Goal: Task Accomplishment & Management: Manage account settings

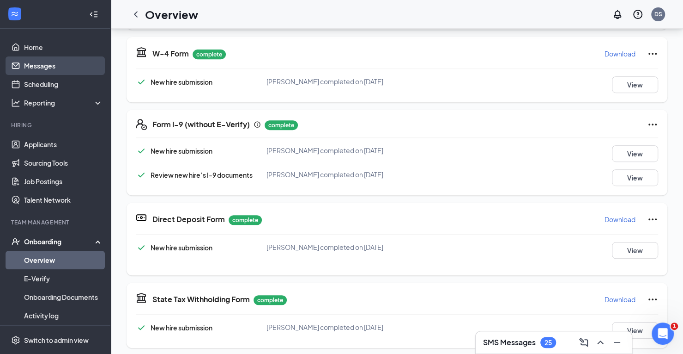
scroll to position [204, 0]
click at [52, 84] on link "Scheduling" at bounding box center [63, 84] width 79 height 18
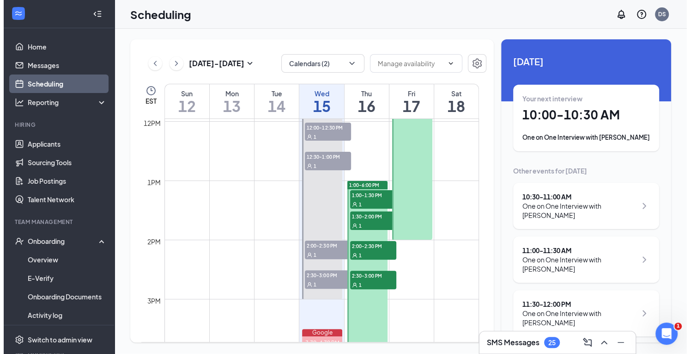
scroll to position [732, 0]
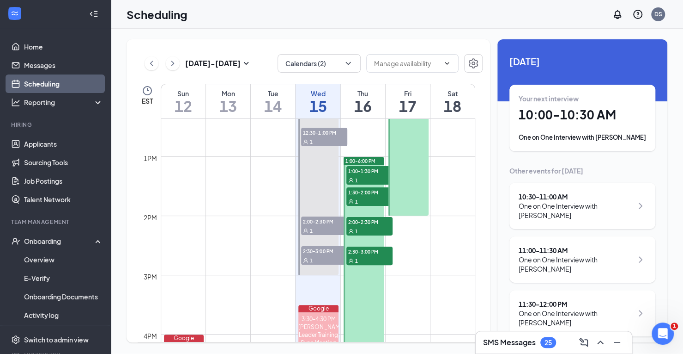
click at [378, 228] on div "1" at bounding box center [370, 230] width 46 height 9
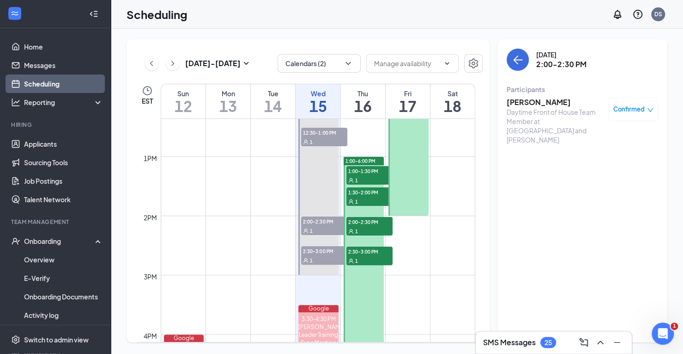
click at [532, 98] on h3 "Charlotte Countryman" at bounding box center [555, 102] width 97 height 10
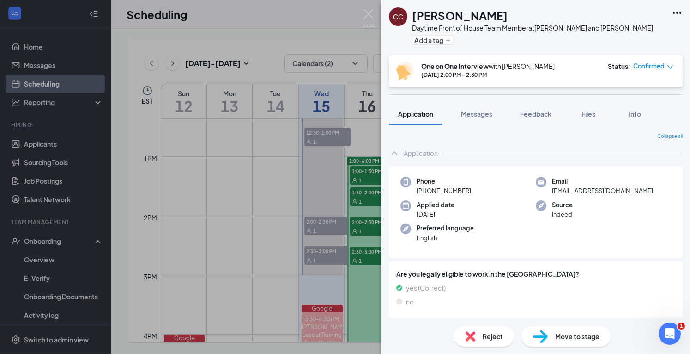
click at [357, 255] on div "CC Charlotte Countryman Daytime Front of House Team Member at Jefferson and Buc…" at bounding box center [345, 177] width 690 height 354
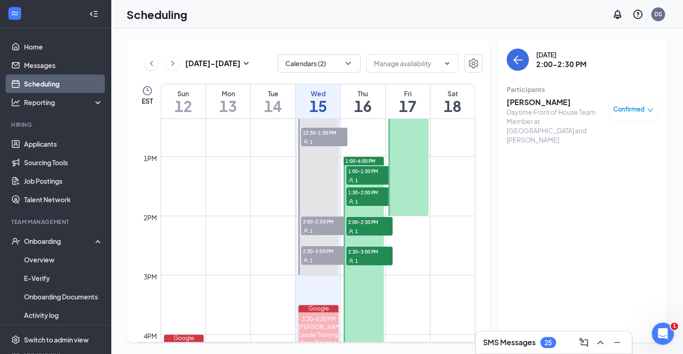
click at [361, 253] on span "2:30-3:00 PM" at bounding box center [370, 250] width 46 height 9
click at [376, 228] on div "1" at bounding box center [370, 230] width 46 height 9
click at [529, 100] on h3 "Charlotte Countryman" at bounding box center [555, 102] width 97 height 10
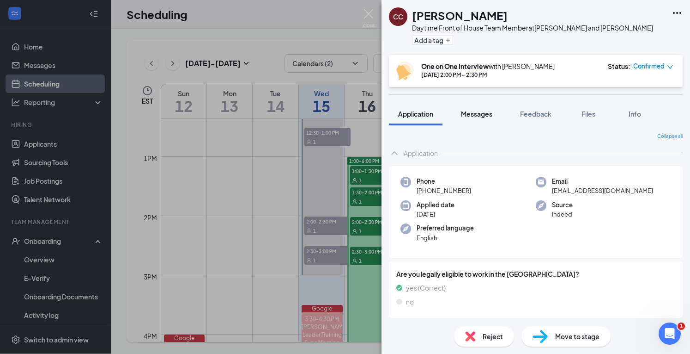
click at [474, 116] on span "Messages" at bounding box center [476, 114] width 31 height 8
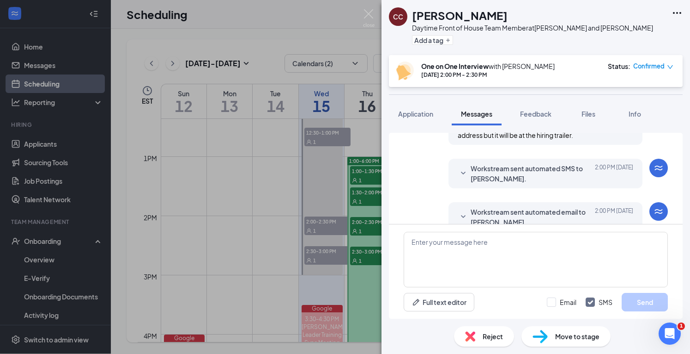
scroll to position [362, 0]
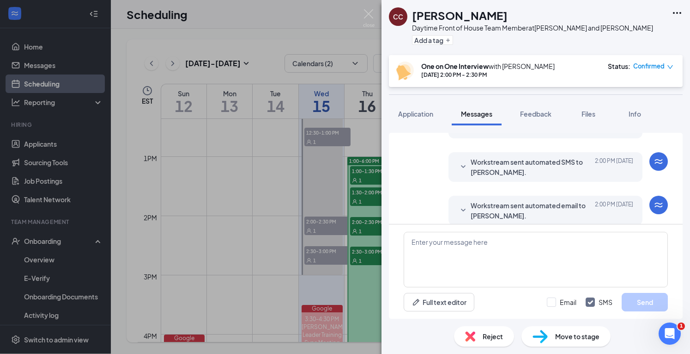
click at [494, 200] on span "Workstream sent automated email to Charlotte Countryman." at bounding box center [531, 210] width 121 height 20
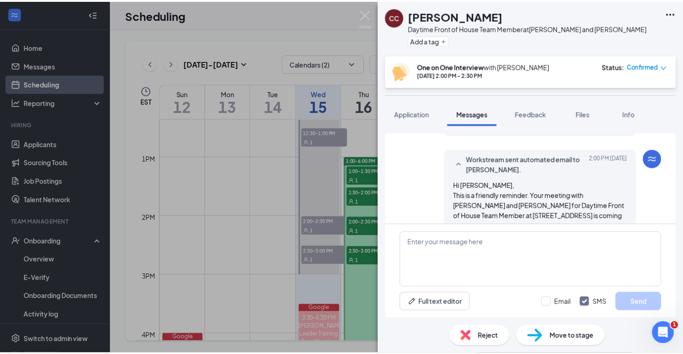
scroll to position [455, 0]
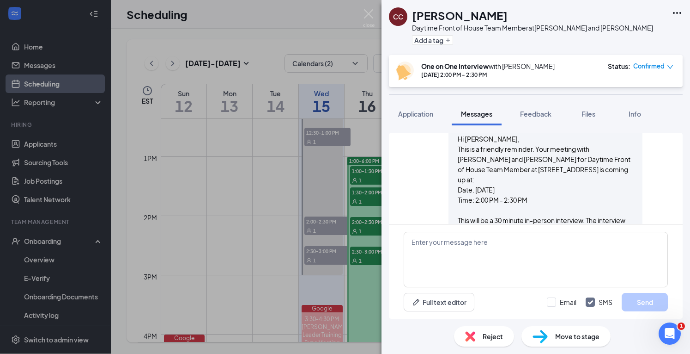
click at [0, 204] on div "CC Charlotte Countryman Daytime Front of House Team Member at Jefferson and Buc…" at bounding box center [345, 177] width 690 height 354
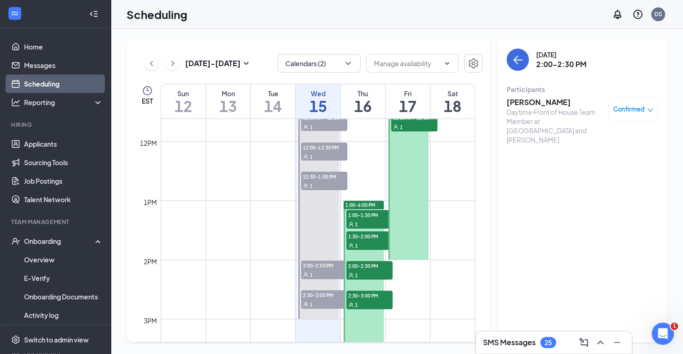
scroll to position [639, 0]
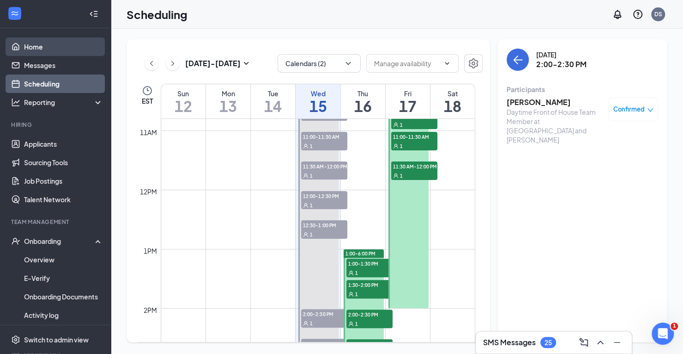
click at [35, 47] on link "Home" at bounding box center [63, 46] width 79 height 18
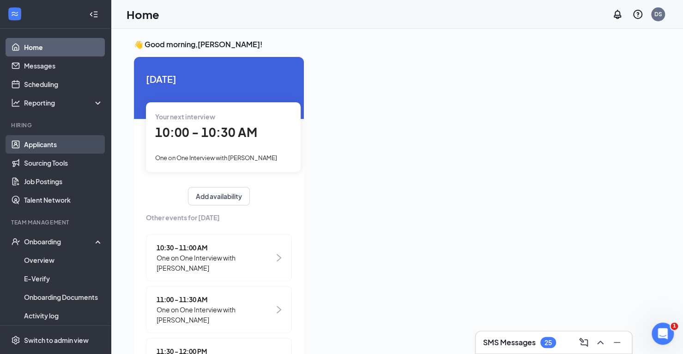
click at [43, 144] on link "Applicants" at bounding box center [63, 144] width 79 height 18
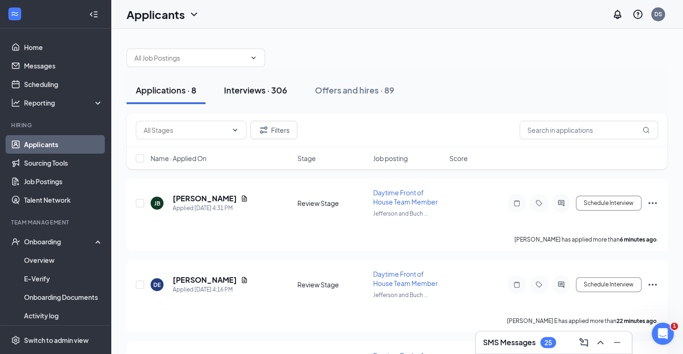
click at [277, 94] on div "Interviews · 306" at bounding box center [255, 90] width 63 height 12
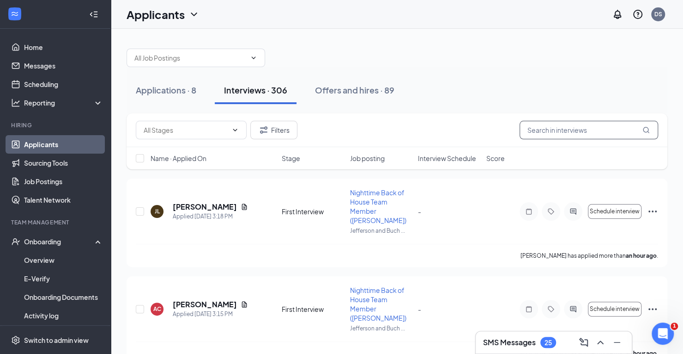
click at [566, 131] on input "text" at bounding box center [589, 130] width 139 height 18
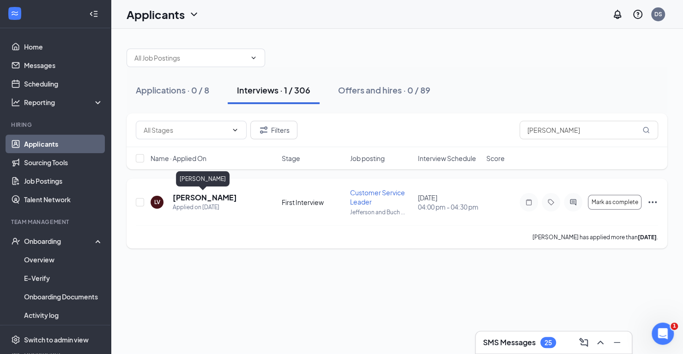
click at [206, 195] on h5 "Laura Vazquez" at bounding box center [205, 197] width 64 height 10
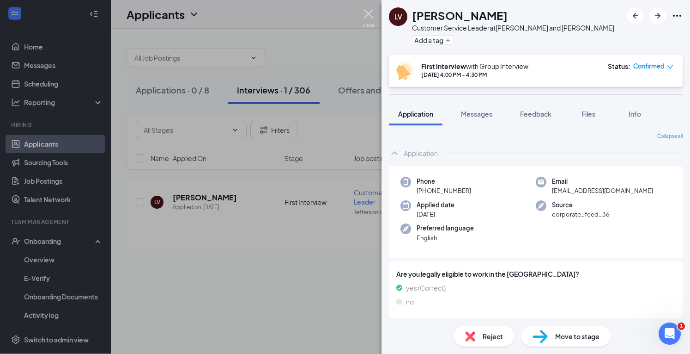
click at [370, 18] on img at bounding box center [369, 18] width 12 height 18
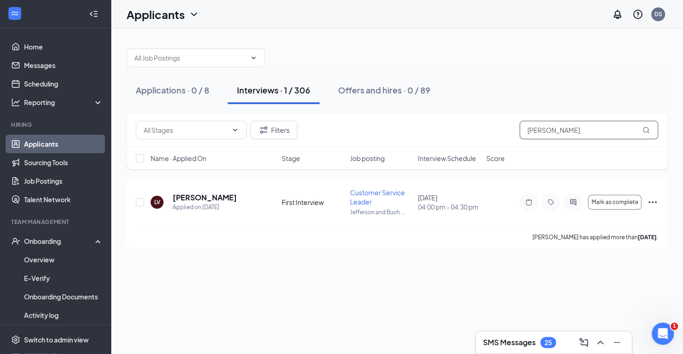
click at [557, 132] on input "laura" at bounding box center [589, 130] width 139 height 18
type input "l"
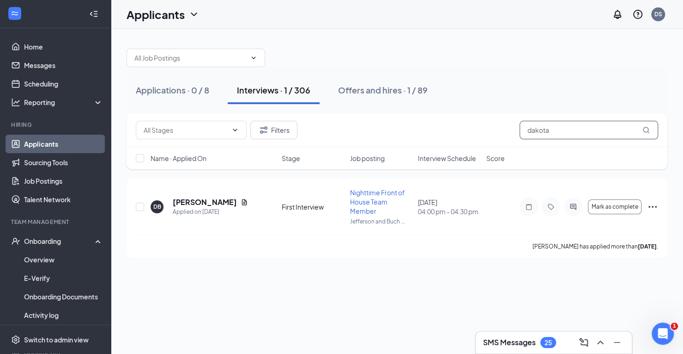
type input "dakota"
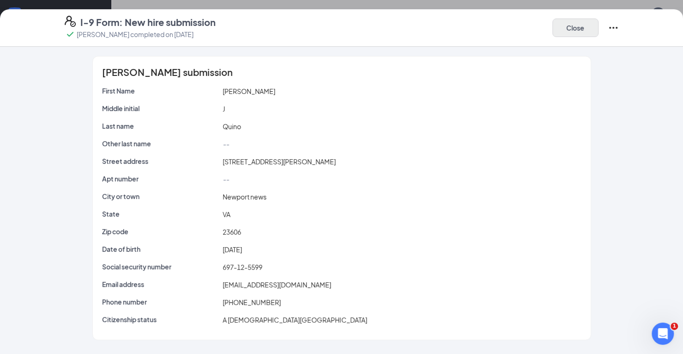
scroll to position [78, 0]
click at [589, 31] on button "Close" at bounding box center [576, 27] width 46 height 18
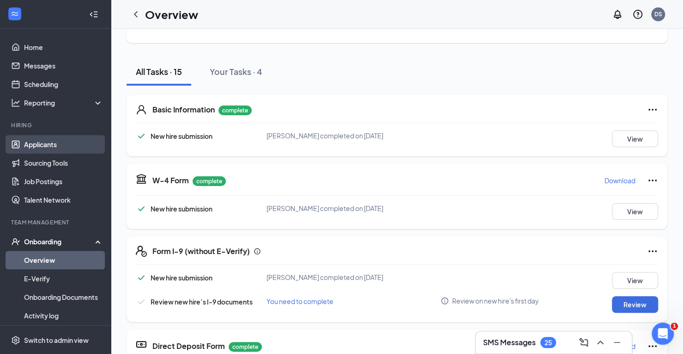
click at [60, 143] on link "Applicants" at bounding box center [63, 144] width 79 height 18
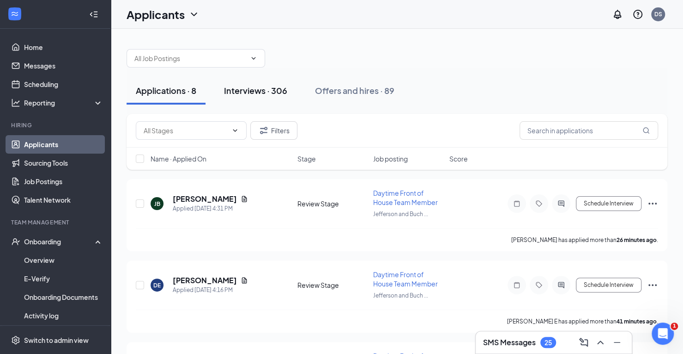
click at [277, 91] on div "Interviews · 306" at bounding box center [255, 91] width 63 height 12
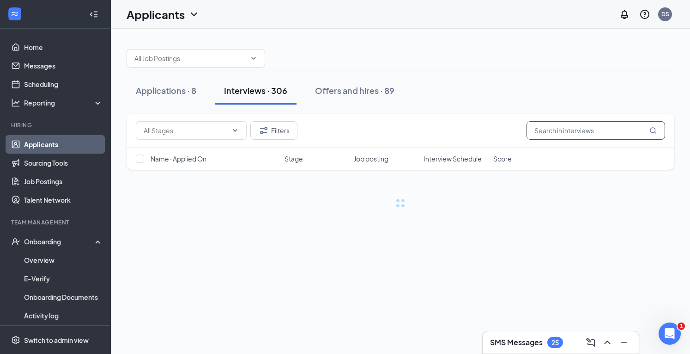
click at [557, 132] on input "text" at bounding box center [596, 130] width 139 height 18
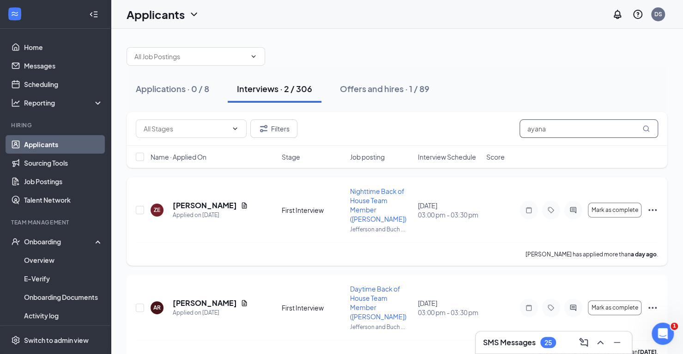
scroll to position [3, 0]
type input "ayana"
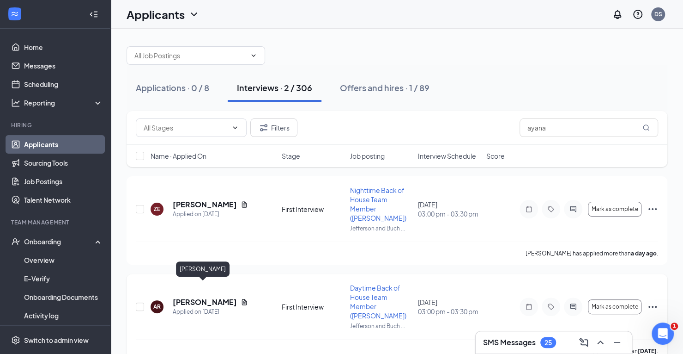
click at [204, 297] on h5 "AYANA RENEE" at bounding box center [205, 302] width 64 height 10
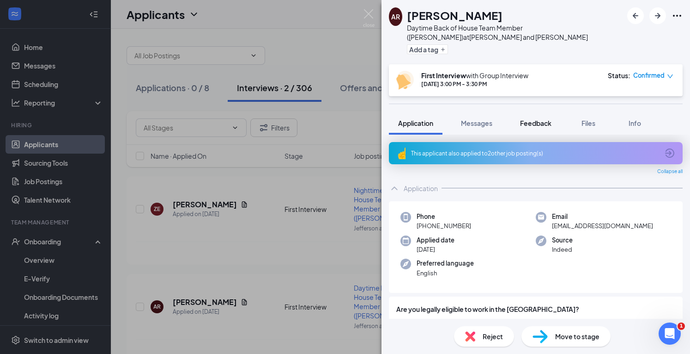
click at [532, 122] on span "Feedback" at bounding box center [535, 123] width 31 height 8
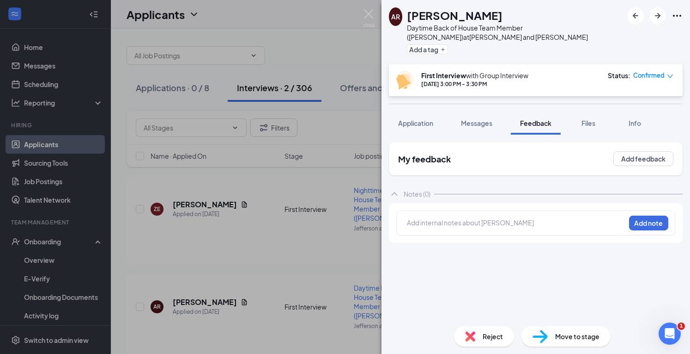
click at [440, 223] on div at bounding box center [517, 223] width 218 height 10
click at [652, 226] on button "Add note" at bounding box center [648, 222] width 39 height 15
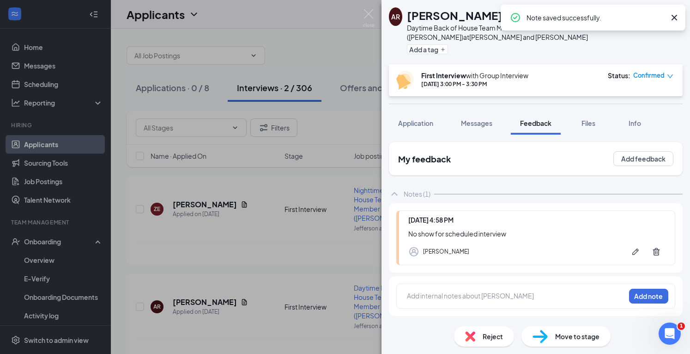
click at [489, 335] on span "Reject" at bounding box center [493, 336] width 20 height 10
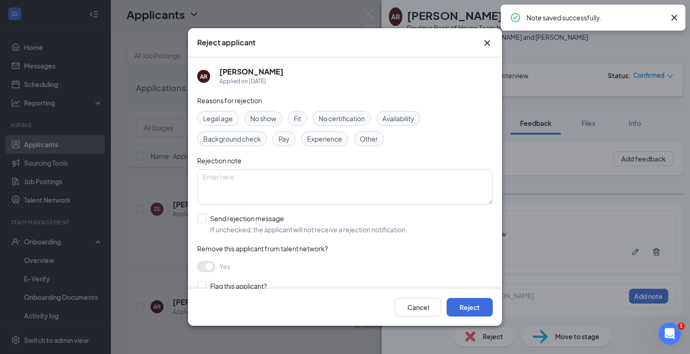
click at [265, 121] on span "No show" at bounding box center [263, 118] width 26 height 10
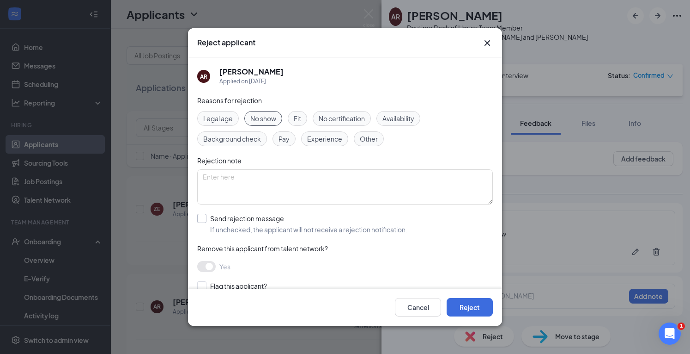
click at [205, 218] on input "Send rejection message If unchecked, the applicant will not receive a rejection…" at bounding box center [302, 223] width 210 height 20
checkbox input "true"
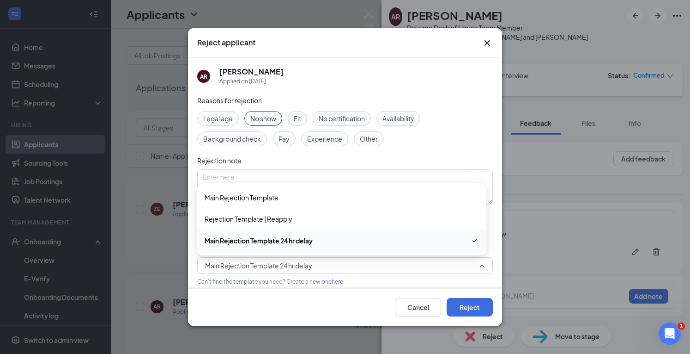
click at [307, 262] on span "Main Rejection Template 24 hr delay" at bounding box center [258, 265] width 107 height 14
click at [264, 200] on span "Main Rejection Template" at bounding box center [242, 197] width 74 height 10
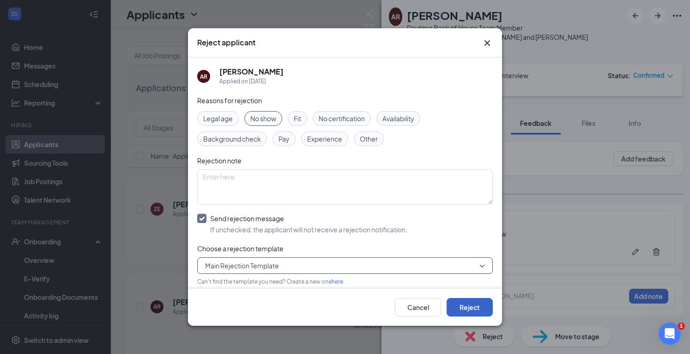
click at [470, 305] on button "Reject" at bounding box center [470, 307] width 46 height 18
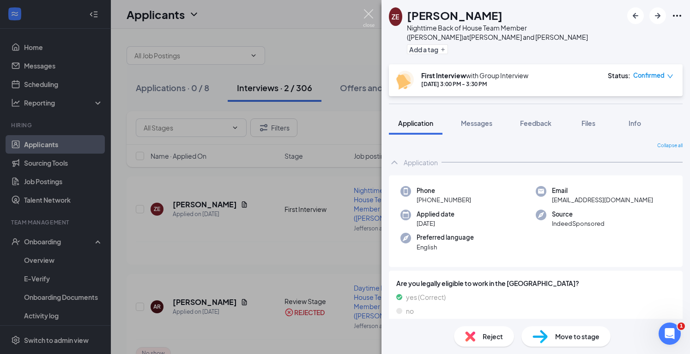
click at [365, 10] on img at bounding box center [369, 18] width 12 height 18
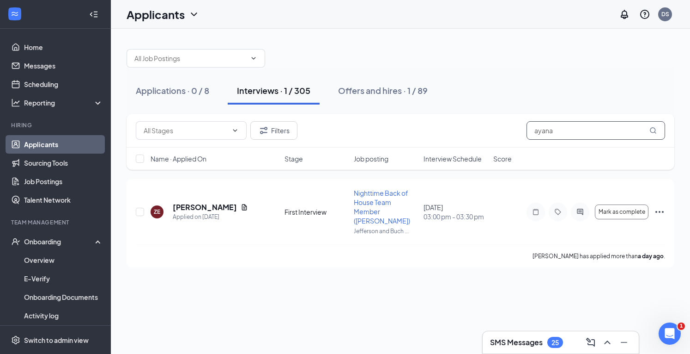
click at [563, 130] on input "ayana" at bounding box center [596, 130] width 139 height 18
type input "a"
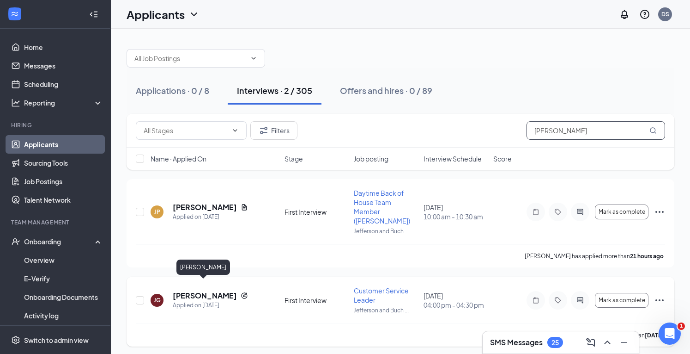
type input "jada"
click at [179, 290] on h5 "jada greenhow" at bounding box center [205, 295] width 64 height 10
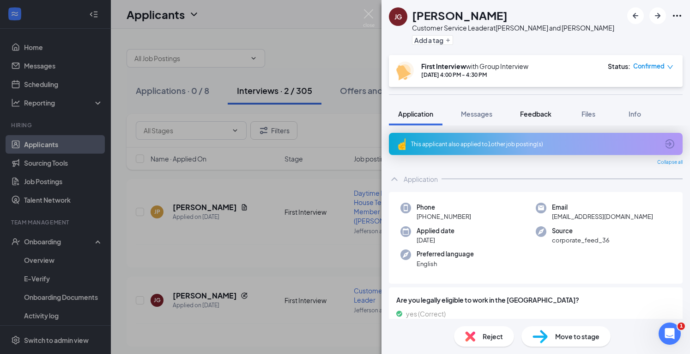
click at [528, 111] on span "Feedback" at bounding box center [535, 114] width 31 height 8
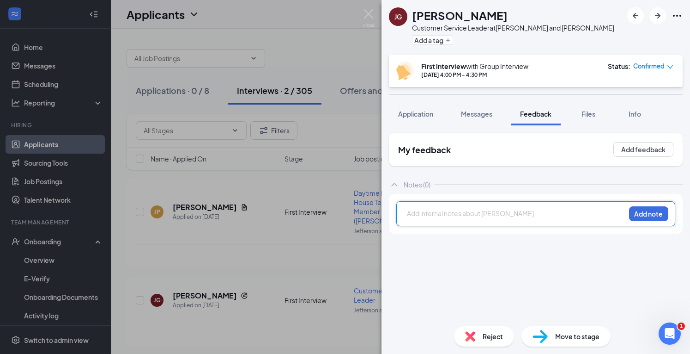
click at [424, 212] on div at bounding box center [517, 213] width 218 height 10
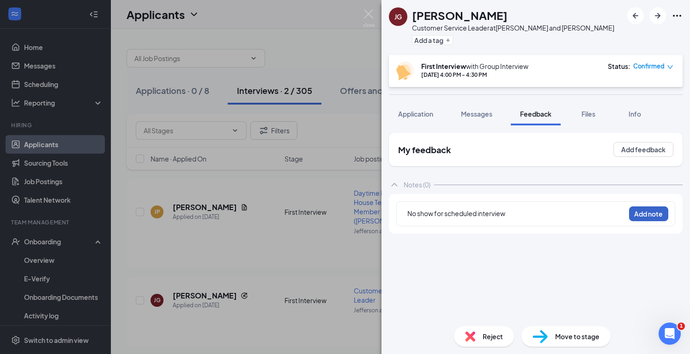
click at [648, 213] on button "Add note" at bounding box center [648, 213] width 39 height 15
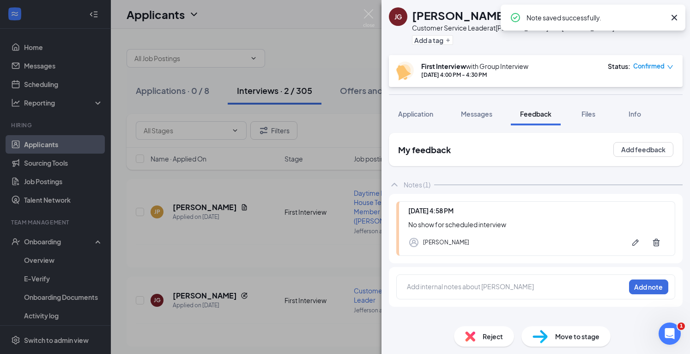
click at [476, 338] on div "Reject" at bounding box center [484, 336] width 60 height 20
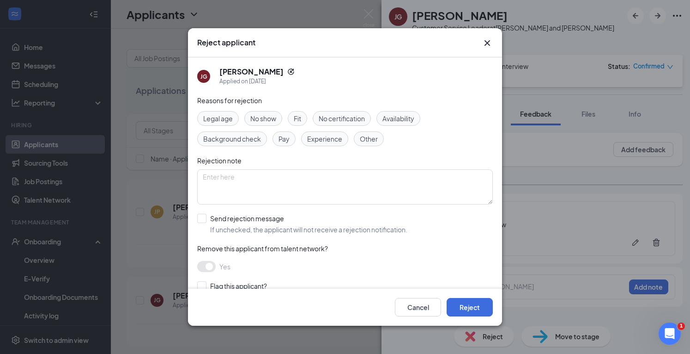
click at [258, 121] on span "No show" at bounding box center [263, 118] width 26 height 10
click at [207, 216] on input "Send rejection message If unchecked, the applicant will not receive a rejection…" at bounding box center [302, 223] width 210 height 20
checkbox input "true"
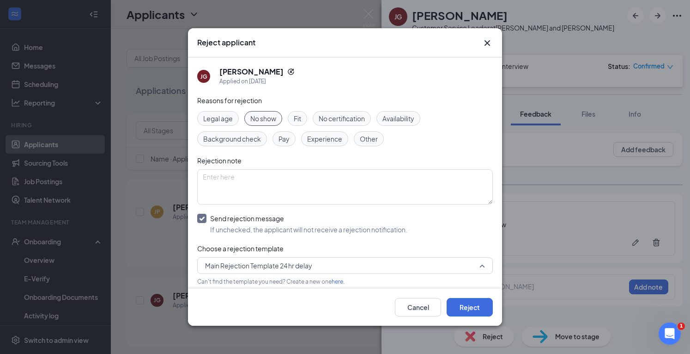
click at [276, 262] on span "Main Rejection Template 24 hr delay" at bounding box center [258, 265] width 107 height 14
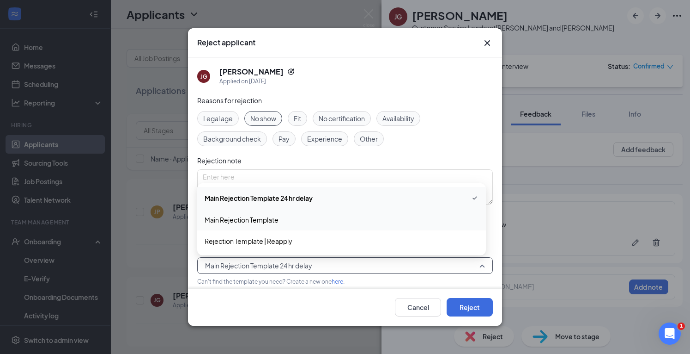
click at [260, 221] on span "Main Rejection Template" at bounding box center [242, 219] width 74 height 10
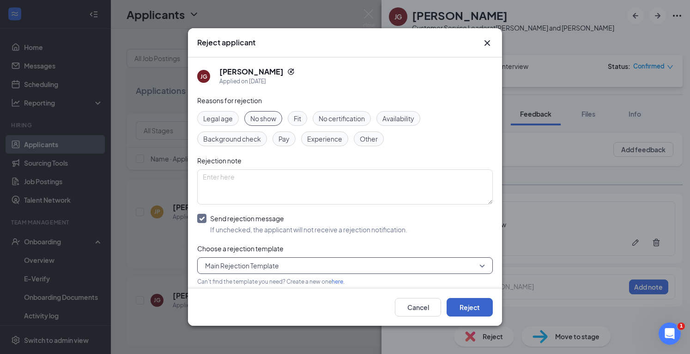
click at [468, 308] on button "Reject" at bounding box center [470, 307] width 46 height 18
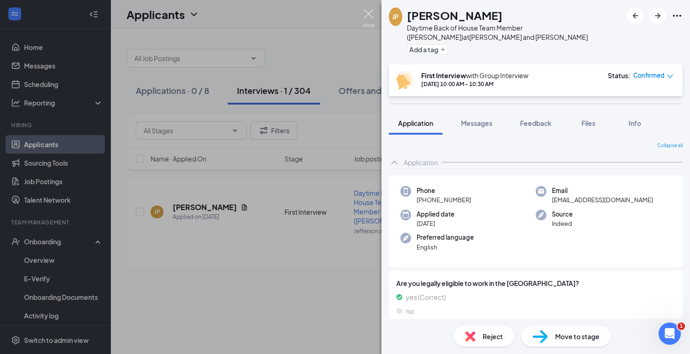
click at [367, 12] on img at bounding box center [369, 18] width 12 height 18
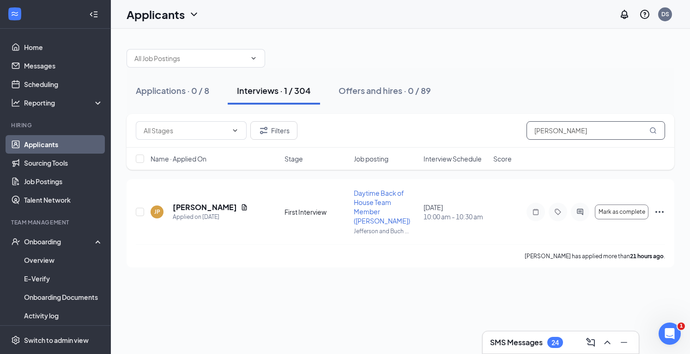
click at [555, 133] on input "jada" at bounding box center [596, 130] width 139 height 18
type input "j"
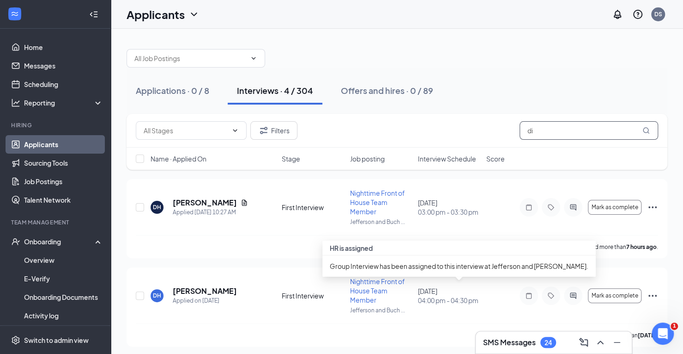
type input "d"
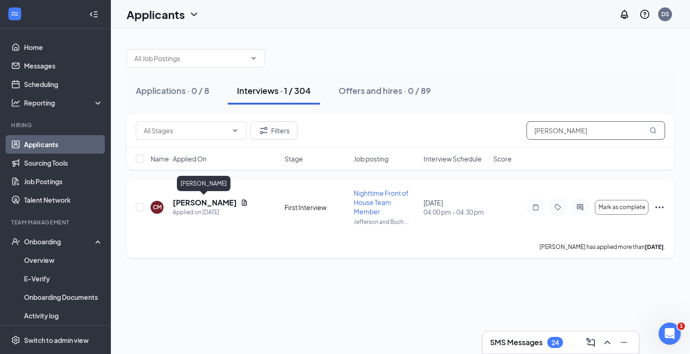
type input "cameron"
click at [218, 204] on h5 "Cameron Mason" at bounding box center [205, 202] width 64 height 10
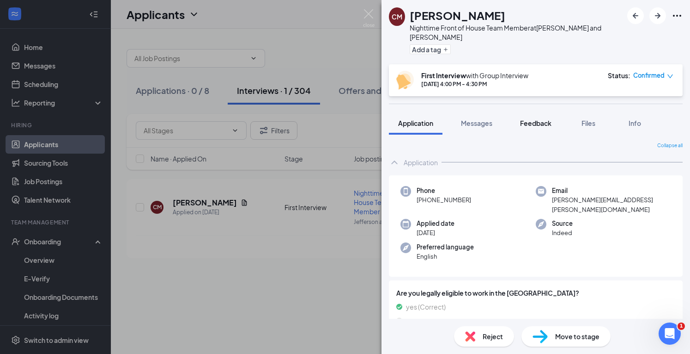
click at [533, 119] on span "Feedback" at bounding box center [535, 123] width 31 height 8
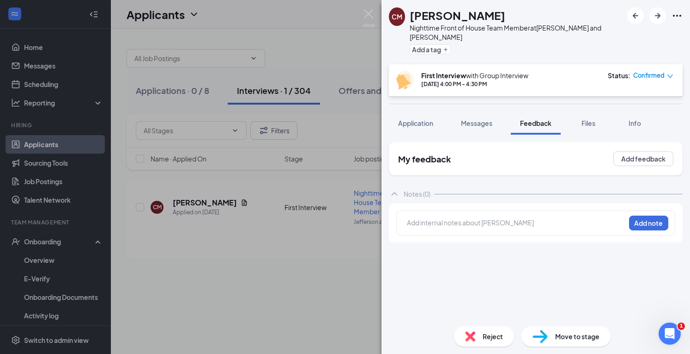
click at [437, 218] on div at bounding box center [517, 224] width 218 height 12
click at [644, 215] on button "Add note" at bounding box center [648, 222] width 39 height 15
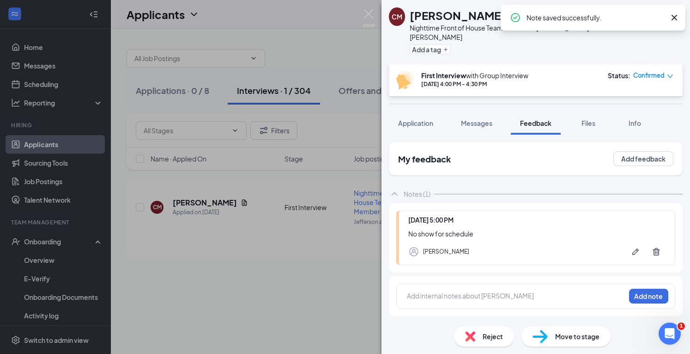
click at [484, 339] on span "Reject" at bounding box center [493, 336] width 20 height 10
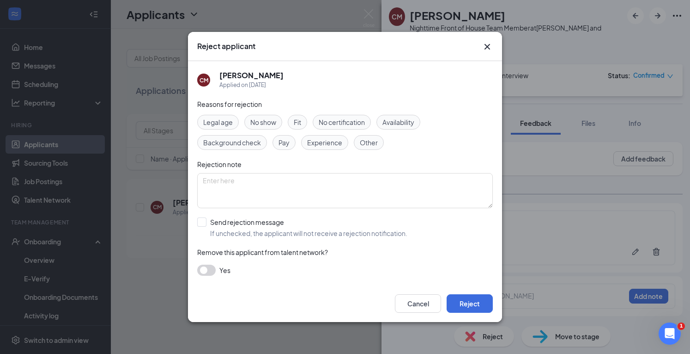
click at [258, 122] on span "No show" at bounding box center [263, 122] width 26 height 10
click at [206, 221] on input "Send rejection message If unchecked, the applicant will not receive a rejection…" at bounding box center [302, 227] width 210 height 20
checkbox input "true"
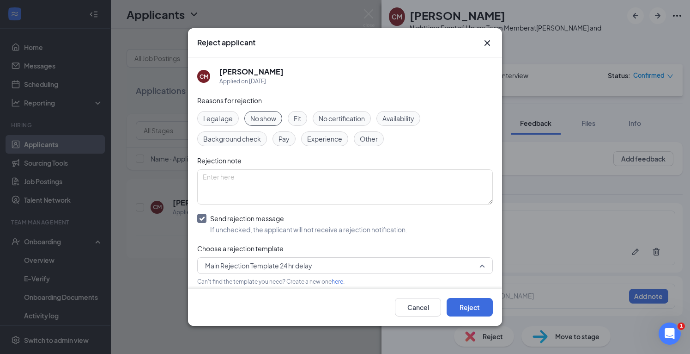
click at [260, 264] on span "Main Rejection Template 24 hr delay" at bounding box center [258, 265] width 107 height 14
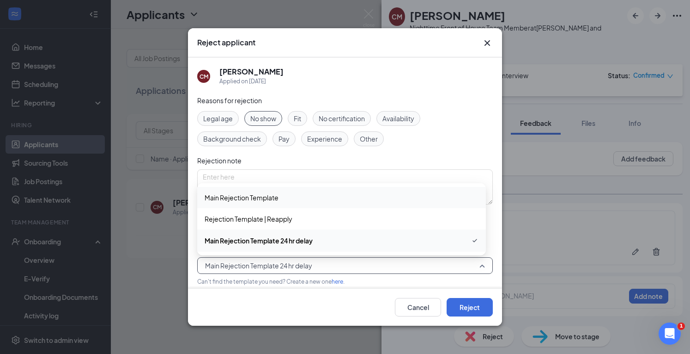
click at [257, 194] on span "Main Rejection Template" at bounding box center [242, 197] width 74 height 10
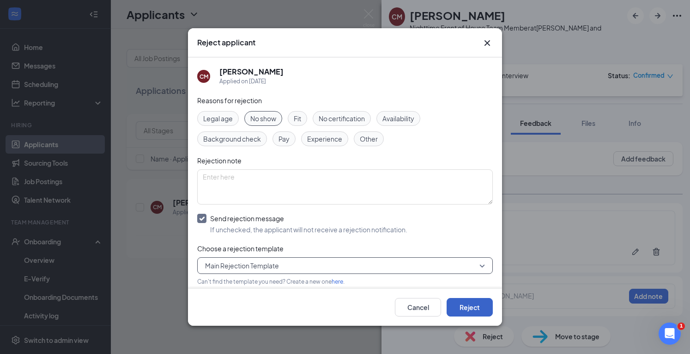
click at [466, 310] on button "Reject" at bounding box center [470, 307] width 46 height 18
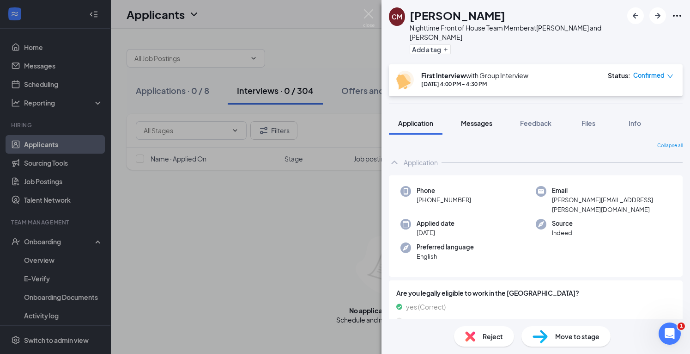
click at [488, 111] on button "Messages" at bounding box center [477, 122] width 50 height 23
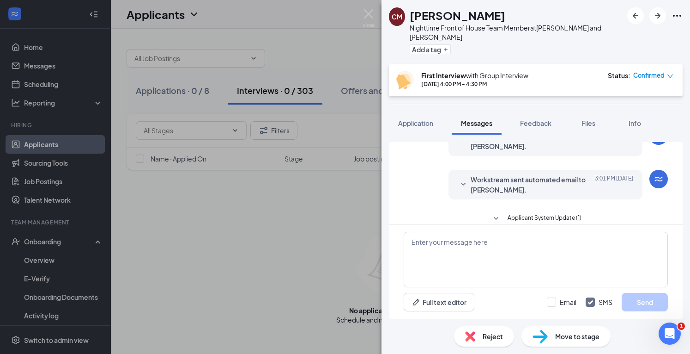
scroll to position [339, 0]
click at [508, 211] on span "Applicant System Update (1)" at bounding box center [545, 216] width 74 height 11
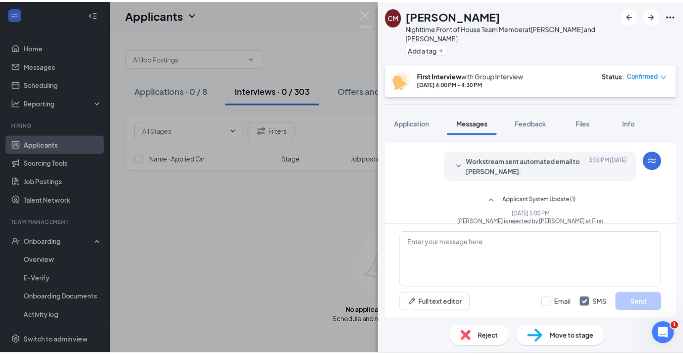
scroll to position [365, 0]
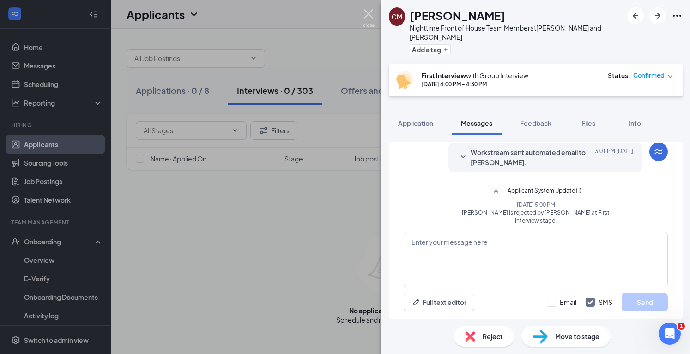
click at [369, 12] on img at bounding box center [369, 18] width 12 height 18
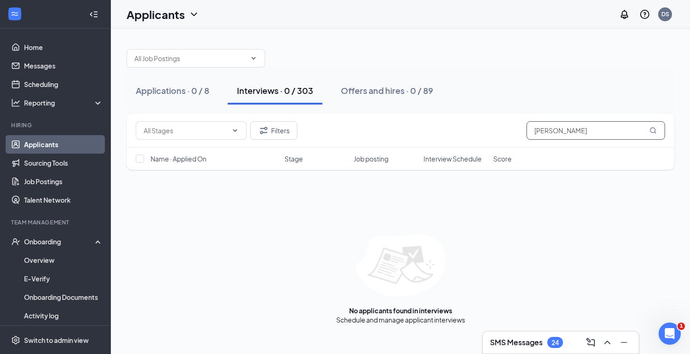
click at [561, 134] on input "cameron" at bounding box center [596, 130] width 139 height 18
type input "c"
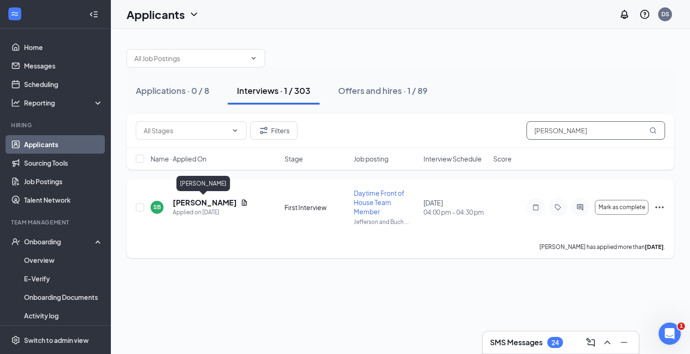
type input "Shawn burgess"
click at [209, 199] on h5 "Shawn Burgess" at bounding box center [205, 202] width 64 height 10
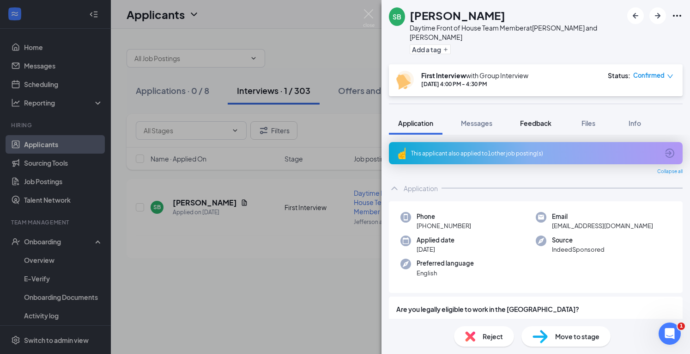
click at [533, 119] on span "Feedback" at bounding box center [535, 123] width 31 height 8
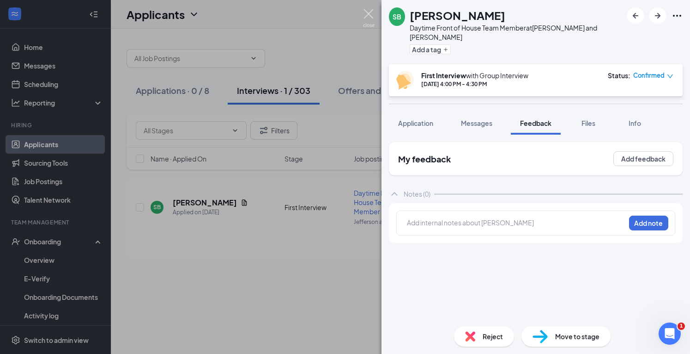
click at [367, 17] on img at bounding box center [369, 18] width 12 height 18
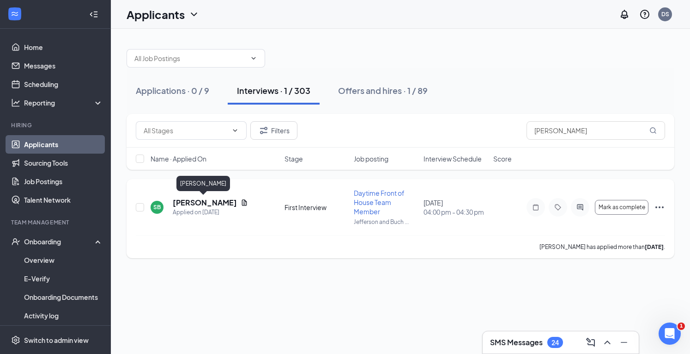
click at [205, 200] on h5 "Shawn Burgess" at bounding box center [205, 202] width 64 height 10
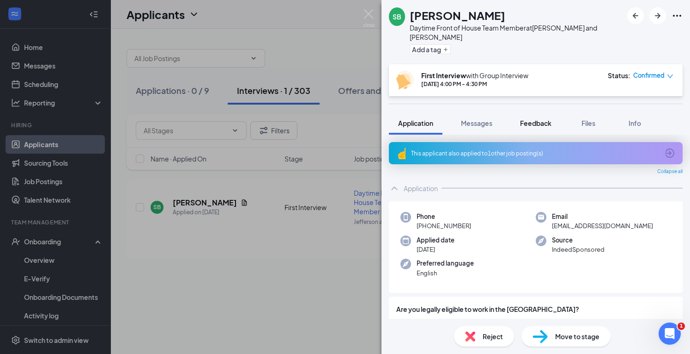
click at [528, 119] on span "Feedback" at bounding box center [535, 123] width 31 height 8
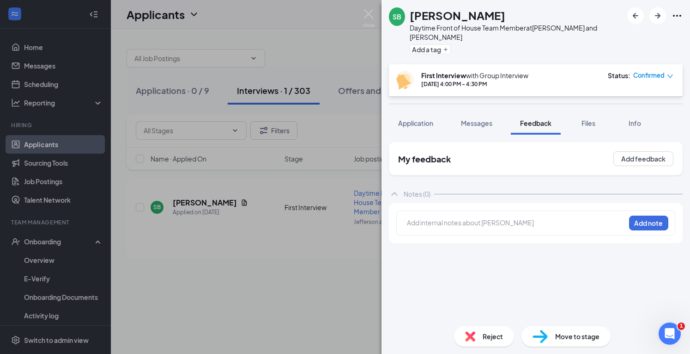
click at [447, 218] on div at bounding box center [517, 223] width 218 height 10
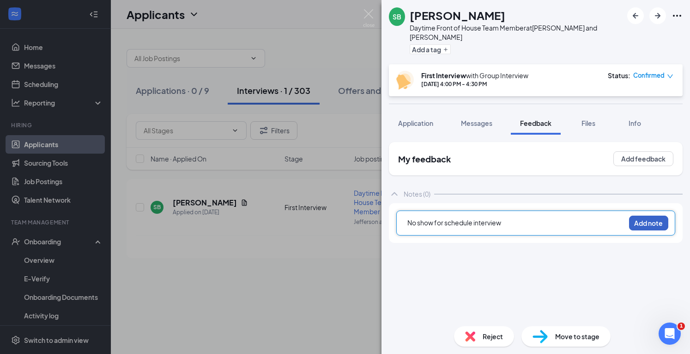
click at [657, 215] on button "Add note" at bounding box center [648, 222] width 39 height 15
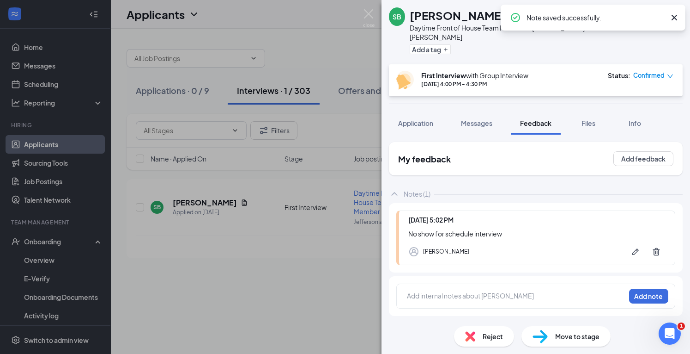
click at [476, 337] on div "Reject" at bounding box center [484, 336] width 60 height 20
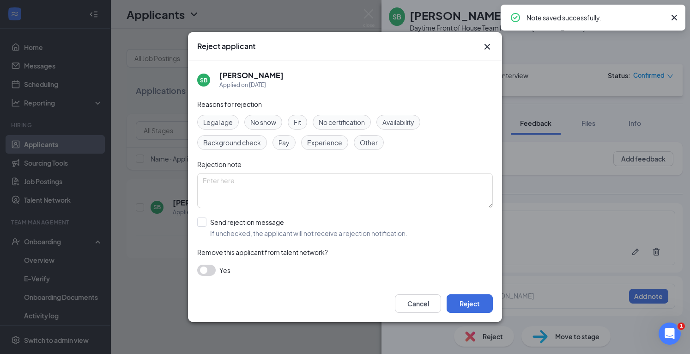
click at [265, 121] on span "No show" at bounding box center [263, 122] width 26 height 10
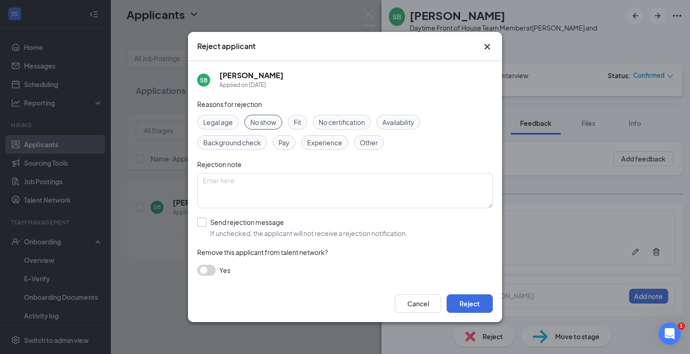
click at [203, 223] on input "Send rejection message If unchecked, the applicant will not receive a rejection…" at bounding box center [302, 227] width 210 height 20
checkbox input "true"
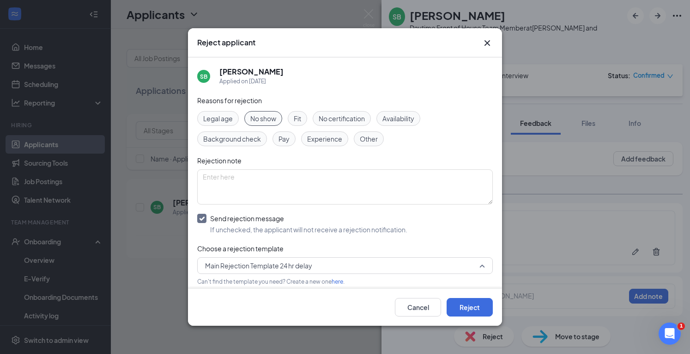
click at [262, 268] on span "Main Rejection Template 24 hr delay" at bounding box center [258, 265] width 107 height 14
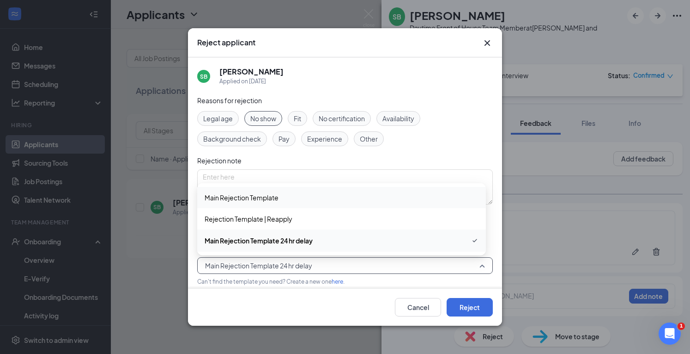
click at [250, 196] on span "Main Rejection Template" at bounding box center [242, 197] width 74 height 10
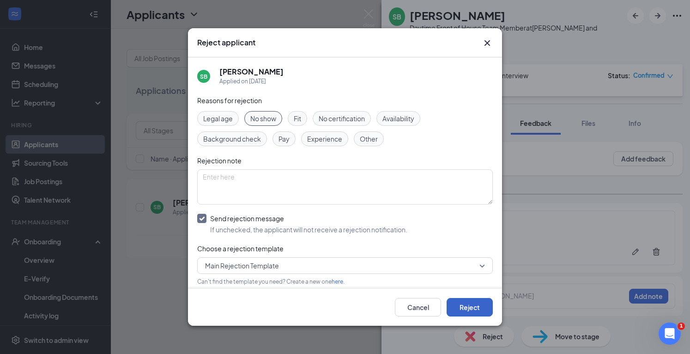
click at [478, 307] on button "Reject" at bounding box center [470, 307] width 46 height 18
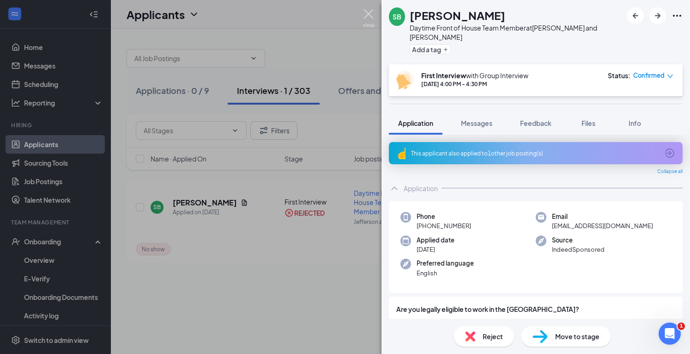
click at [368, 15] on img at bounding box center [369, 18] width 12 height 18
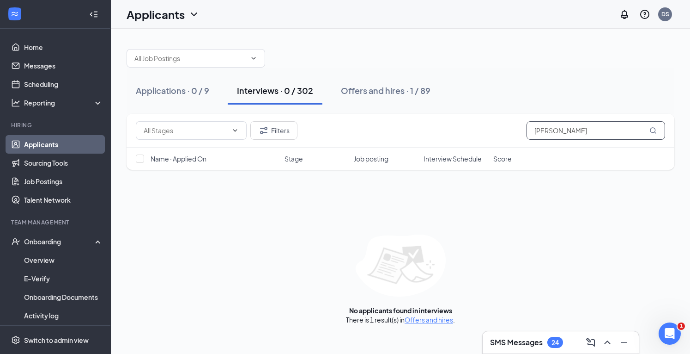
click at [585, 132] on input "Shawn burgess" at bounding box center [596, 130] width 139 height 18
type input "S"
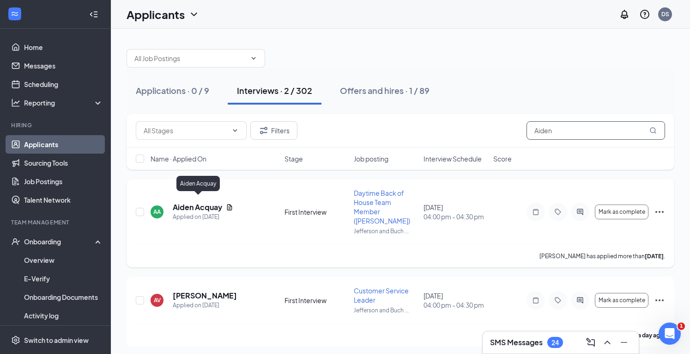
type input "Aiden"
click at [202, 202] on h5 "Aiden Acquay" at bounding box center [197, 207] width 49 height 10
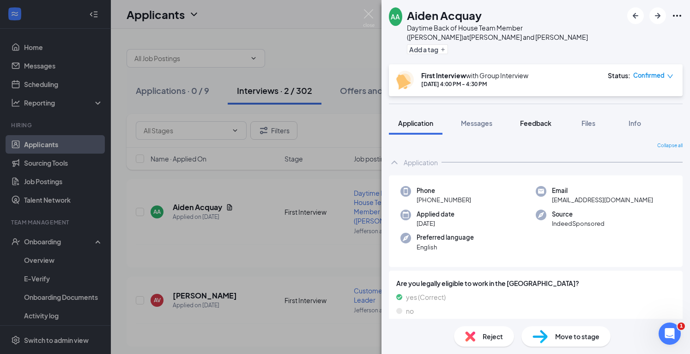
click at [540, 120] on span "Feedback" at bounding box center [535, 123] width 31 height 8
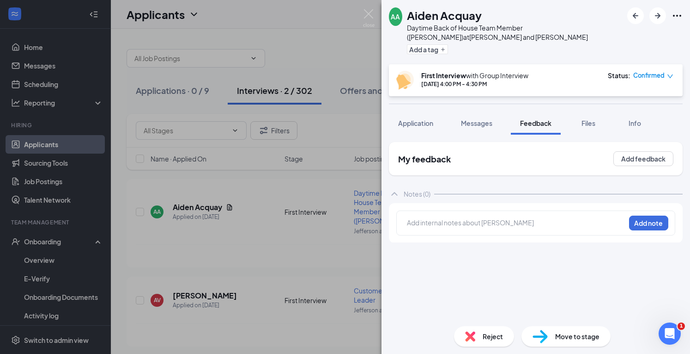
click at [433, 223] on div at bounding box center [517, 223] width 218 height 10
click at [643, 220] on button "Add note" at bounding box center [648, 222] width 39 height 15
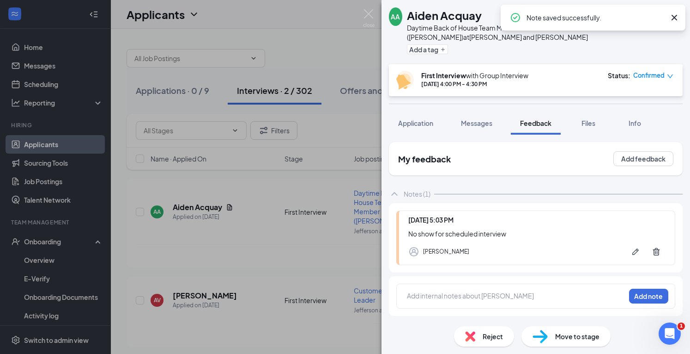
click at [475, 330] on div "Reject" at bounding box center [484, 336] width 60 height 20
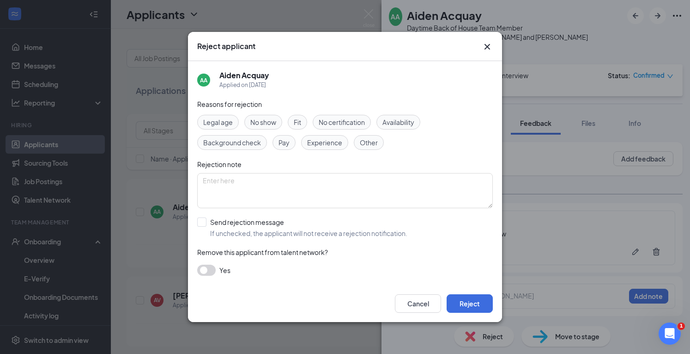
click at [263, 124] on span "No show" at bounding box center [263, 122] width 26 height 10
click at [202, 222] on input "Send rejection message If unchecked, the applicant will not receive a rejection…" at bounding box center [302, 227] width 210 height 20
checkbox input "true"
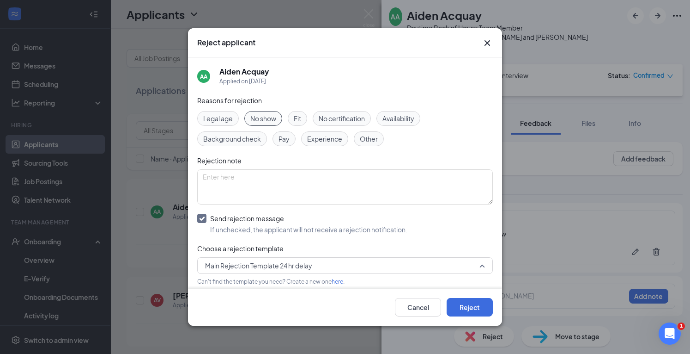
click at [226, 268] on span "Main Rejection Template 24 hr delay" at bounding box center [258, 265] width 107 height 14
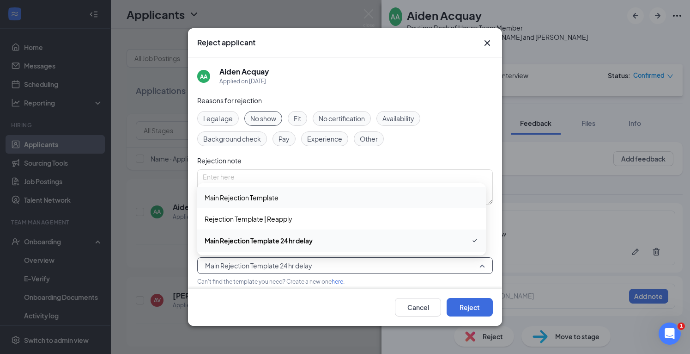
click at [229, 200] on span "Main Rejection Template" at bounding box center [242, 197] width 74 height 10
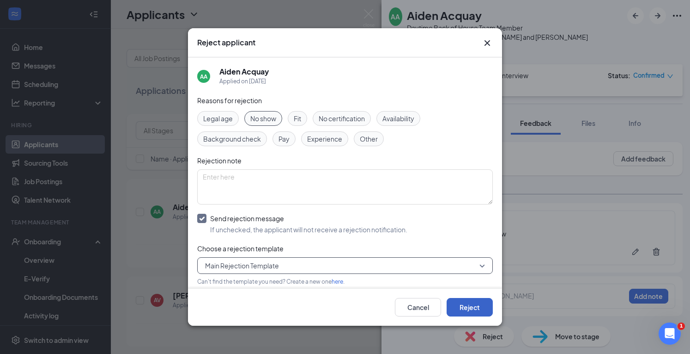
click at [461, 309] on button "Reject" at bounding box center [470, 307] width 46 height 18
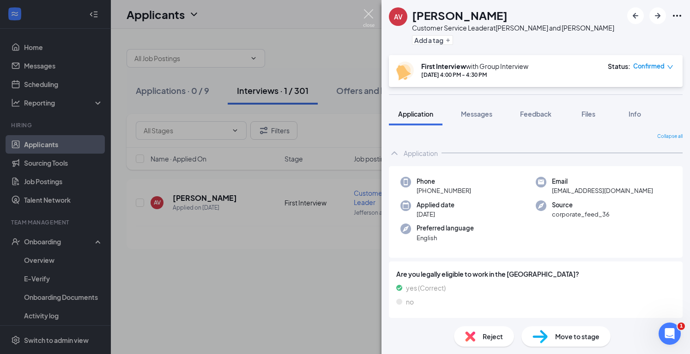
click at [370, 9] on div "AV Aiden Vass Customer Service Leader at Jefferson and Buchanan Add a tag First…" at bounding box center [345, 177] width 690 height 354
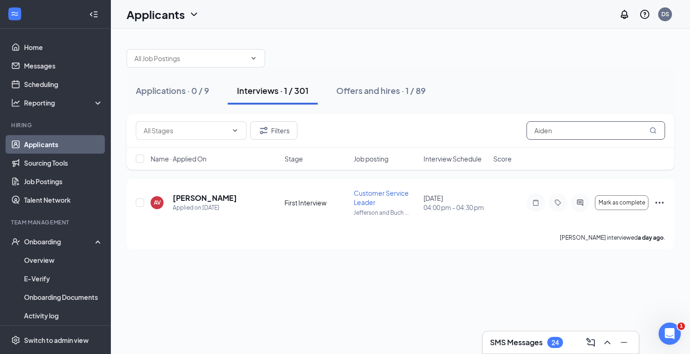
click at [555, 133] on input "Aiden" at bounding box center [596, 130] width 139 height 18
type input "A"
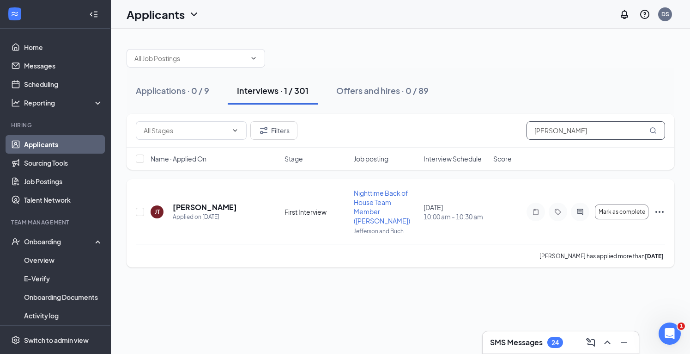
type input "J"
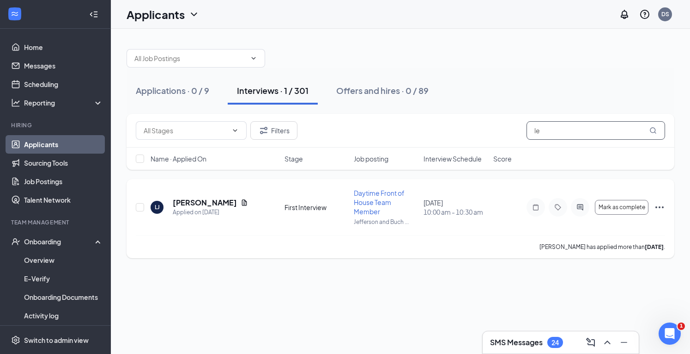
type input "l"
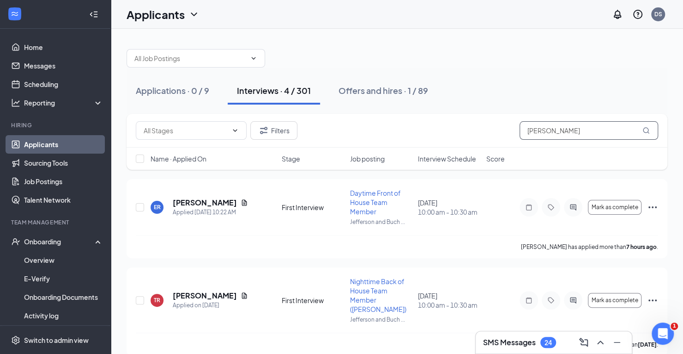
type input "robert"
click at [256, 204] on div "ER eleyona roberts Applied Today 10:22 AM" at bounding box center [214, 206] width 126 height 19
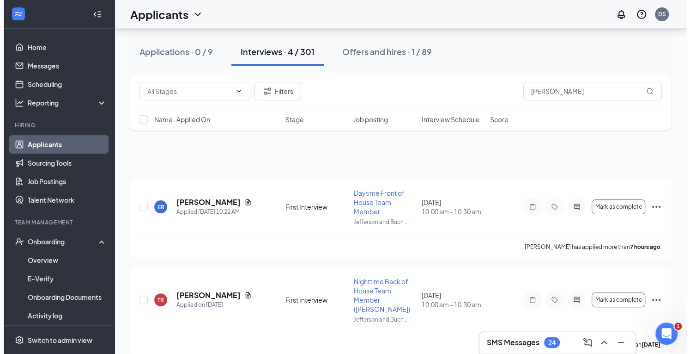
scroll to position [183, 0]
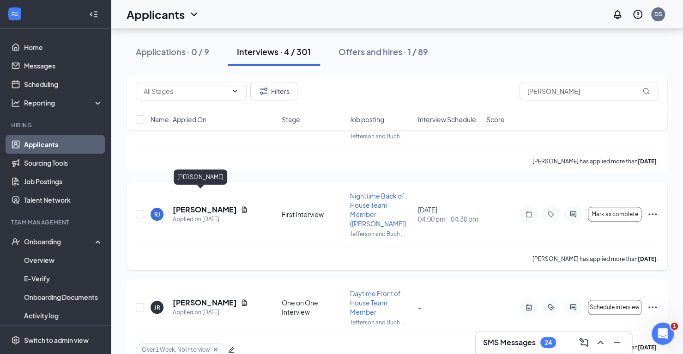
click at [197, 204] on h5 "Robert Jr" at bounding box center [205, 209] width 64 height 10
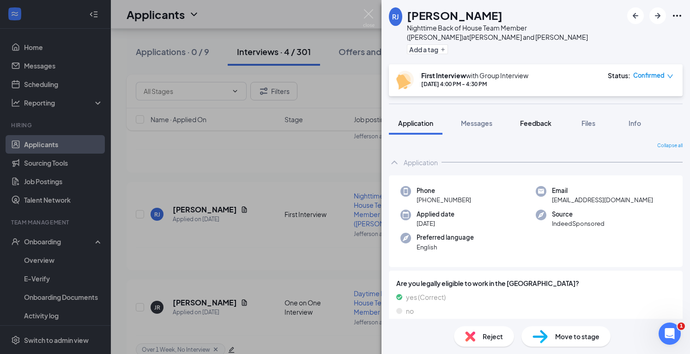
click at [547, 122] on span "Feedback" at bounding box center [535, 123] width 31 height 8
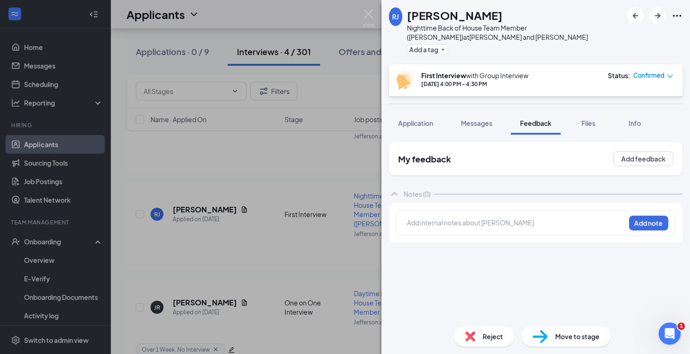
click at [437, 228] on div at bounding box center [517, 224] width 218 height 12
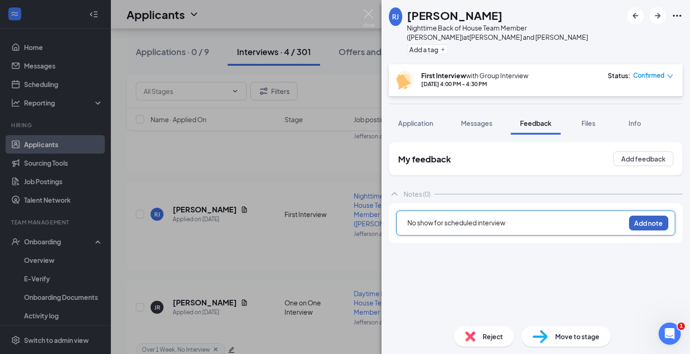
click at [651, 220] on button "Add note" at bounding box center [648, 222] width 39 height 15
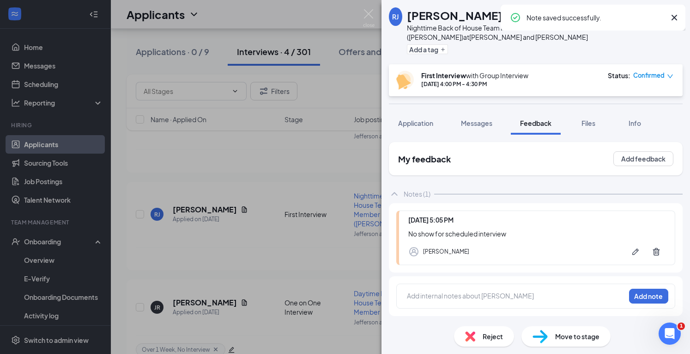
click at [476, 339] on div "Reject" at bounding box center [484, 336] width 60 height 20
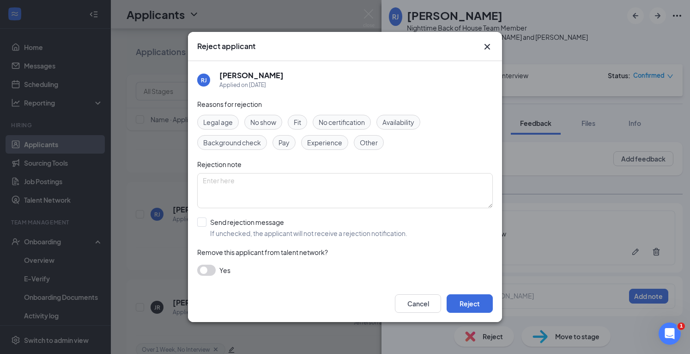
click at [254, 121] on span "No show" at bounding box center [263, 122] width 26 height 10
click at [201, 224] on input "Send rejection message If unchecked, the applicant will not receive a rejection…" at bounding box center [302, 227] width 210 height 20
checkbox input "true"
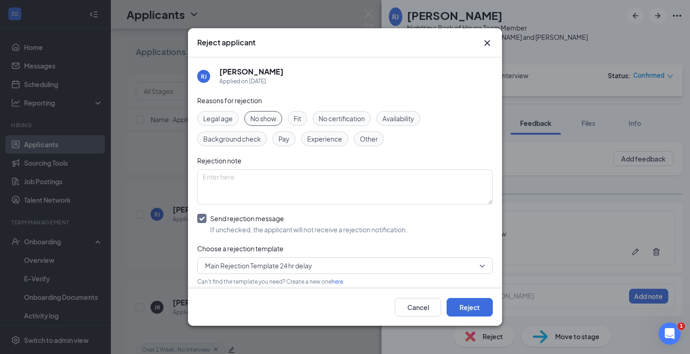
click at [231, 268] on span "Main Rejection Template 24 hr delay" at bounding box center [258, 265] width 107 height 14
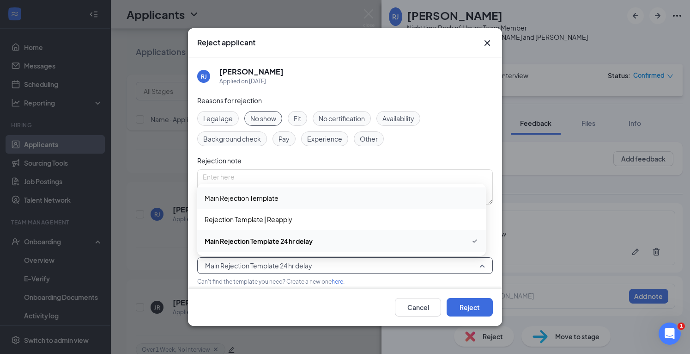
click at [246, 196] on span "Main Rejection Template" at bounding box center [242, 198] width 74 height 10
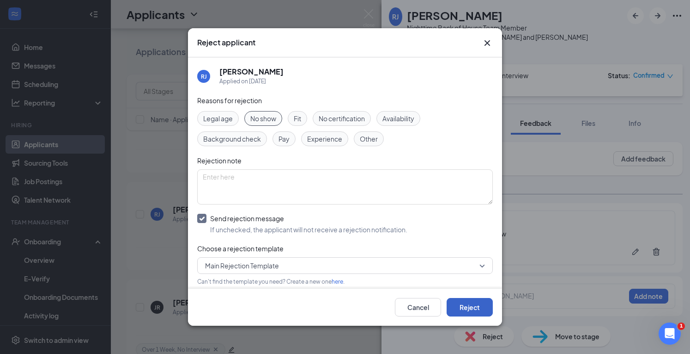
click at [460, 305] on button "Reject" at bounding box center [470, 307] width 46 height 18
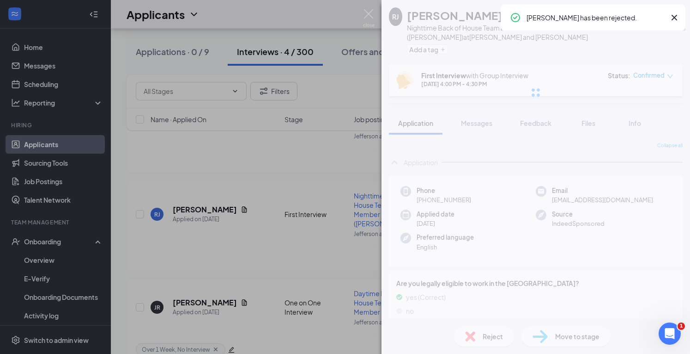
scroll to position [95, 0]
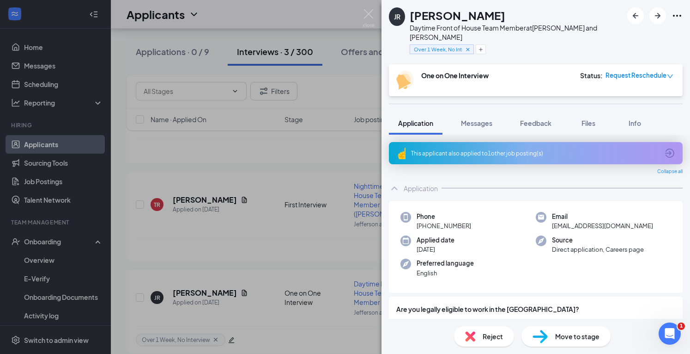
click at [372, 8] on div "JR Jordan Roberts Daytime Front of House Team Member at Jefferson and Buchanan …" at bounding box center [345, 177] width 690 height 354
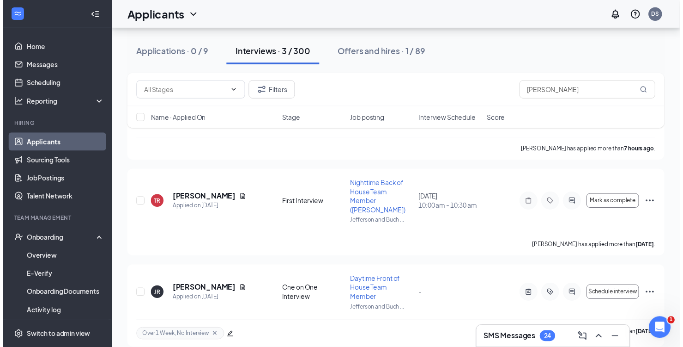
scroll to position [102, 0]
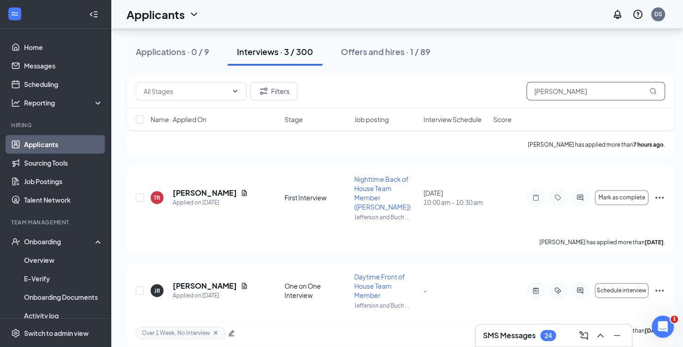
click at [561, 92] on input "robert" at bounding box center [596, 91] width 139 height 18
type input "r"
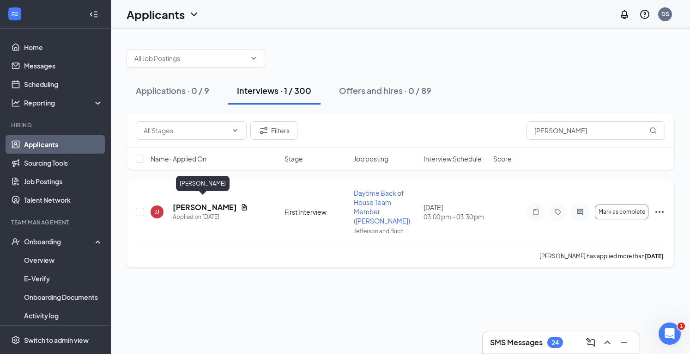
click at [209, 202] on h5 "Jahde Johnson" at bounding box center [205, 207] width 64 height 10
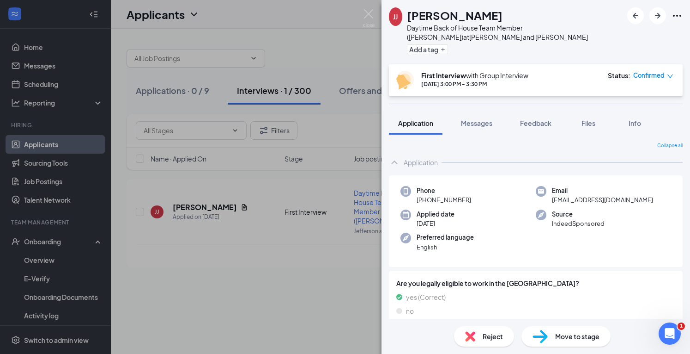
click at [366, 8] on div "JJ Jahde Johnson Daytime Back of House Team Member (Cook) at Jefferson and Buch…" at bounding box center [345, 177] width 690 height 354
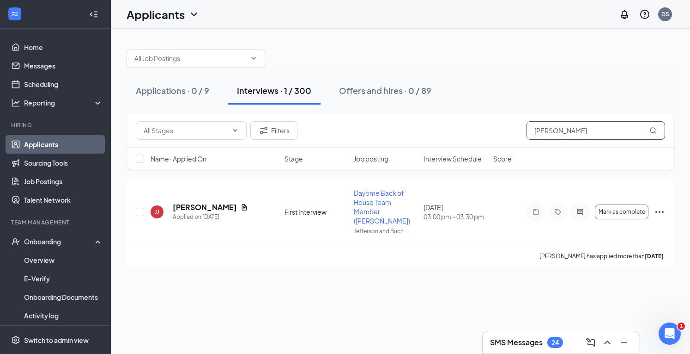
click at [552, 125] on input "jahde" at bounding box center [596, 130] width 139 height 18
type input "j"
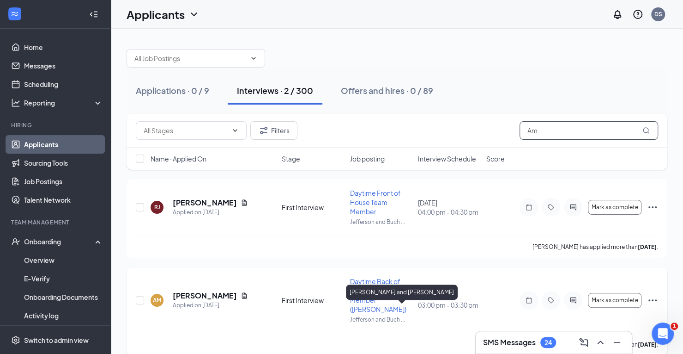
type input "A"
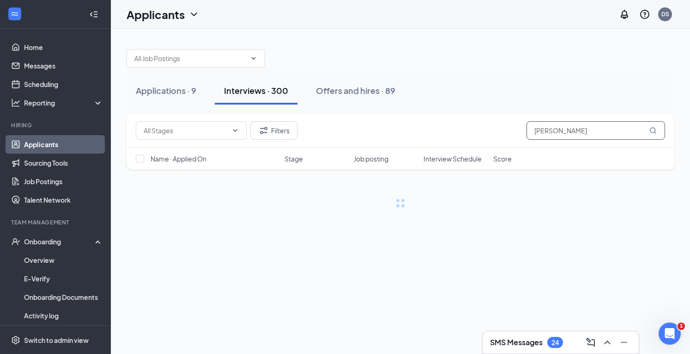
type input "erica"
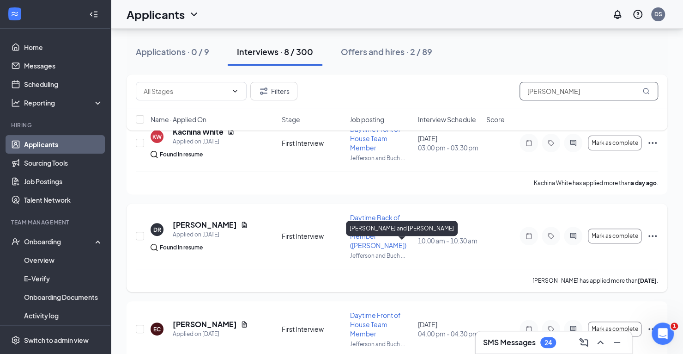
scroll to position [92, 0]
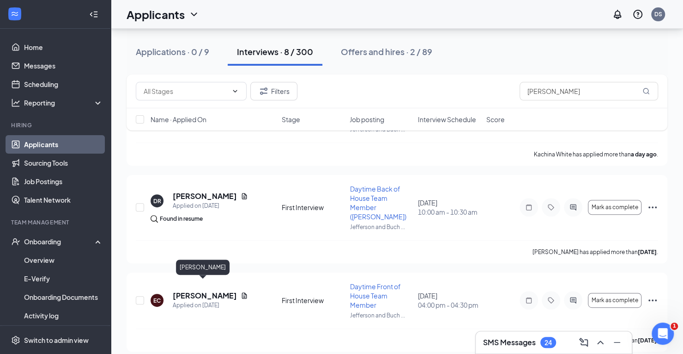
type input "[PERSON_NAME]"
click at [195, 290] on h5 "[PERSON_NAME]" at bounding box center [205, 295] width 64 height 10
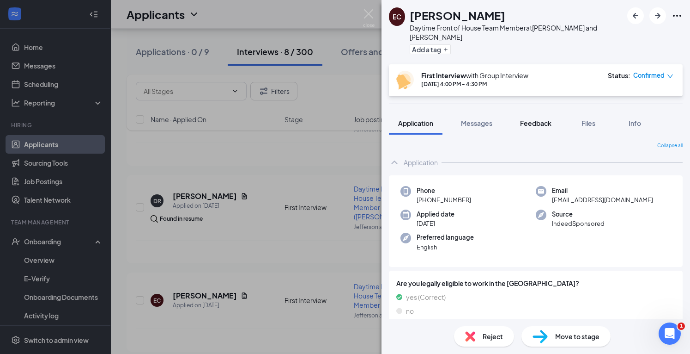
click at [538, 119] on span "Feedback" at bounding box center [535, 123] width 31 height 8
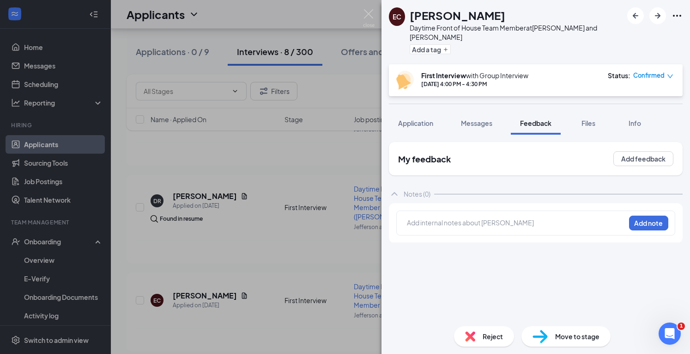
click at [428, 218] on div at bounding box center [517, 223] width 218 height 10
click at [648, 215] on button "Add note" at bounding box center [648, 222] width 39 height 15
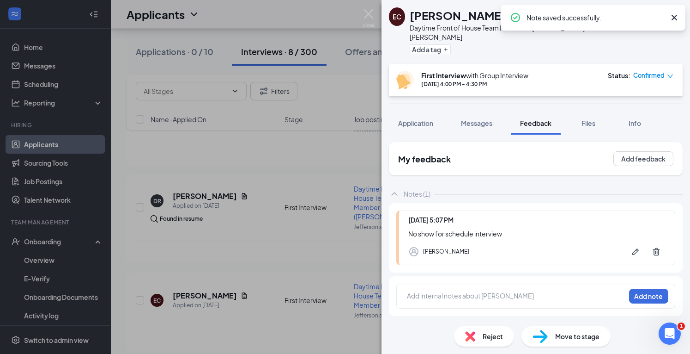
click at [474, 339] on img at bounding box center [470, 336] width 10 height 10
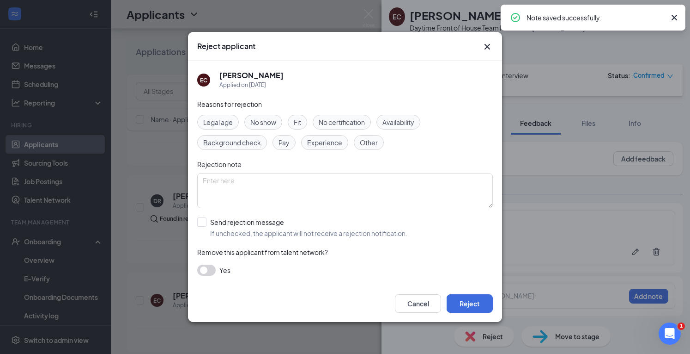
click at [259, 124] on span "No show" at bounding box center [263, 122] width 26 height 10
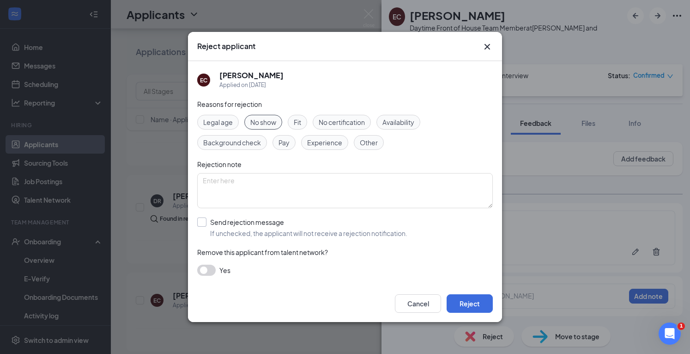
click at [205, 220] on input "Send rejection message If unchecked, the applicant will not receive a rejection…" at bounding box center [302, 227] width 210 height 20
checkbox input "true"
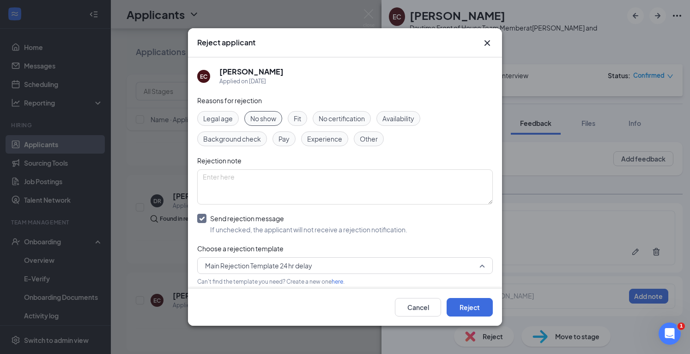
click at [215, 264] on span "Main Rejection Template 24 hr delay" at bounding box center [258, 265] width 107 height 14
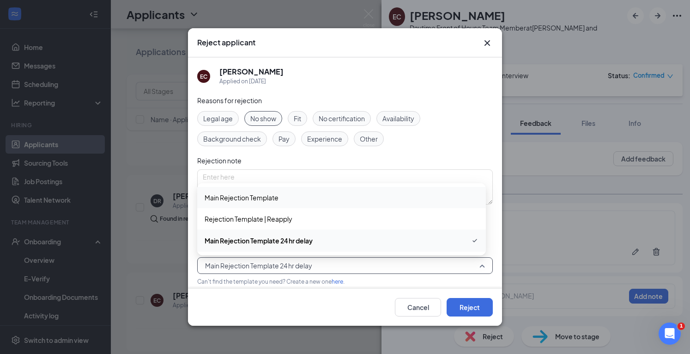
click at [224, 200] on span "Main Rejection Template" at bounding box center [242, 197] width 74 height 10
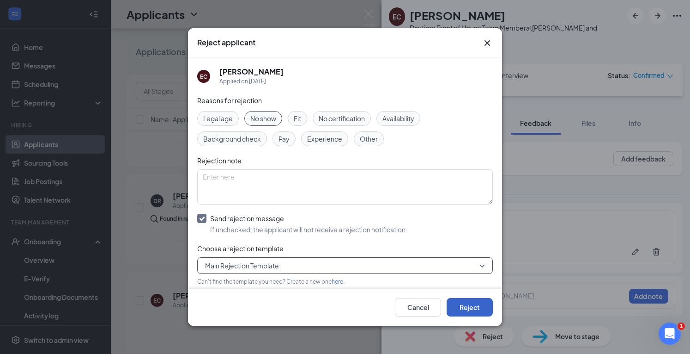
click at [473, 306] on button "Reject" at bounding box center [470, 307] width 46 height 18
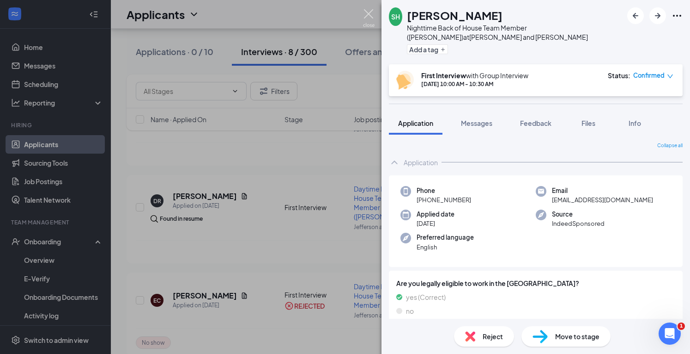
click at [369, 19] on img at bounding box center [369, 18] width 12 height 18
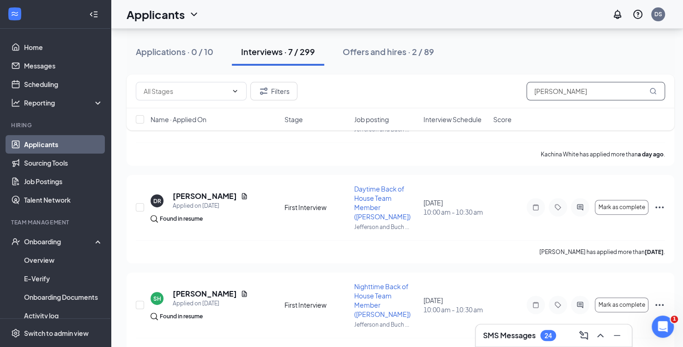
click at [565, 89] on input "[PERSON_NAME]" at bounding box center [596, 91] width 139 height 18
type input "e"
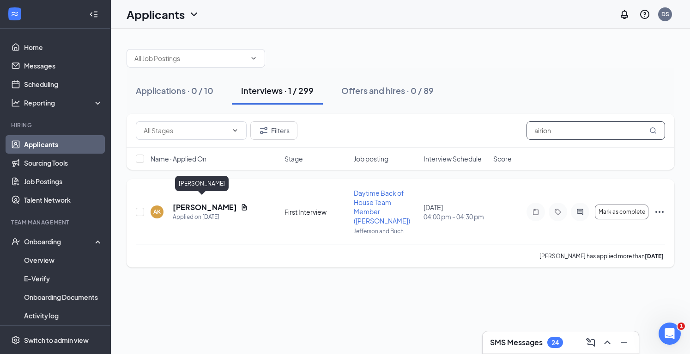
type input "airion"
click at [187, 202] on h5 "Airion Keller" at bounding box center [205, 207] width 64 height 10
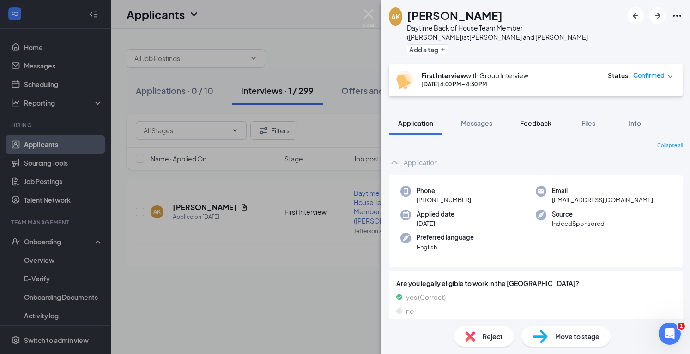
click at [530, 122] on span "Feedback" at bounding box center [535, 123] width 31 height 8
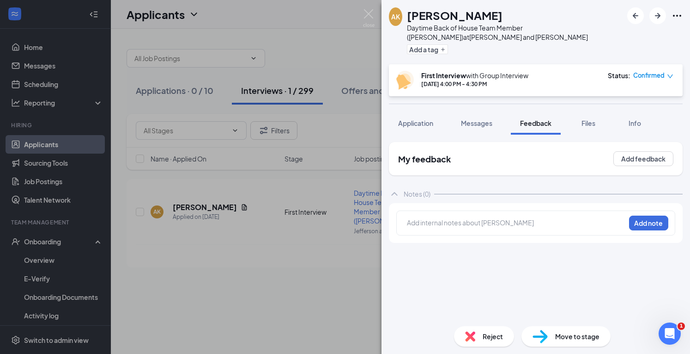
click at [431, 225] on div at bounding box center [517, 223] width 218 height 10
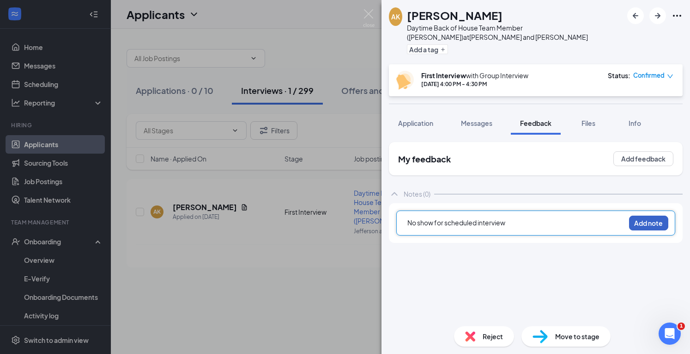
click at [644, 221] on button "Add note" at bounding box center [648, 222] width 39 height 15
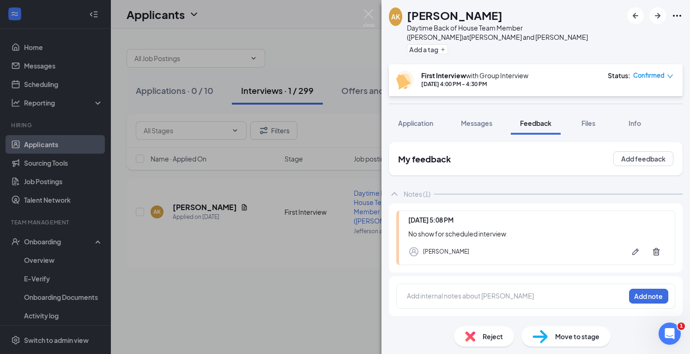
click at [490, 337] on span "Reject" at bounding box center [493, 336] width 20 height 10
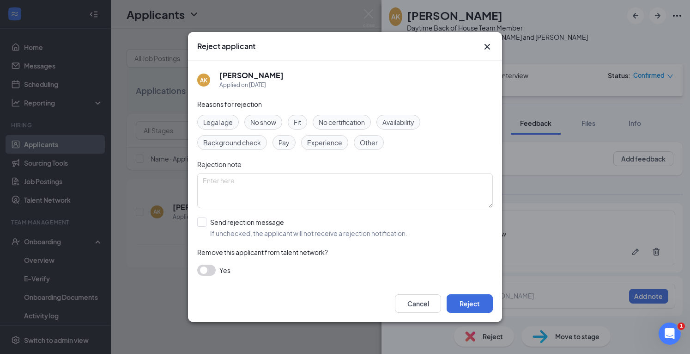
click at [260, 122] on span "No show" at bounding box center [263, 122] width 26 height 10
click at [205, 222] on input "Send rejection message If unchecked, the applicant will not receive a rejection…" at bounding box center [302, 227] width 210 height 20
checkbox input "true"
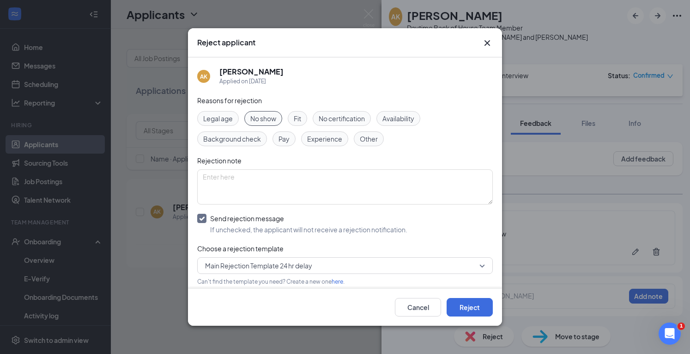
click at [250, 265] on span "Main Rejection Template 24 hr delay" at bounding box center [258, 265] width 107 height 14
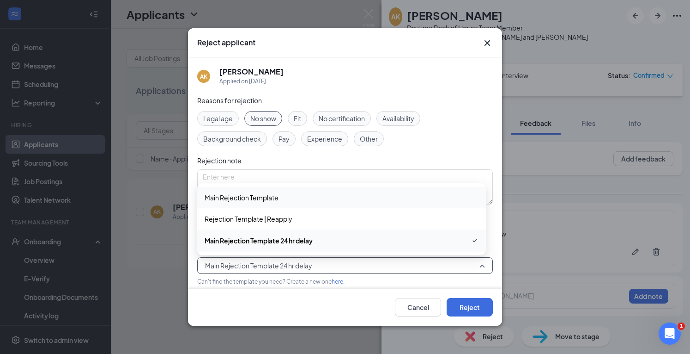
click at [246, 198] on span "Main Rejection Template" at bounding box center [242, 197] width 74 height 10
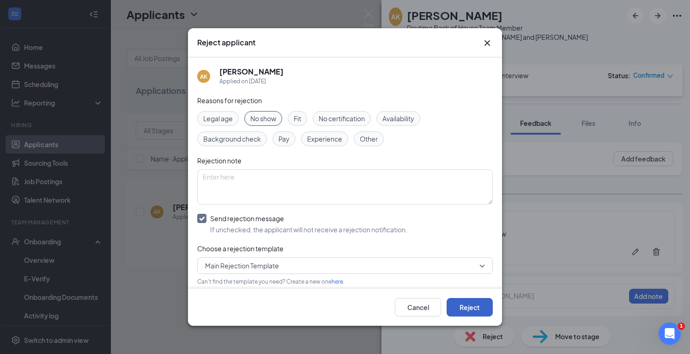
click at [478, 311] on button "Reject" at bounding box center [470, 307] width 46 height 18
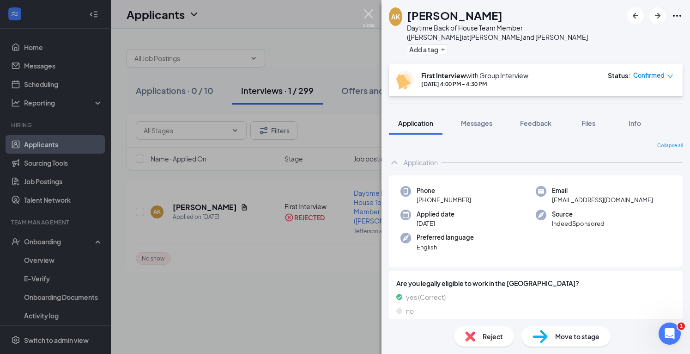
click at [372, 15] on img at bounding box center [369, 18] width 12 height 18
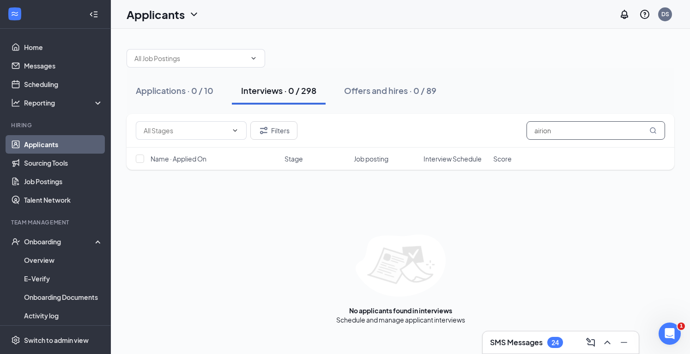
click at [577, 131] on input "airion" at bounding box center [596, 130] width 139 height 18
type input "a"
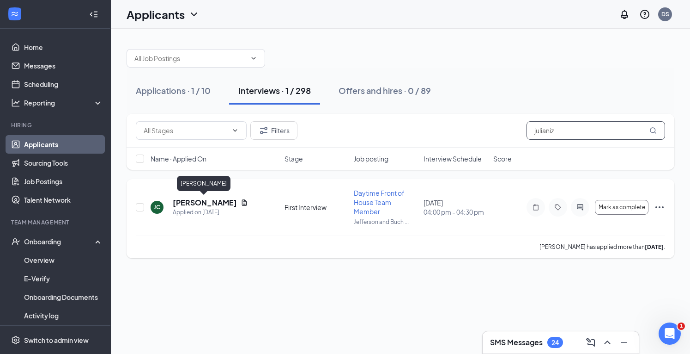
type input "julianiz"
click at [199, 201] on h5 "Julianiz Cordero" at bounding box center [205, 202] width 64 height 10
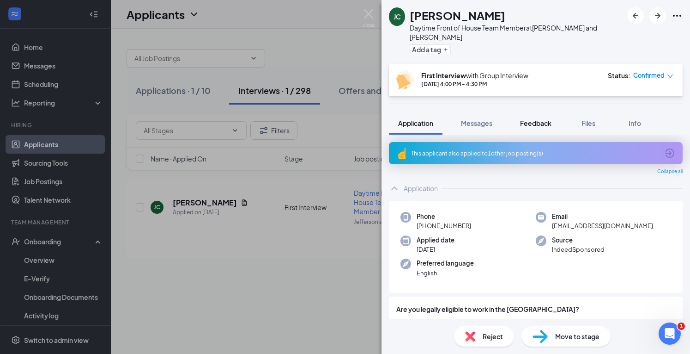
click at [533, 119] on span "Feedback" at bounding box center [535, 123] width 31 height 8
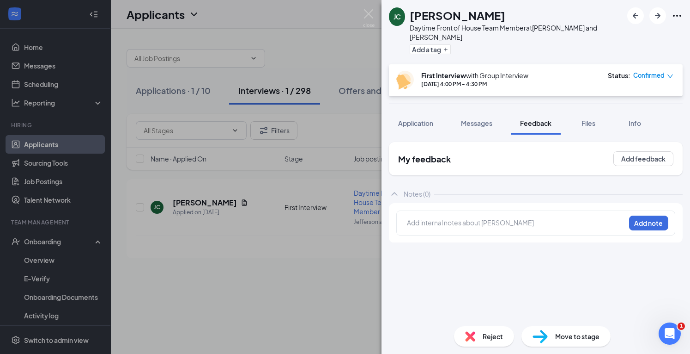
click at [429, 218] on div at bounding box center [517, 223] width 218 height 10
click at [645, 215] on button "Add note" at bounding box center [648, 222] width 39 height 15
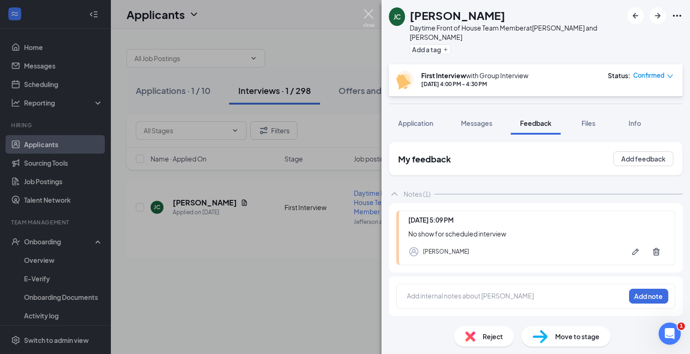
click at [368, 16] on img at bounding box center [369, 18] width 12 height 18
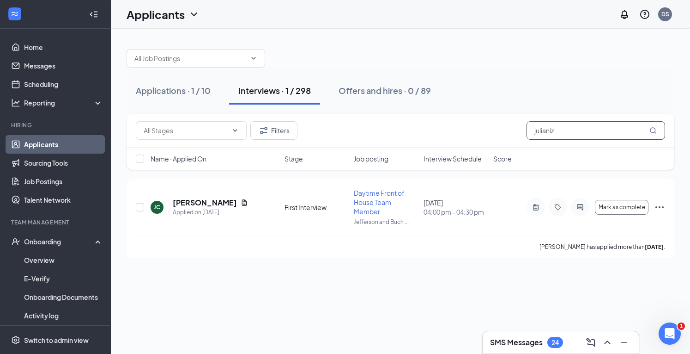
click at [568, 133] on input "julianiz" at bounding box center [596, 130] width 139 height 18
type input "j"
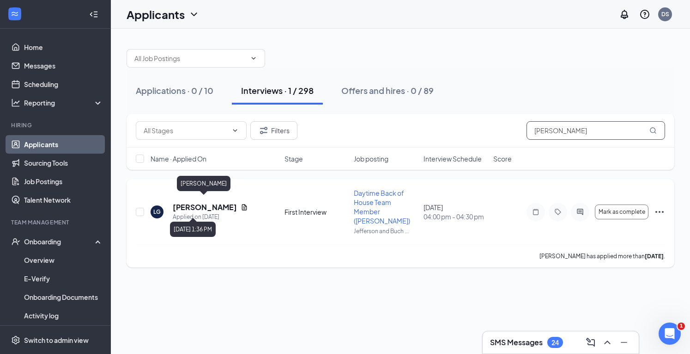
type input "laquisha"
click at [223, 202] on h5 "Laquisha Gilbert" at bounding box center [205, 207] width 64 height 10
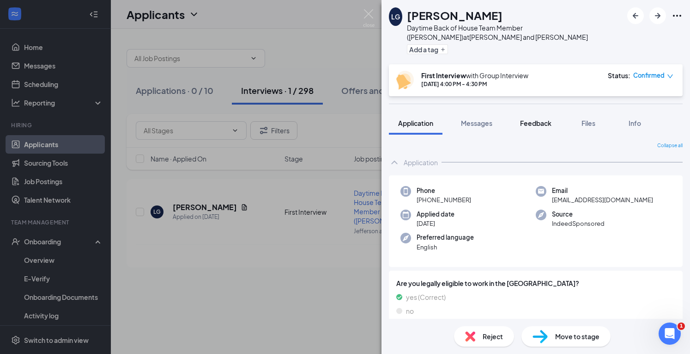
click at [543, 122] on span "Feedback" at bounding box center [535, 123] width 31 height 8
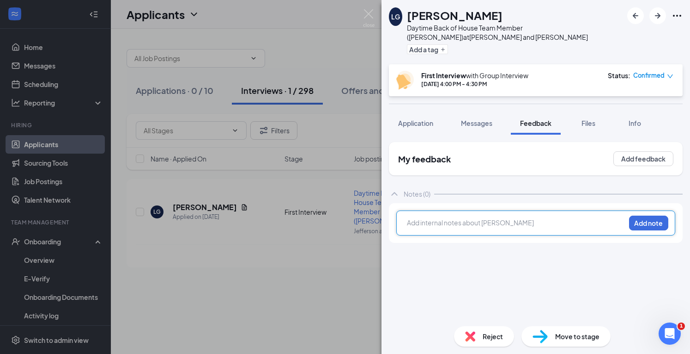
click at [455, 222] on div at bounding box center [517, 223] width 218 height 10
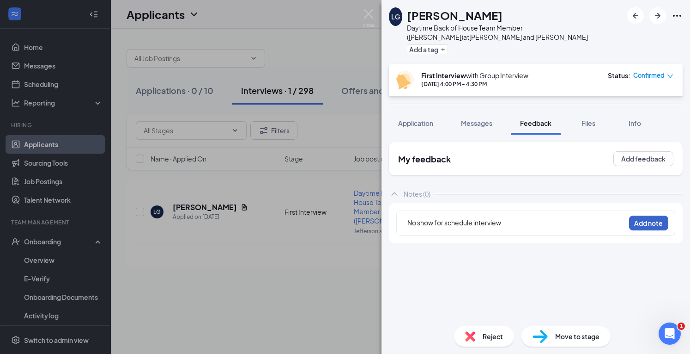
click at [647, 226] on button "Add note" at bounding box center [648, 222] width 39 height 15
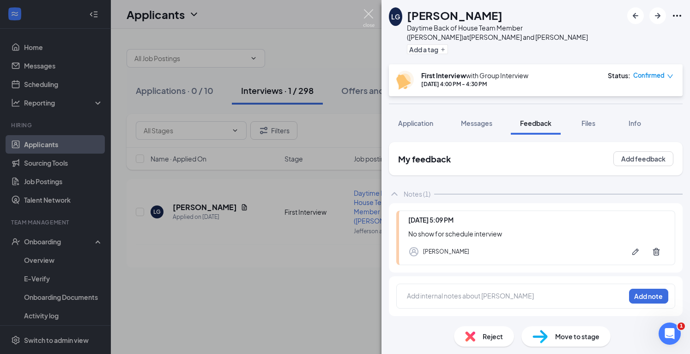
click at [370, 10] on img at bounding box center [369, 18] width 12 height 18
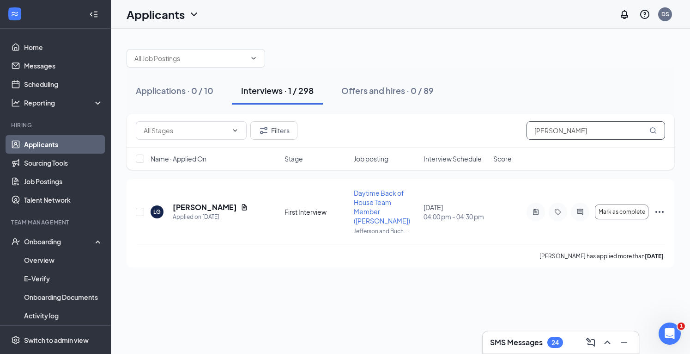
click at [568, 128] on input "laquisha" at bounding box center [596, 130] width 139 height 18
type input "l"
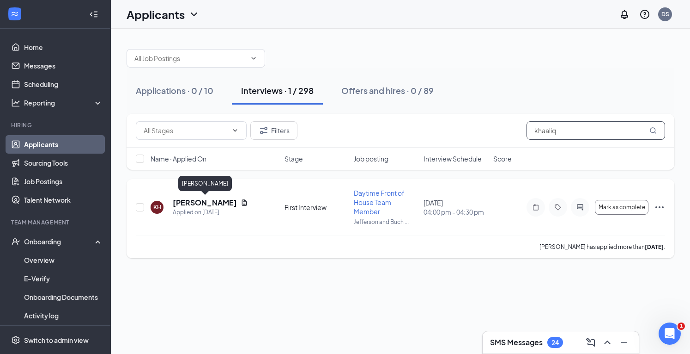
type input "khaaliq"
click at [195, 201] on h5 "Khaaliq Henderson" at bounding box center [205, 202] width 64 height 10
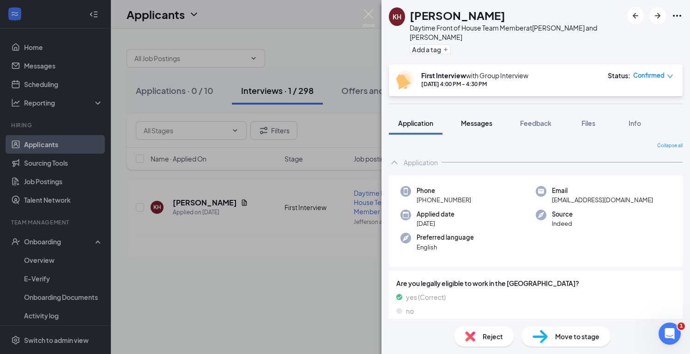
click at [482, 119] on span "Messages" at bounding box center [476, 123] width 31 height 8
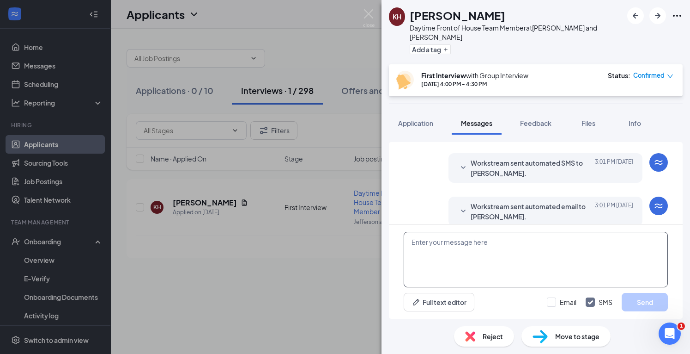
scroll to position [339, 0]
click at [532, 119] on span "Feedback" at bounding box center [535, 123] width 31 height 8
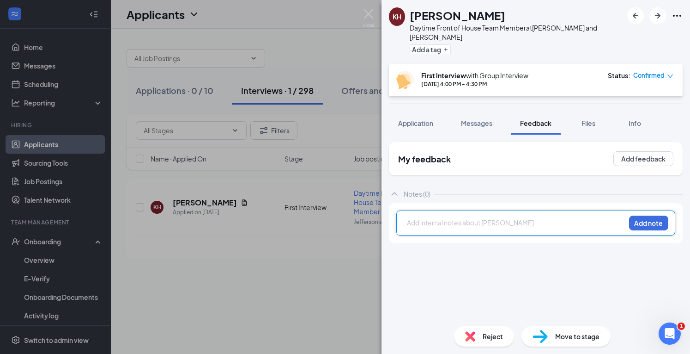
click at [457, 218] on div at bounding box center [517, 223] width 218 height 10
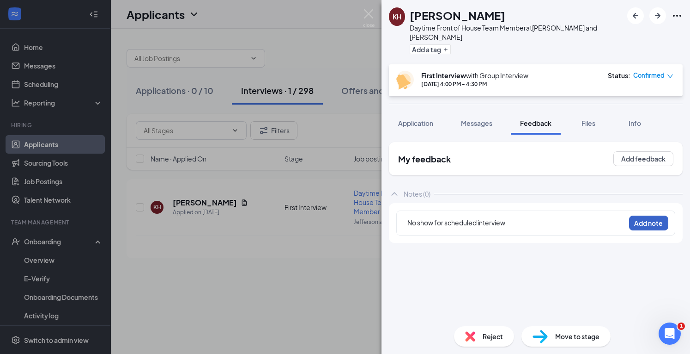
click at [638, 215] on button "Add note" at bounding box center [648, 222] width 39 height 15
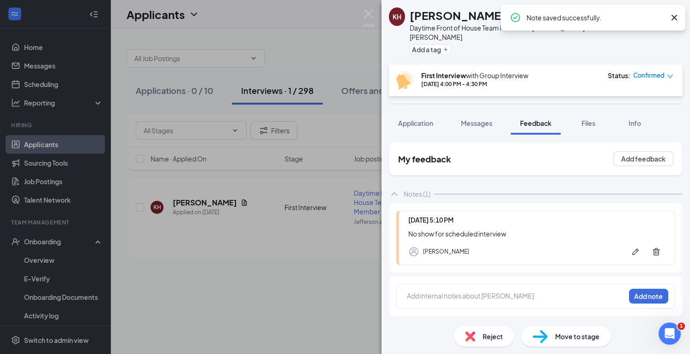
click at [488, 341] on span "Reject" at bounding box center [493, 336] width 20 height 10
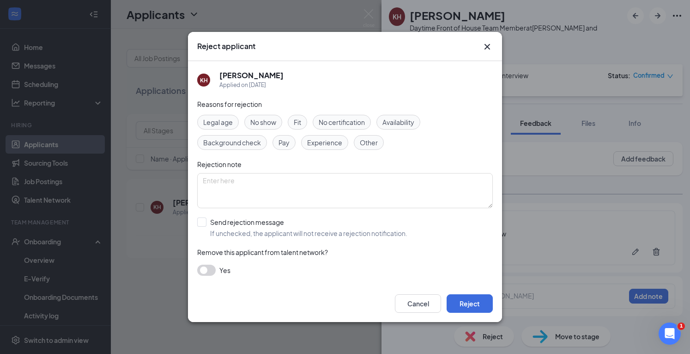
click at [251, 120] on span "No show" at bounding box center [263, 122] width 26 height 10
click at [205, 220] on input "Send rejection message If unchecked, the applicant will not receive a rejection…" at bounding box center [302, 227] width 210 height 20
checkbox input "true"
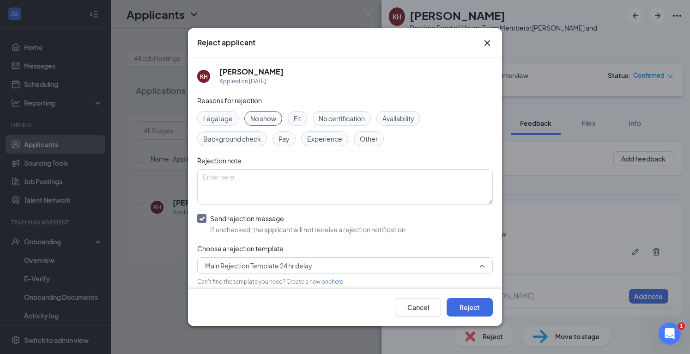
click at [223, 261] on span "Main Rejection Template 24 hr delay" at bounding box center [258, 265] width 107 height 14
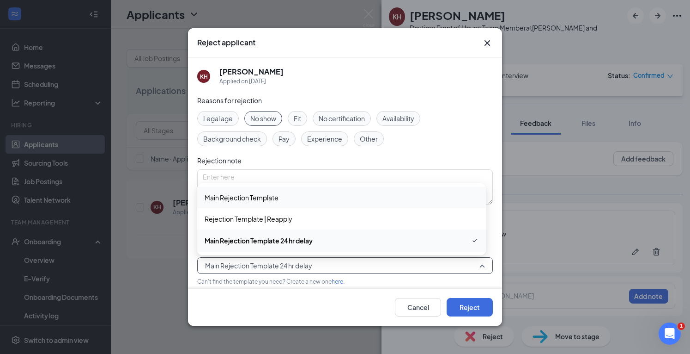
click at [242, 194] on span "Main Rejection Template" at bounding box center [242, 197] width 74 height 10
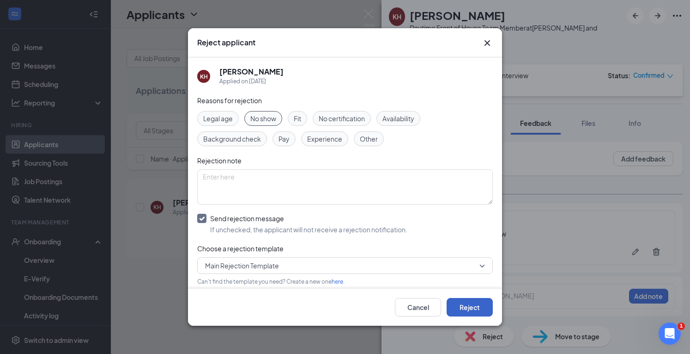
click at [463, 309] on button "Reject" at bounding box center [470, 307] width 46 height 18
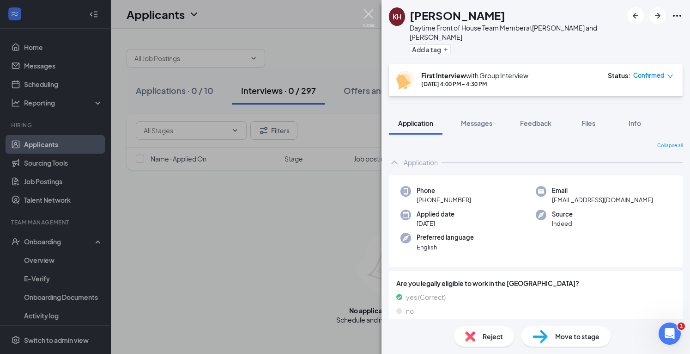
click at [366, 12] on img at bounding box center [369, 18] width 12 height 18
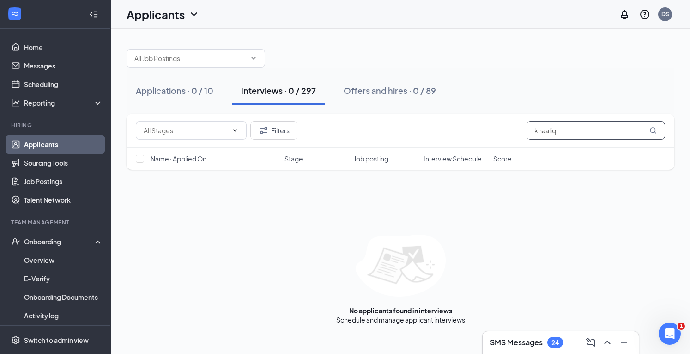
click at [564, 136] on input "khaaliq" at bounding box center [596, 130] width 139 height 18
type input "k"
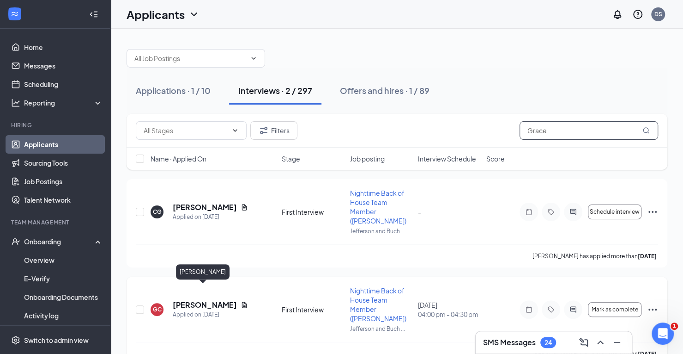
type input "Grace"
click at [208, 299] on h5 "Grace Cepeda" at bounding box center [205, 304] width 64 height 10
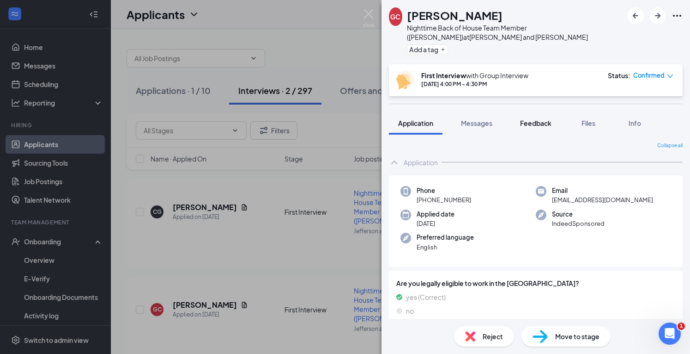
click at [542, 125] on span "Feedback" at bounding box center [535, 123] width 31 height 8
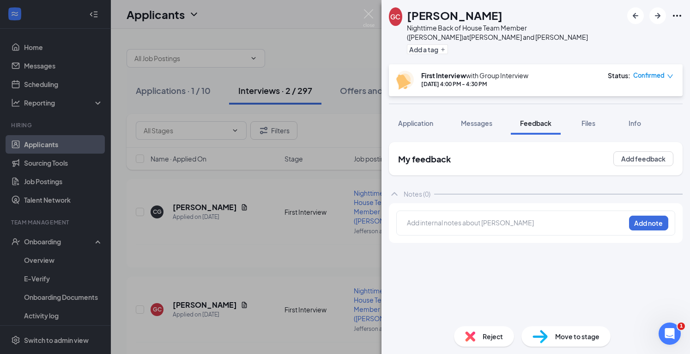
click at [436, 226] on div at bounding box center [517, 223] width 218 height 10
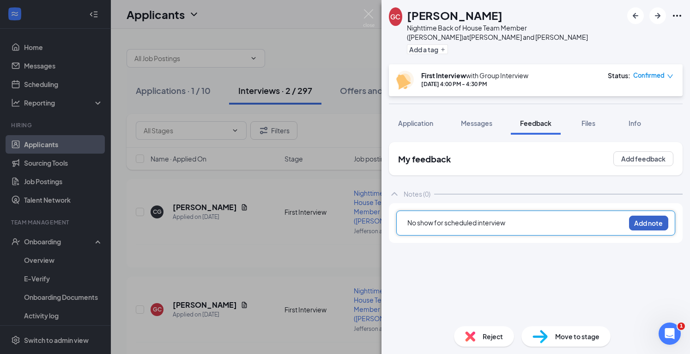
click at [634, 225] on button "Add note" at bounding box center [648, 222] width 39 height 15
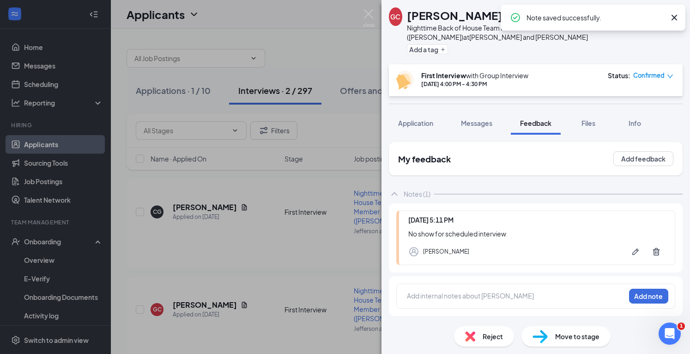
click at [483, 341] on div "Reject" at bounding box center [484, 336] width 60 height 20
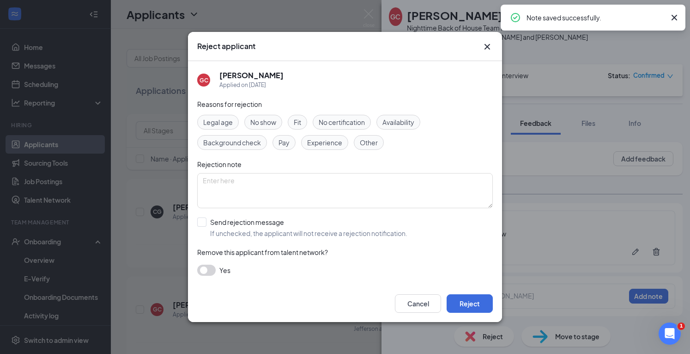
click at [259, 118] on span "No show" at bounding box center [263, 122] width 26 height 10
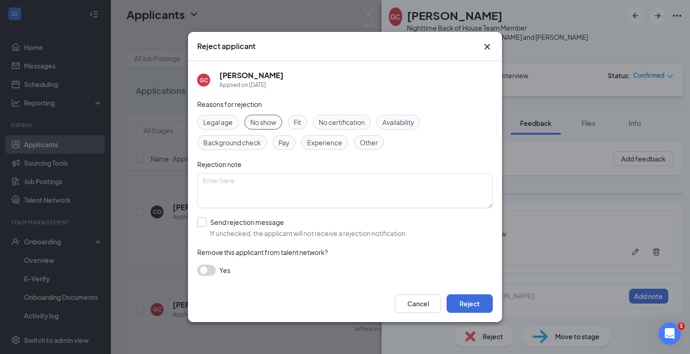
click at [202, 223] on input "Send rejection message If unchecked, the applicant will not receive a rejection…" at bounding box center [302, 227] width 210 height 20
checkbox input "true"
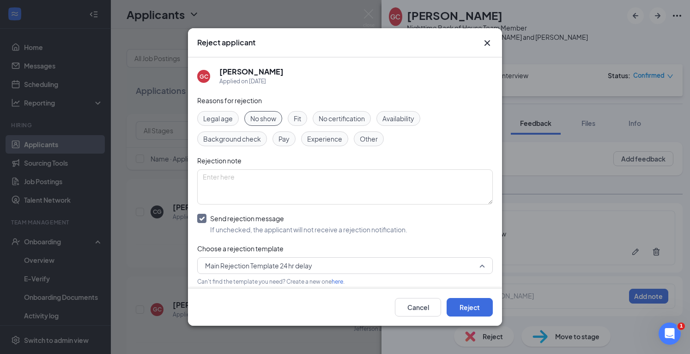
click at [222, 266] on span "Main Rejection Template 24 hr delay" at bounding box center [258, 265] width 107 height 14
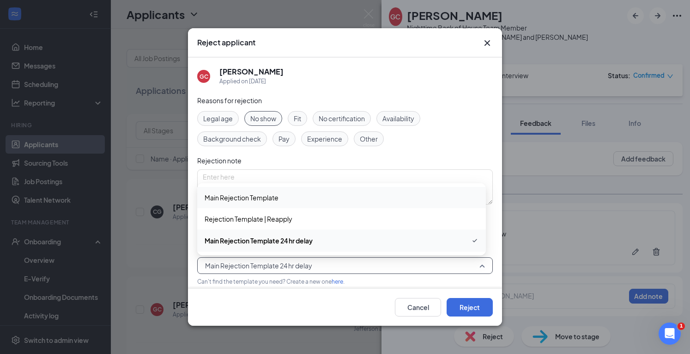
click at [243, 194] on span "Main Rejection Template" at bounding box center [242, 197] width 74 height 10
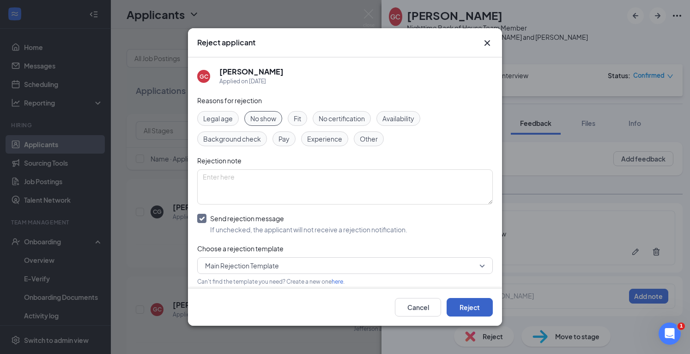
click at [470, 312] on button "Reject" at bounding box center [470, 307] width 46 height 18
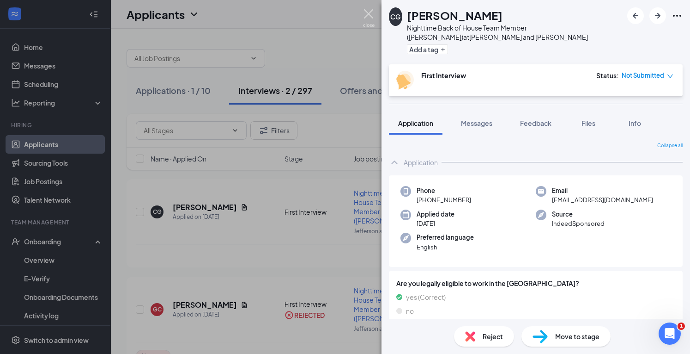
click at [369, 16] on img at bounding box center [369, 18] width 12 height 18
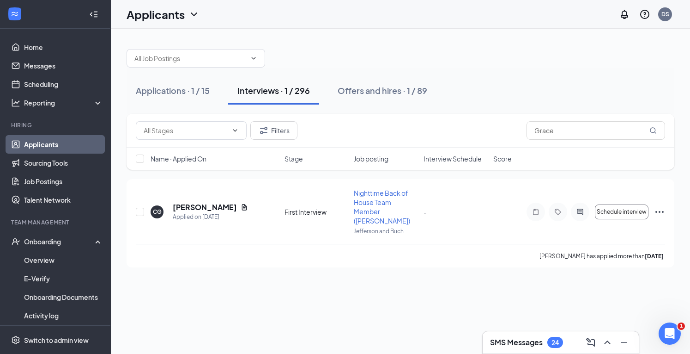
click at [49, 144] on link "Applicants" at bounding box center [63, 144] width 79 height 18
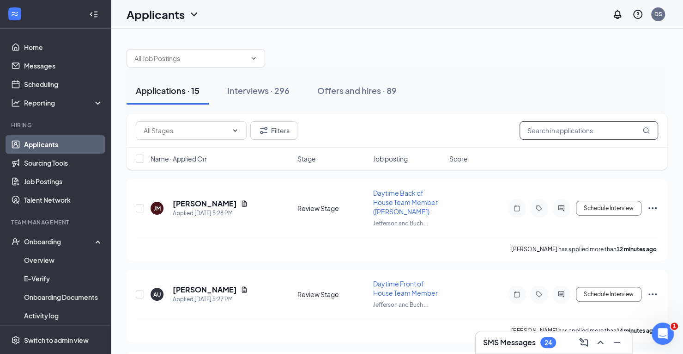
click at [560, 134] on input "text" at bounding box center [589, 130] width 139 height 18
drag, startPoint x: 560, startPoint y: 134, endPoint x: 570, endPoint y: 132, distance: 10.1
click at [570, 132] on input "text" at bounding box center [589, 130] width 139 height 18
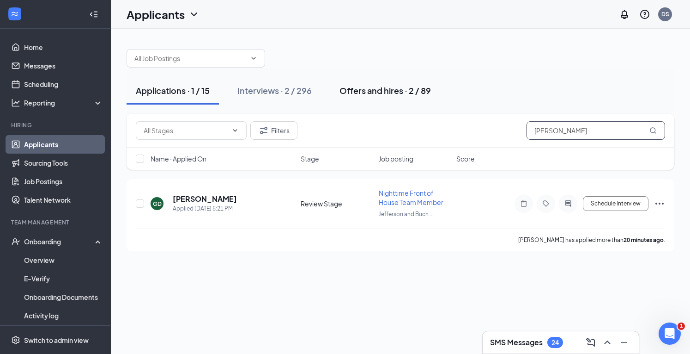
type input "gabrielle"
click at [381, 93] on div "Offers and hires · 2 / 89" at bounding box center [385, 91] width 91 height 12
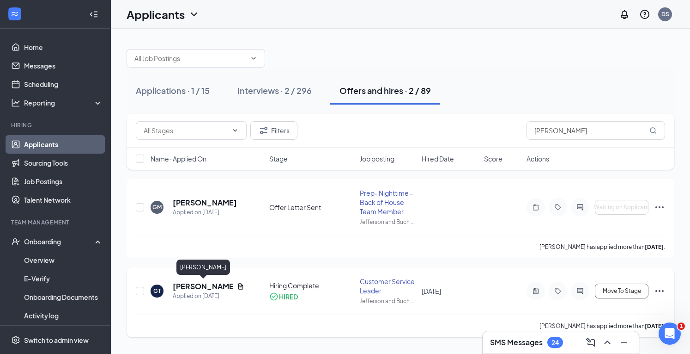
click at [204, 287] on h5 "Gabrielle Terry" at bounding box center [203, 286] width 61 height 10
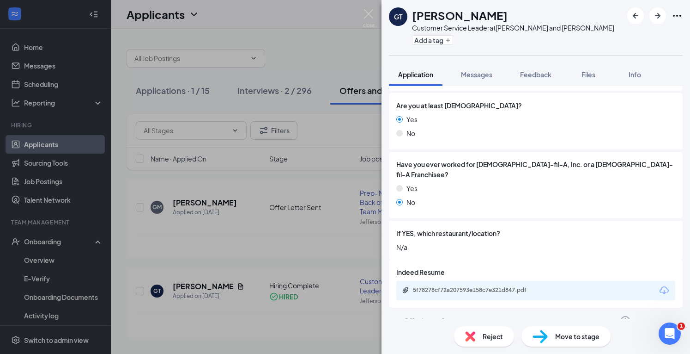
scroll to position [188, 0]
click at [394, 314] on icon "ChevronDown" at bounding box center [394, 319] width 11 height 11
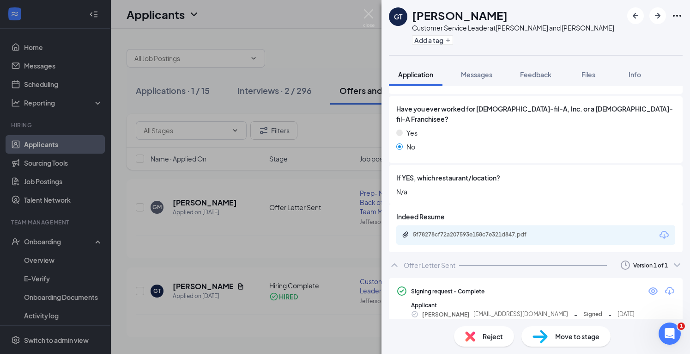
scroll to position [244, 0]
click at [247, 348] on div "GT Gabrielle Terry Customer Service Leader at Jefferson and Buchanan Add a tag …" at bounding box center [345, 177] width 690 height 354
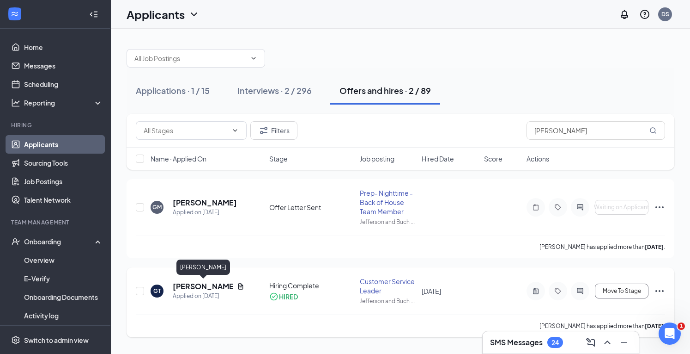
click at [198, 287] on h5 "Gabrielle Terry" at bounding box center [203, 286] width 61 height 10
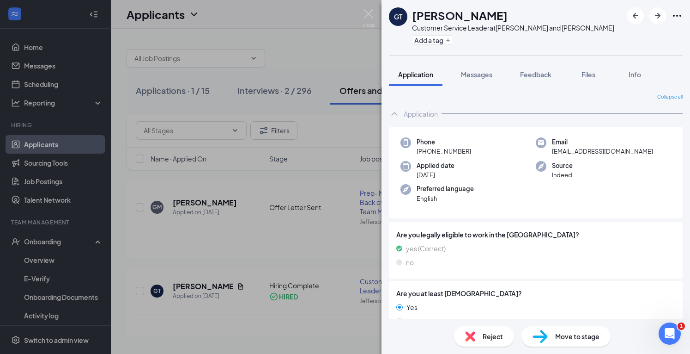
click at [569, 341] on span "Move to stage" at bounding box center [577, 336] width 44 height 10
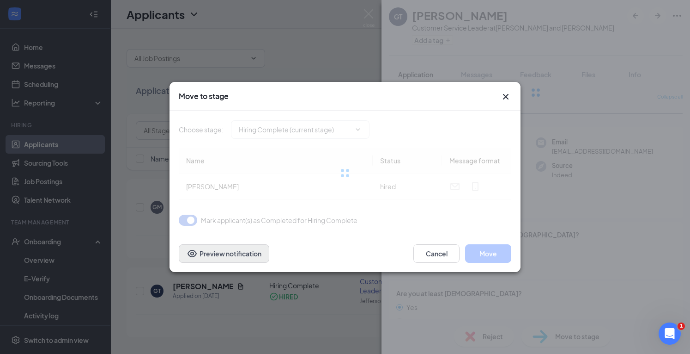
type input "Long Term Holding (final stage)"
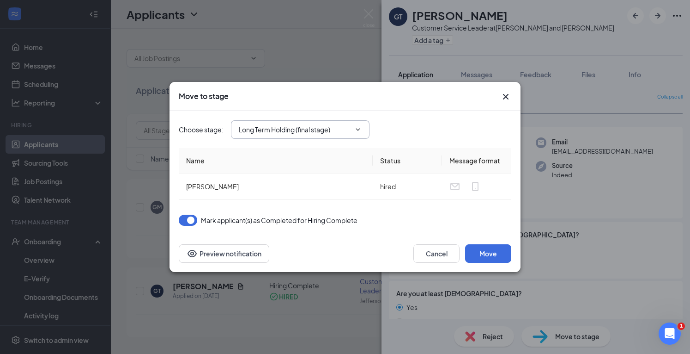
click at [308, 130] on input "Long Term Holding (final stage)" at bounding box center [295, 129] width 112 height 10
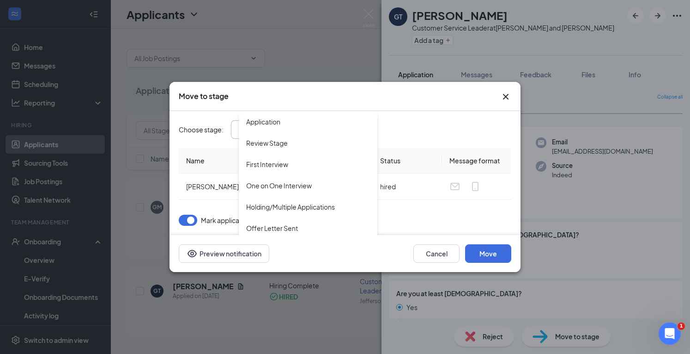
click at [507, 94] on icon "Cross" at bounding box center [505, 96] width 11 height 11
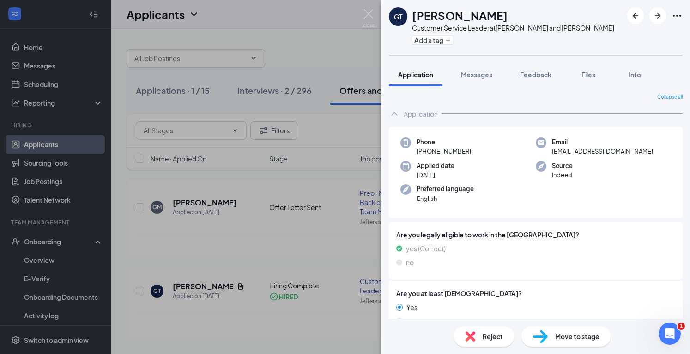
click at [217, 286] on div "GT Gabrielle Terry Customer Service Leader at Jefferson and Buchanan Add a tag …" at bounding box center [345, 177] width 690 height 354
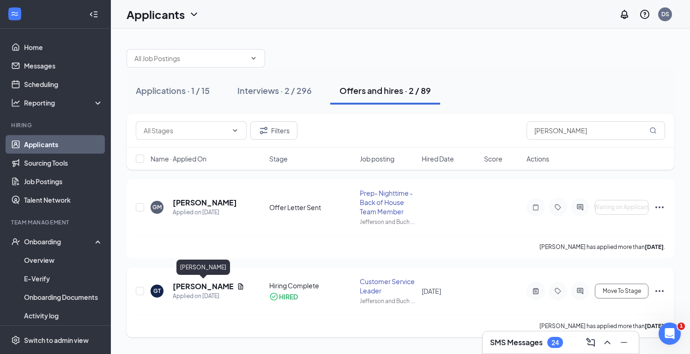
click at [210, 285] on h5 "Gabrielle Terry" at bounding box center [203, 286] width 61 height 10
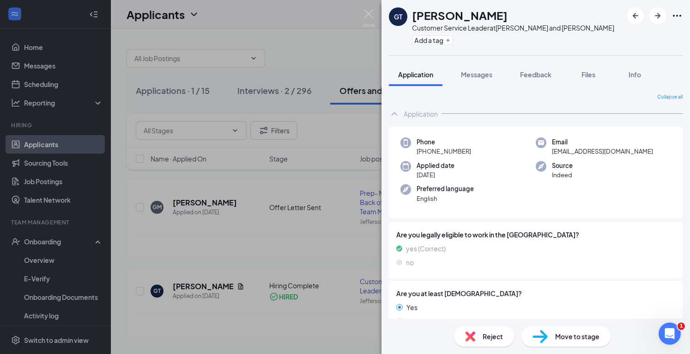
click at [574, 336] on span "Move to stage" at bounding box center [577, 336] width 44 height 10
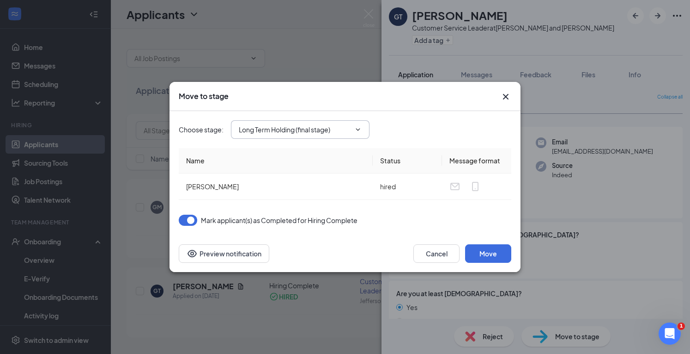
click at [309, 129] on input "Long Term Holding (final stage)" at bounding box center [295, 129] width 112 height 10
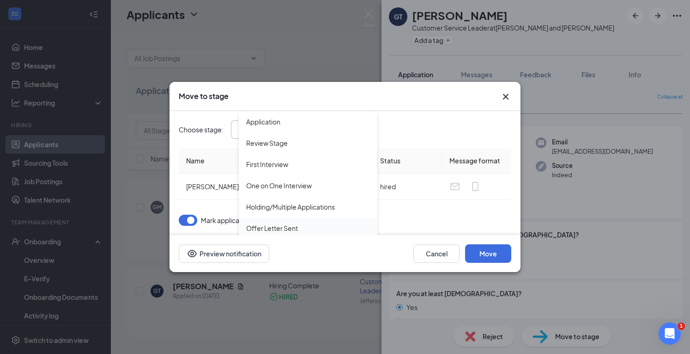
click at [274, 228] on div "Offer Letter Sent" at bounding box center [272, 228] width 52 height 10
type input "Offer Letter Sent"
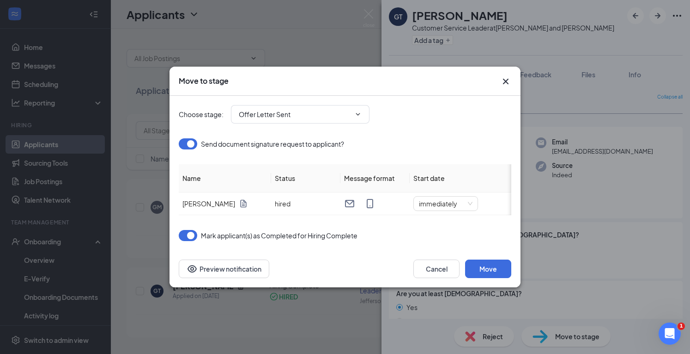
click at [506, 79] on icon "Cross" at bounding box center [506, 82] width 6 height 6
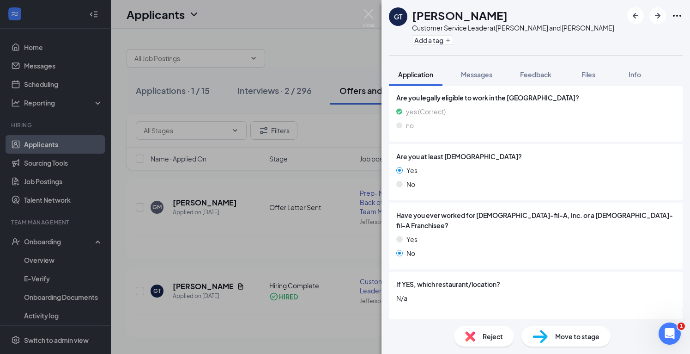
scroll to position [188, 0]
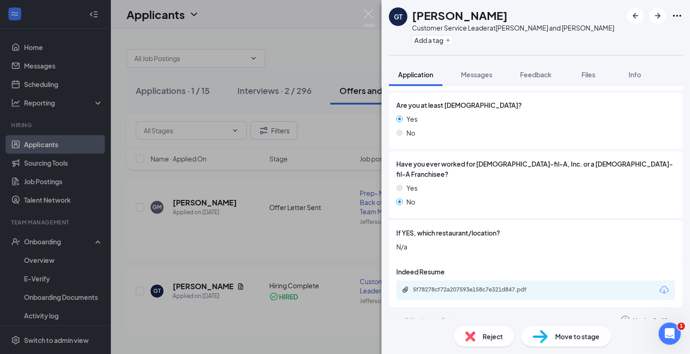
click at [434, 315] on div "Offer Letter Sent" at bounding box center [430, 319] width 52 height 9
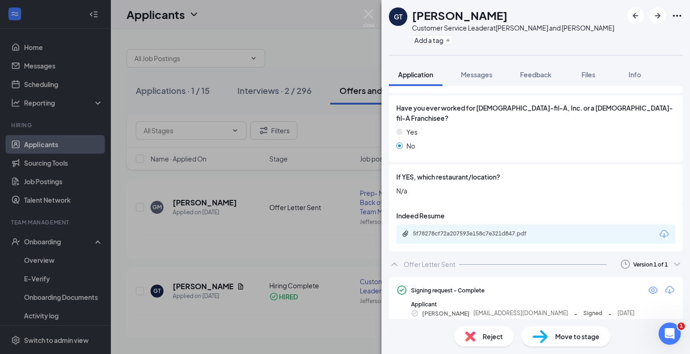
scroll to position [0, 0]
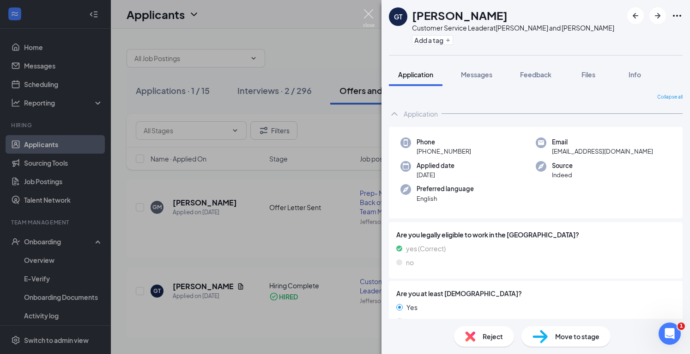
click at [370, 13] on img at bounding box center [369, 18] width 12 height 18
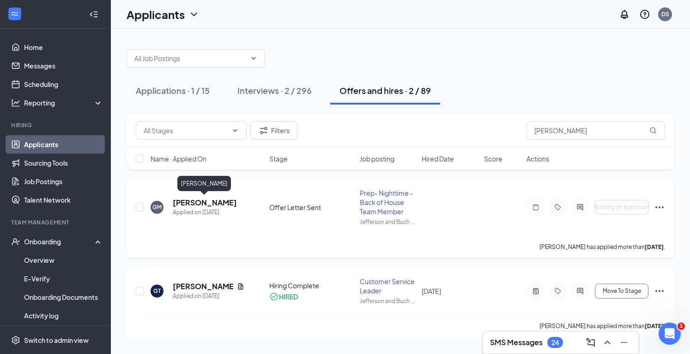
click at [201, 202] on h5 "Gabrielle Manzie" at bounding box center [205, 202] width 64 height 10
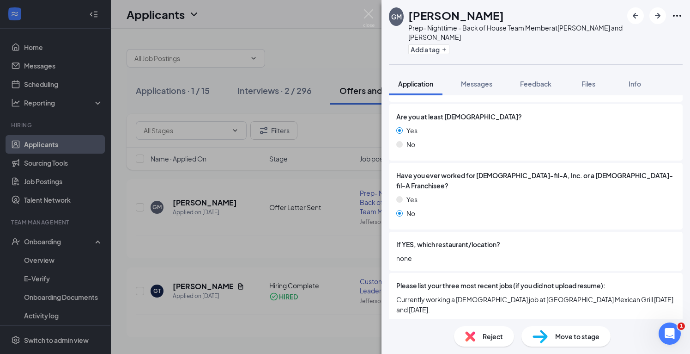
scroll to position [213, 0]
click at [410, 325] on div "Offer Letter Sent" at bounding box center [430, 329] width 52 height 9
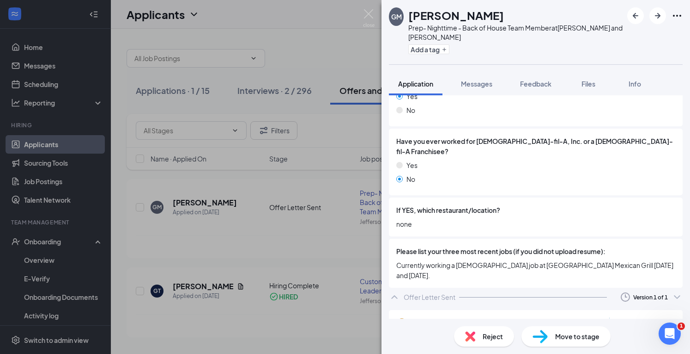
scroll to position [268, 0]
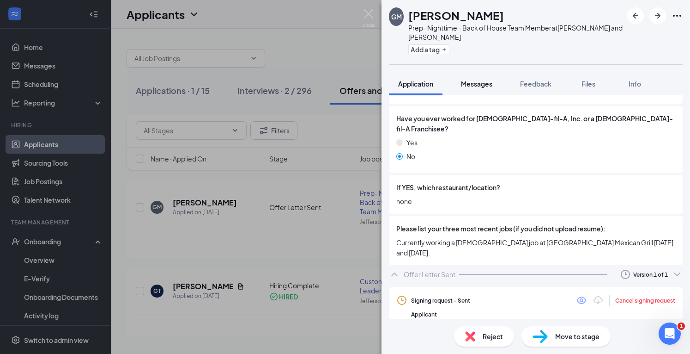
click at [483, 83] on span "Messages" at bounding box center [476, 83] width 31 height 8
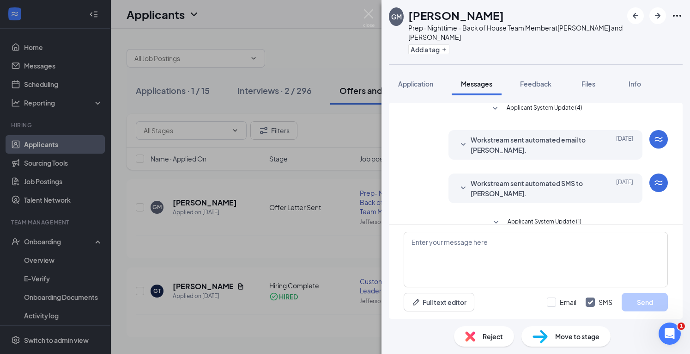
scroll to position [132, 0]
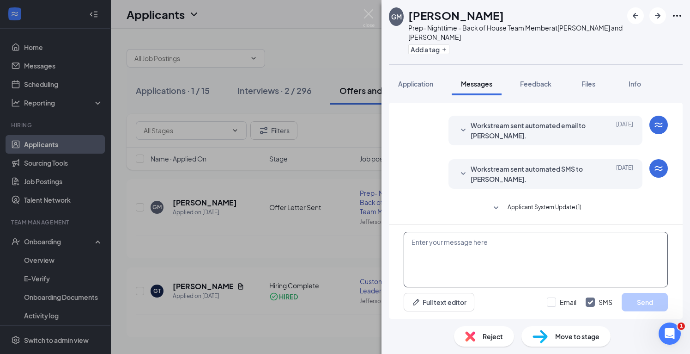
click at [452, 250] on textarea at bounding box center [536, 259] width 264 height 55
click at [513, 205] on span "Applicant System Update (1)" at bounding box center [545, 207] width 74 height 11
click at [451, 252] on textarea "To enrich screen reader interactions, please activate Accessibility in Grammarl…" at bounding box center [536, 259] width 264 height 55
click at [450, 252] on textarea "Hello" at bounding box center [536, 259] width 264 height 55
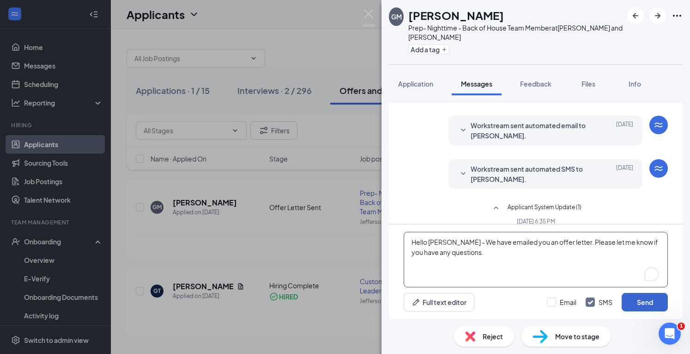
type textarea "Hello Gabrielle - We have emailed you an offer letter. Please let me know if yo…"
click at [661, 304] on button "Send" at bounding box center [645, 302] width 46 height 18
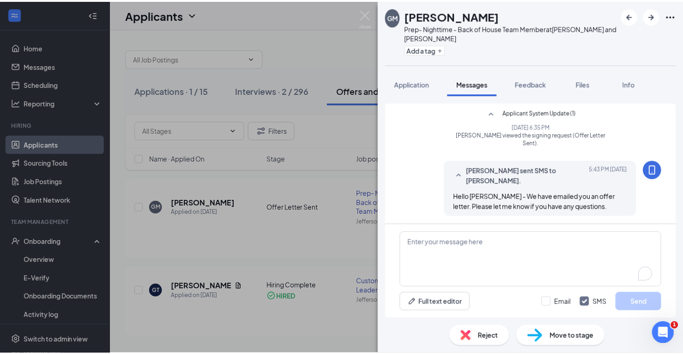
scroll to position [227, 0]
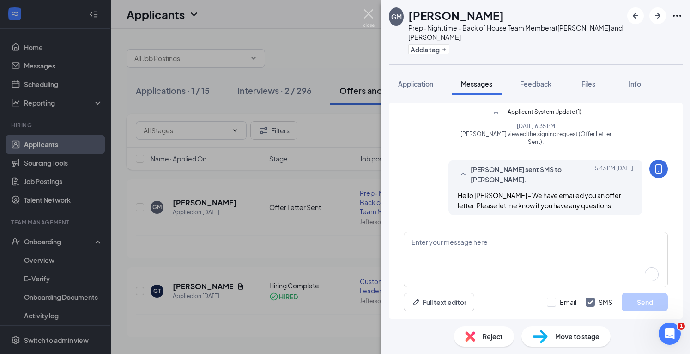
click at [365, 14] on img at bounding box center [369, 18] width 12 height 18
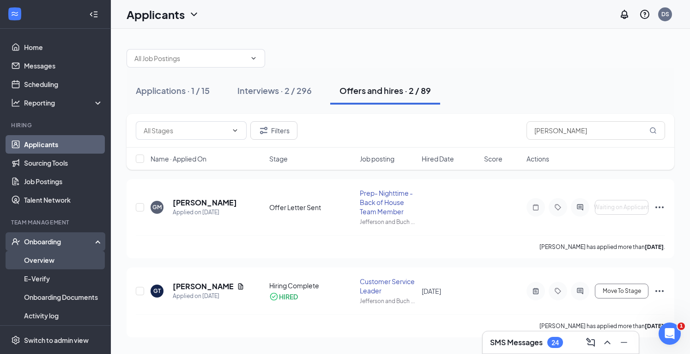
click at [44, 265] on link "Overview" at bounding box center [63, 259] width 79 height 18
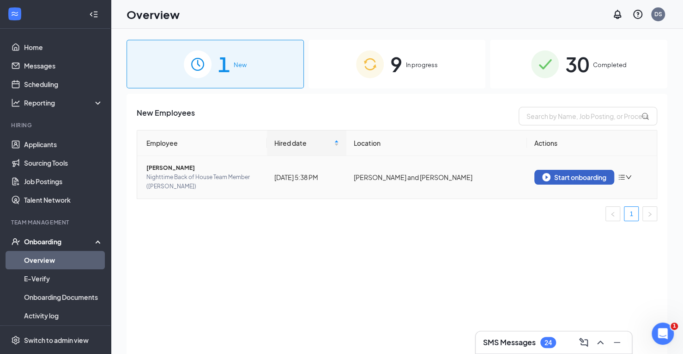
click at [577, 180] on div "Start onboarding" at bounding box center [575, 177] width 64 height 8
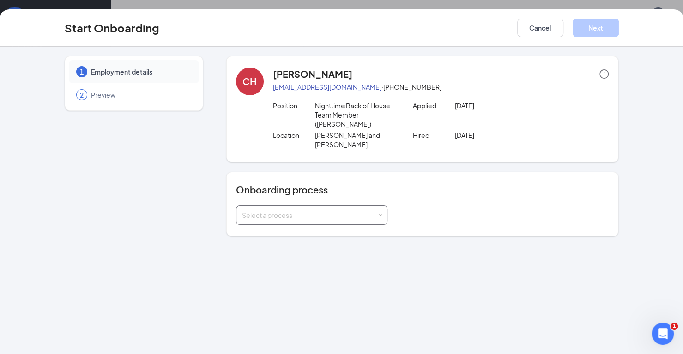
click at [308, 210] on div "Select a process" at bounding box center [309, 214] width 135 height 9
click at [301, 215] on span "Team Member Onboarding" at bounding box center [280, 215] width 82 height 8
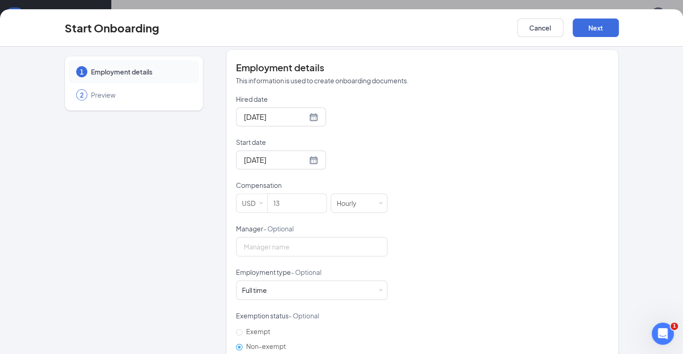
scroll to position [104, 0]
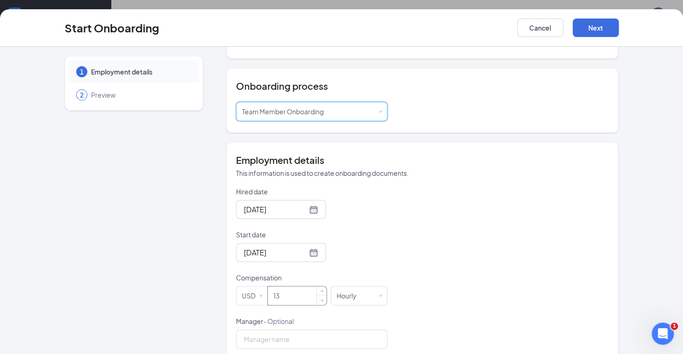
click at [277, 286] on input "13" at bounding box center [297, 295] width 59 height 18
type input "1"
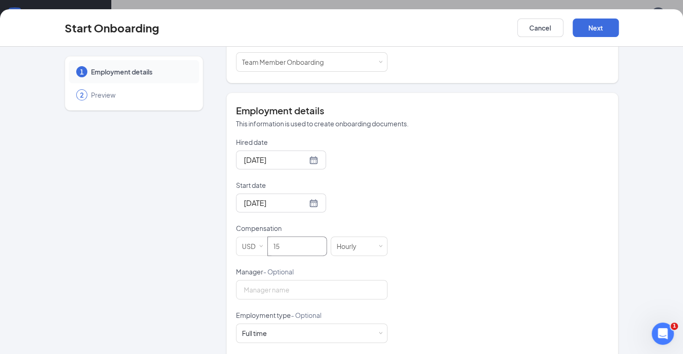
scroll to position [196, 0]
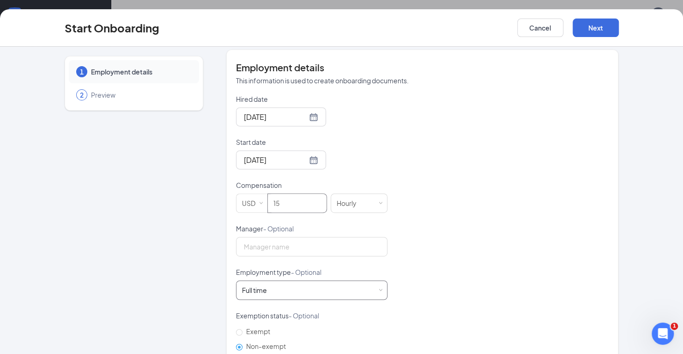
type input "15"
click at [303, 280] on div "Full time Works 30+ hours per week and is reasonably expected to work" at bounding box center [312, 289] width 140 height 18
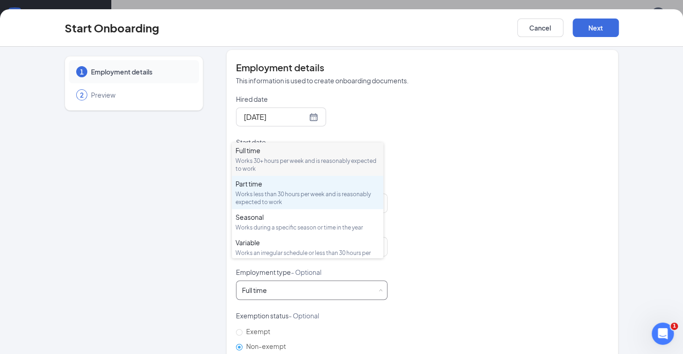
click at [269, 188] on div "Part time" at bounding box center [308, 183] width 144 height 9
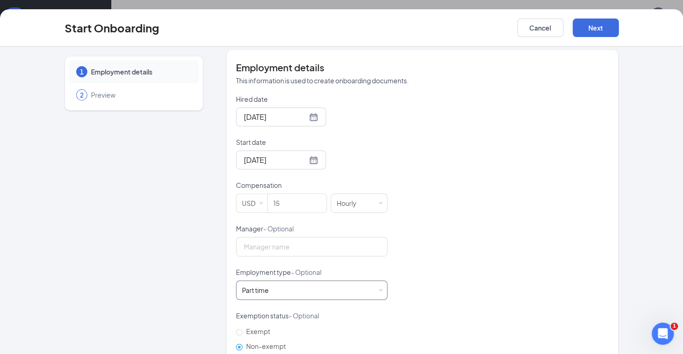
scroll to position [42, 0]
click at [599, 23] on button "Next" at bounding box center [596, 27] width 46 height 18
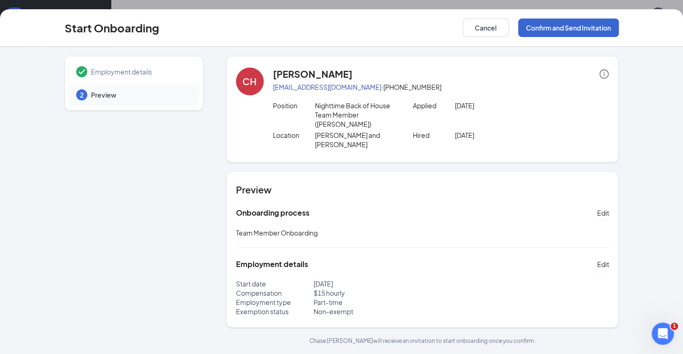
scroll to position [0, 0]
click at [550, 29] on button "Confirm and Send Invitation" at bounding box center [568, 27] width 101 height 18
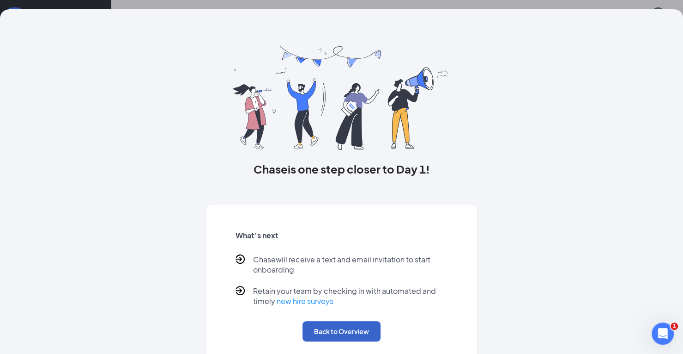
click at [333, 335] on button "Back to Overview" at bounding box center [342, 331] width 78 height 20
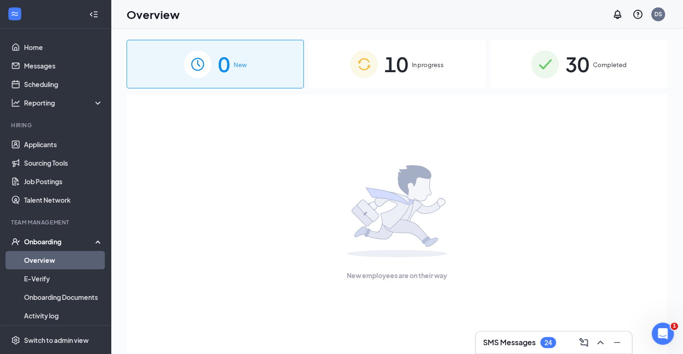
click at [402, 71] on span "10" at bounding box center [396, 64] width 24 height 32
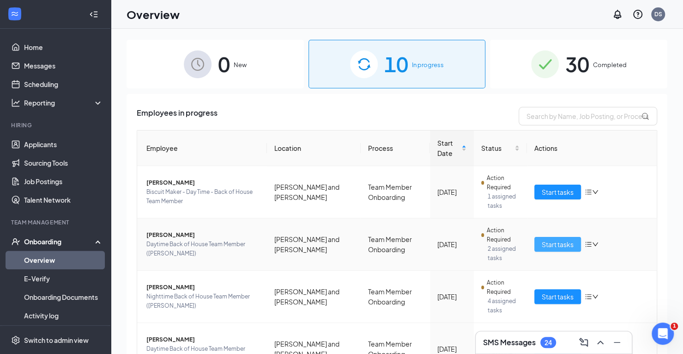
drag, startPoint x: 553, startPoint y: 245, endPoint x: 532, endPoint y: 244, distance: 20.3
click at [552, 245] on span "Start tasks" at bounding box center [558, 244] width 32 height 10
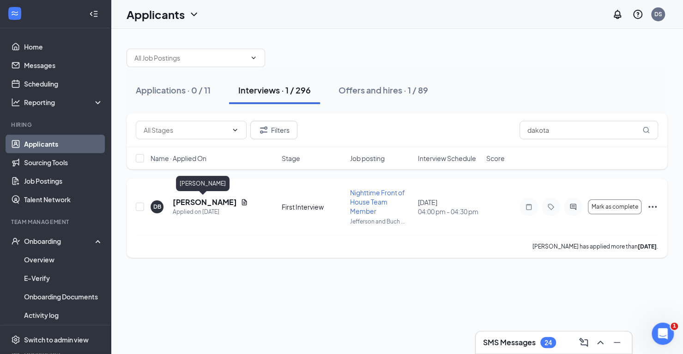
click at [184, 198] on h5 "[PERSON_NAME]" at bounding box center [205, 202] width 64 height 10
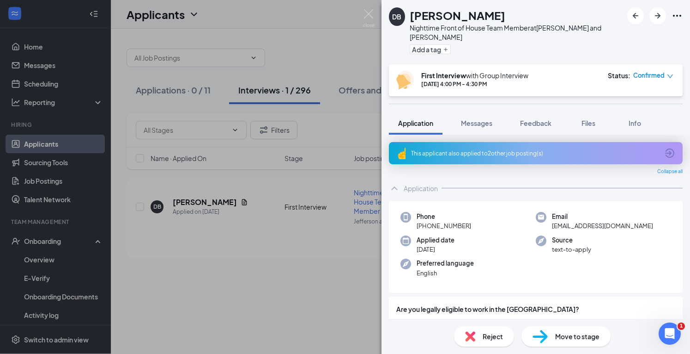
click at [444, 149] on div "This applicant also applied to 2 other job posting(s)" at bounding box center [535, 153] width 248 height 8
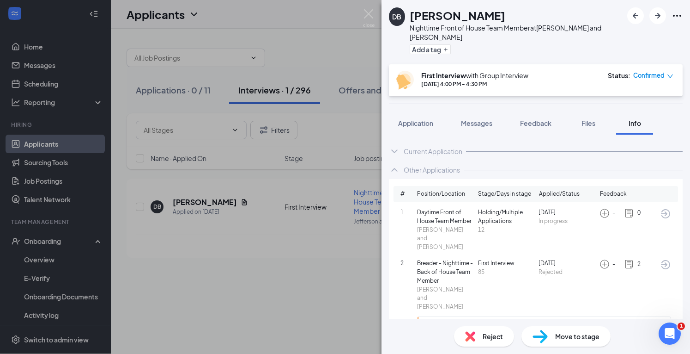
click at [443, 259] on span "Breader - Nighttime - Back of House Team Member" at bounding box center [445, 272] width 57 height 26
click at [522, 319] on span "In high school...will reapply for a pt team member in September" at bounding box center [534, 322] width 166 height 6
click at [628, 259] on img at bounding box center [629, 264] width 10 height 10
click at [444, 259] on span "Breader - Nighttime - Back of House Team Member" at bounding box center [445, 272] width 57 height 26
click at [666, 260] on icon "ArrowCircle" at bounding box center [665, 264] width 9 height 9
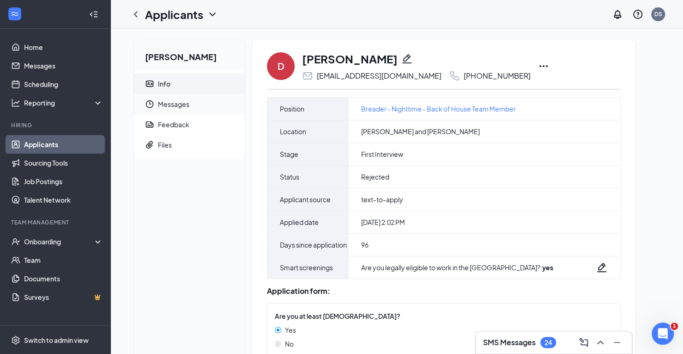
click at [176, 104] on span "Messages" at bounding box center [197, 104] width 79 height 20
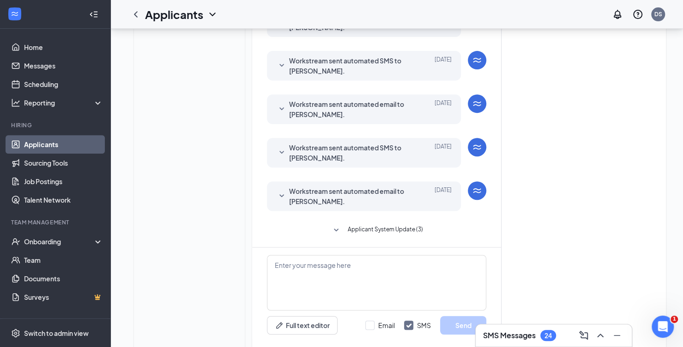
click at [176, 128] on div "[PERSON_NAME] Info Messages Feedback Files" at bounding box center [189, 103] width 111 height 500
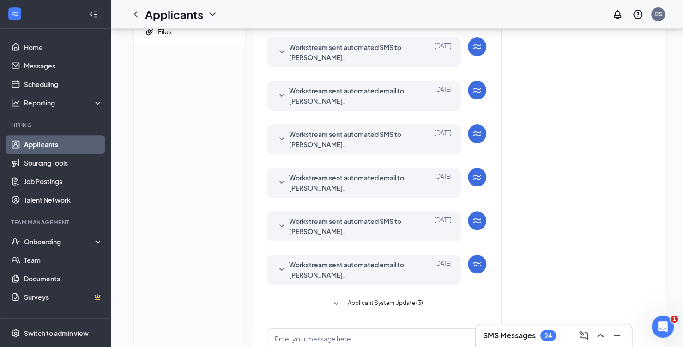
scroll to position [26, 0]
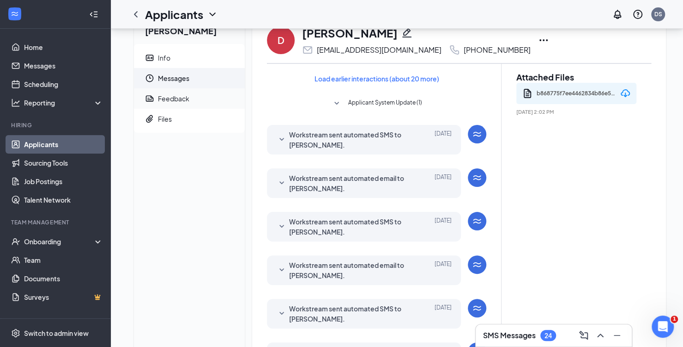
click at [175, 98] on div "Feedback" at bounding box center [173, 98] width 31 height 9
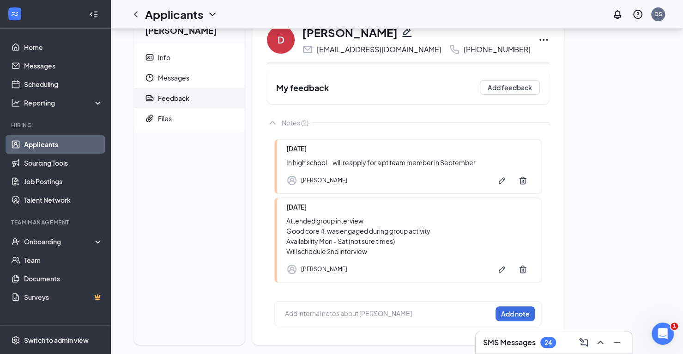
scroll to position [34, 0]
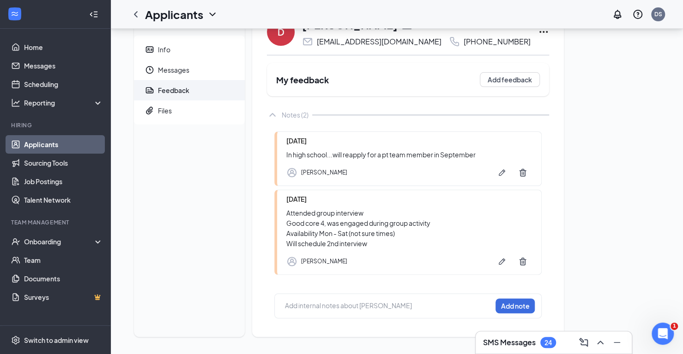
click at [56, 144] on link "Applicants" at bounding box center [63, 144] width 79 height 18
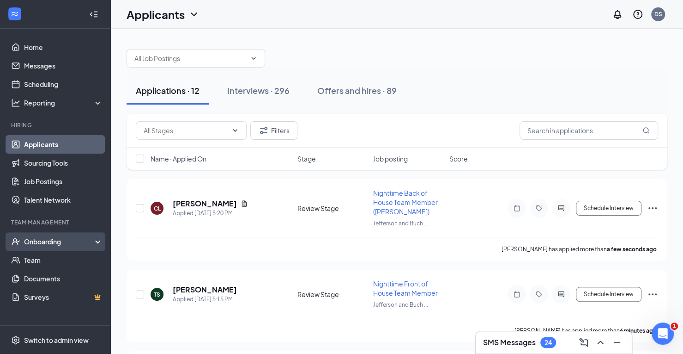
click at [55, 244] on div "Onboarding" at bounding box center [59, 241] width 71 height 9
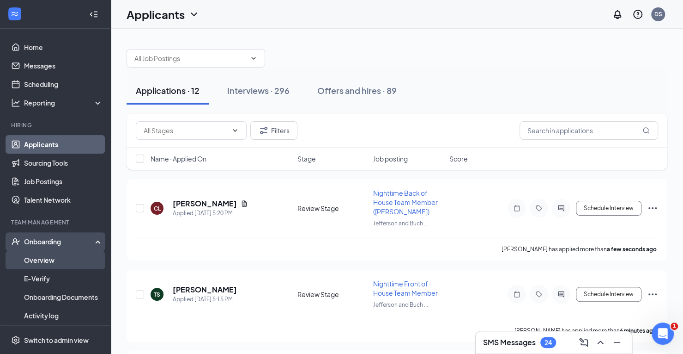
click at [56, 262] on link "Overview" at bounding box center [63, 259] width 79 height 18
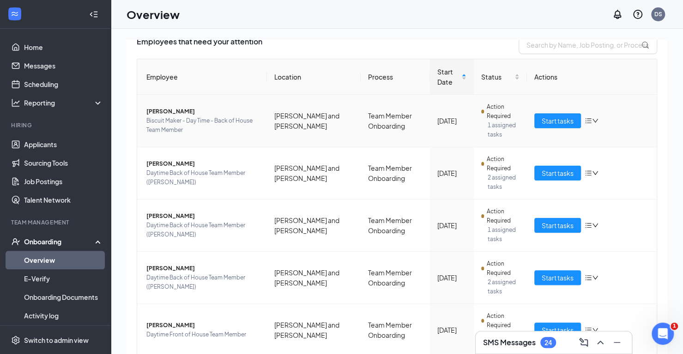
scroll to position [92, 0]
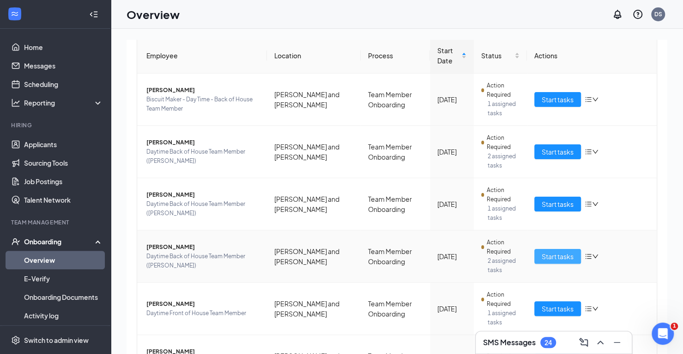
click at [545, 256] on span "Start tasks" at bounding box center [558, 256] width 32 height 10
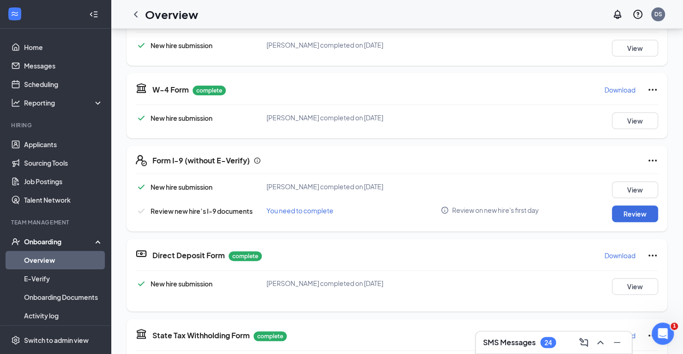
scroll to position [92, 0]
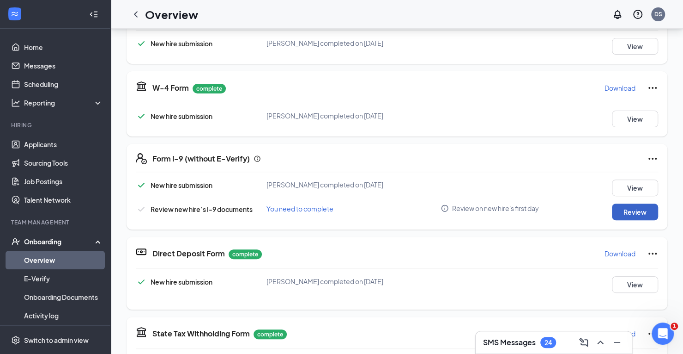
click at [622, 213] on button "Review" at bounding box center [635, 211] width 46 height 17
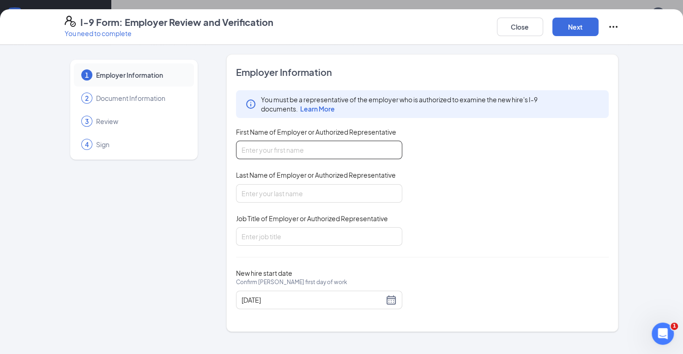
click at [305, 144] on input "First Name of Employer or Authorized Representative" at bounding box center [319, 149] width 166 height 18
type input "Denise"
click at [298, 195] on input "Last Name of Employer or Authorized Representative" at bounding box center [319, 193] width 166 height 18
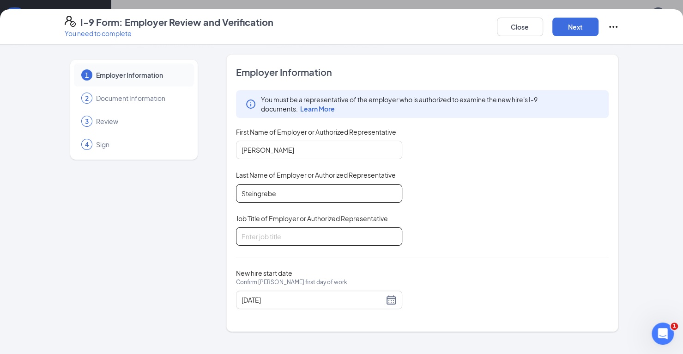
type input "Steingrebe"
click at [270, 235] on input "Job Title of Employer or Authorized Representative" at bounding box center [319, 236] width 166 height 18
type input "HR Director"
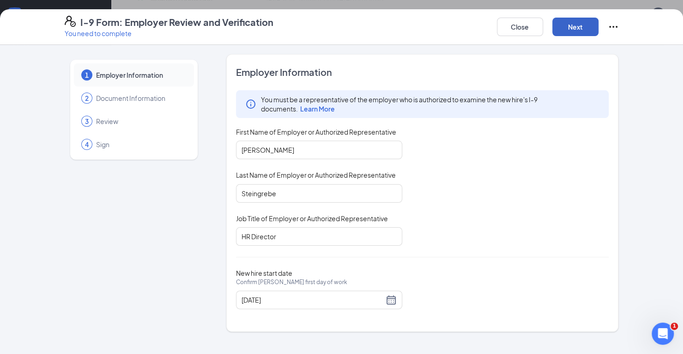
click at [573, 28] on button "Next" at bounding box center [576, 27] width 46 height 18
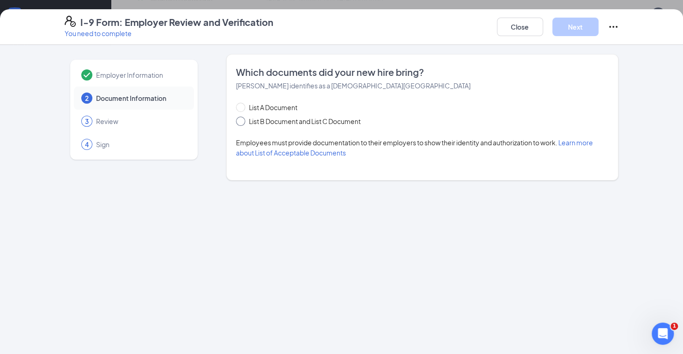
click at [242, 121] on input "List B Document and List C Document" at bounding box center [239, 119] width 6 height 6
radio input "true"
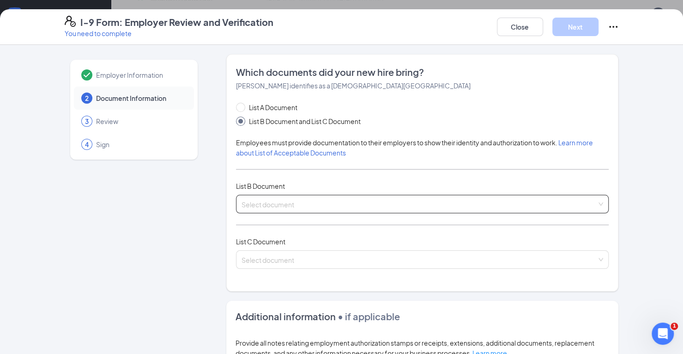
click at [291, 199] on input "search" at bounding box center [420, 202] width 356 height 14
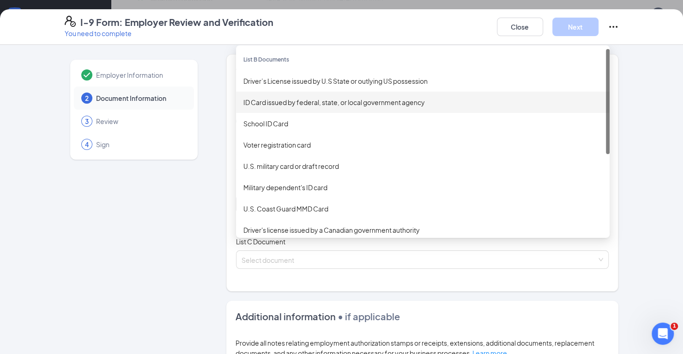
click at [298, 104] on div "ID Card issued by federal, state, or local government agency" at bounding box center [423, 102] width 359 height 10
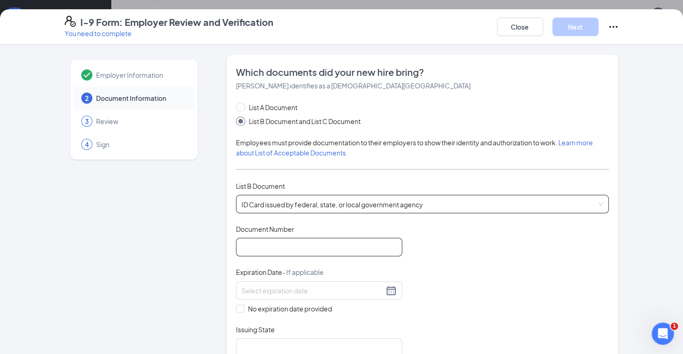
click at [299, 249] on input "Document Number" at bounding box center [319, 247] width 166 height 18
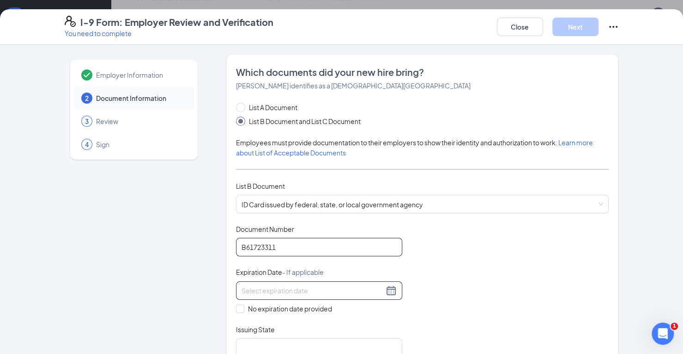
type input "B61723311"
click at [290, 289] on input at bounding box center [313, 290] width 142 height 10
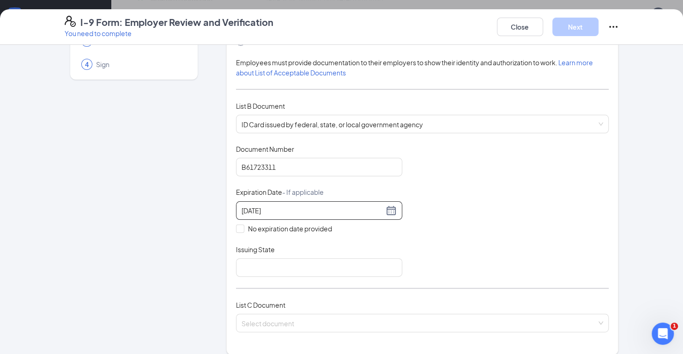
scroll to position [92, 0]
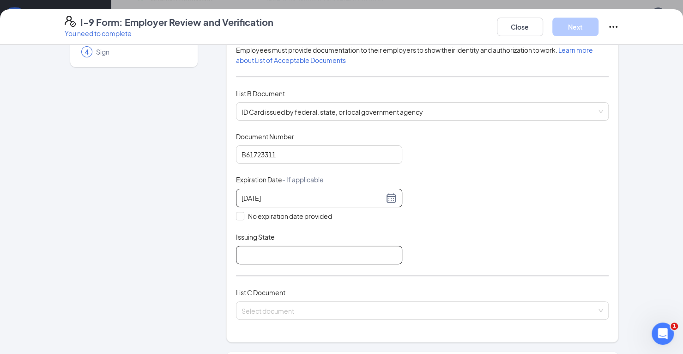
type input "11/28/2032"
click at [290, 257] on input "Issuing State" at bounding box center [319, 254] width 166 height 18
type input "[US_STATE]"
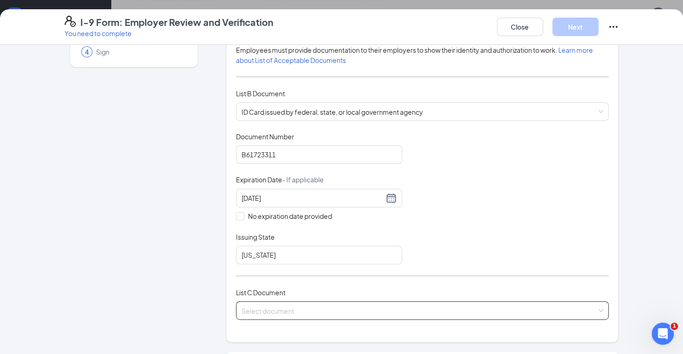
click at [282, 312] on input "search" at bounding box center [420, 308] width 356 height 14
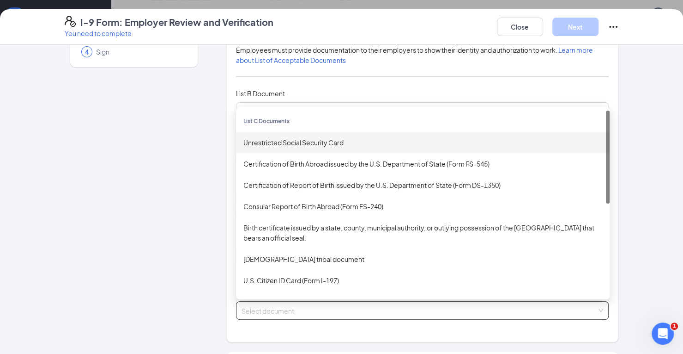
click at [301, 143] on div "Unrestricted Social Security Card" at bounding box center [423, 142] width 359 height 10
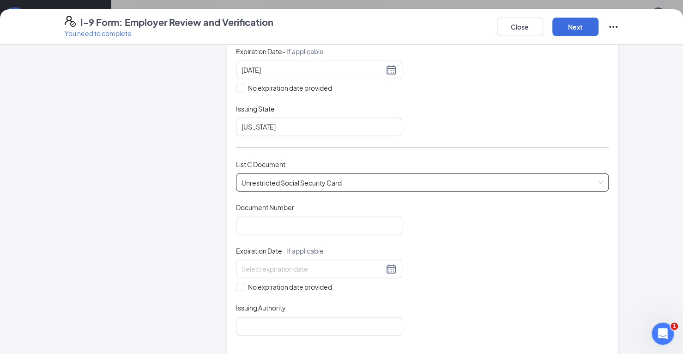
scroll to position [231, 0]
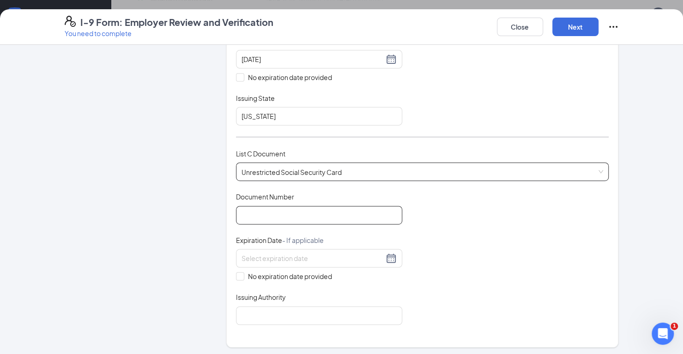
click at [282, 214] on input "Document Number" at bounding box center [319, 215] width 166 height 18
type input "684013764"
click at [236, 272] on input "No expiration date provided" at bounding box center [239, 275] width 6 height 6
checkbox input "true"
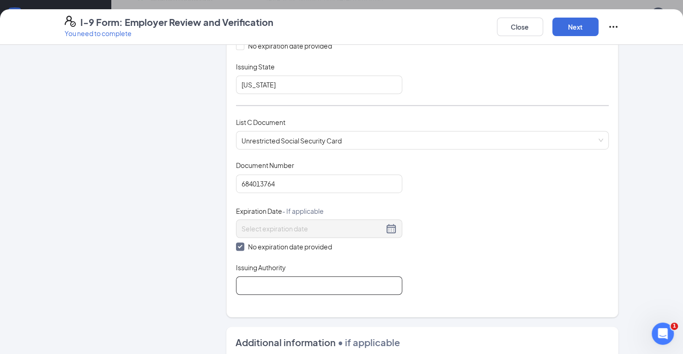
scroll to position [277, 0]
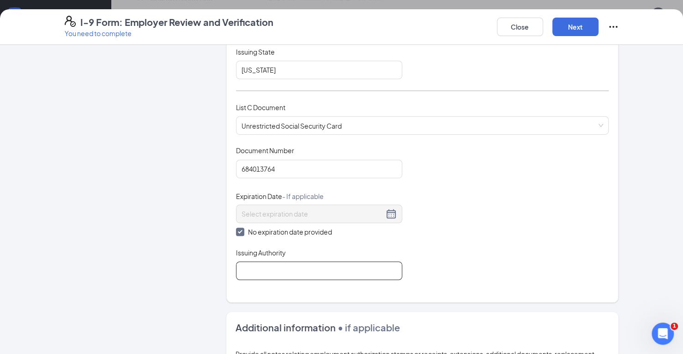
click at [283, 269] on input "Issuing Authority" at bounding box center [319, 270] width 166 height 18
click at [305, 267] on input "Social Security Adminstration" at bounding box center [319, 270] width 166 height 18
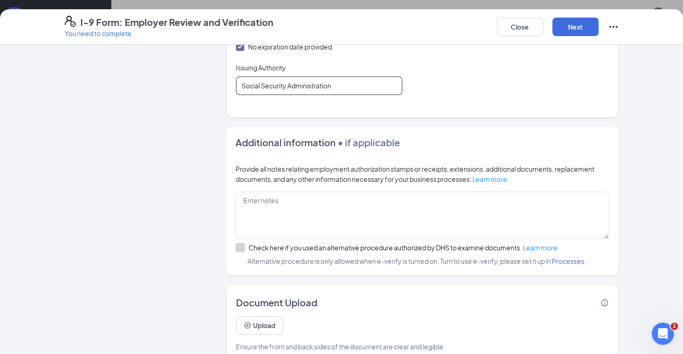
scroll to position [476, 0]
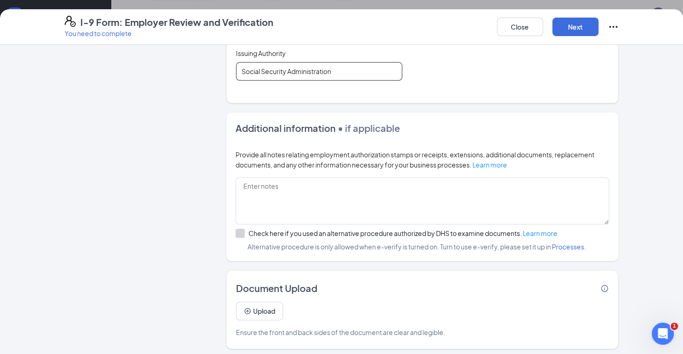
type input "Social Security Administration"
click at [253, 304] on button "Upload" at bounding box center [259, 310] width 47 height 18
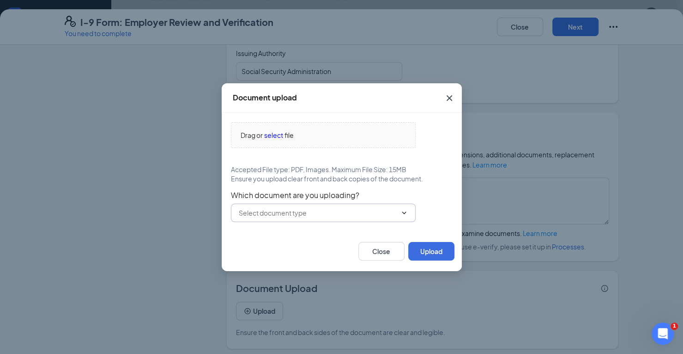
click at [280, 216] on input "text" at bounding box center [318, 212] width 158 height 10
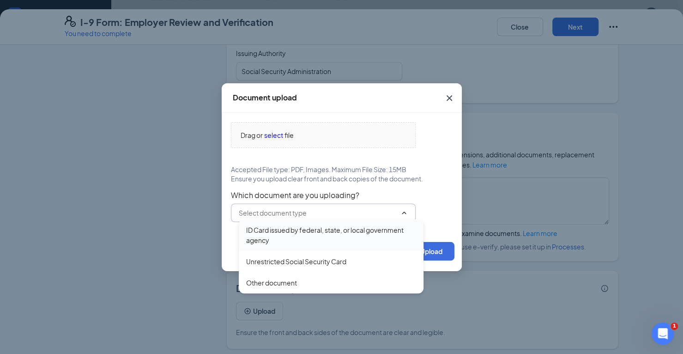
click at [280, 232] on div "ID Card issued by federal, state, or local government agency" at bounding box center [331, 235] width 170 height 20
type input "ID Card issued by federal, state, or local government agency"
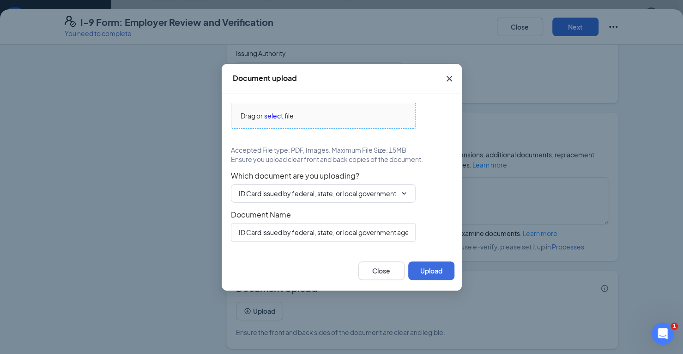
click at [260, 115] on span "Drag or" at bounding box center [252, 115] width 22 height 10
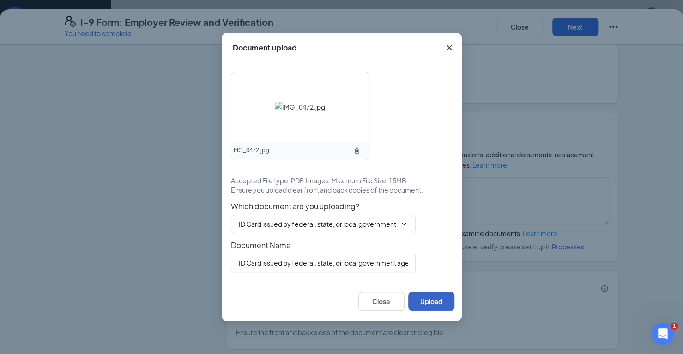
click at [426, 297] on button "Upload" at bounding box center [432, 301] width 46 height 18
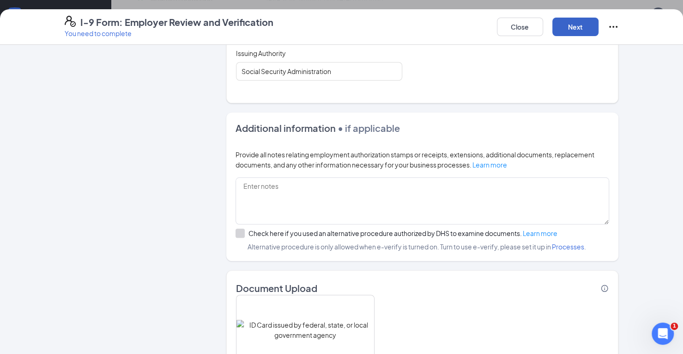
click at [579, 27] on button "Next" at bounding box center [576, 27] width 46 height 18
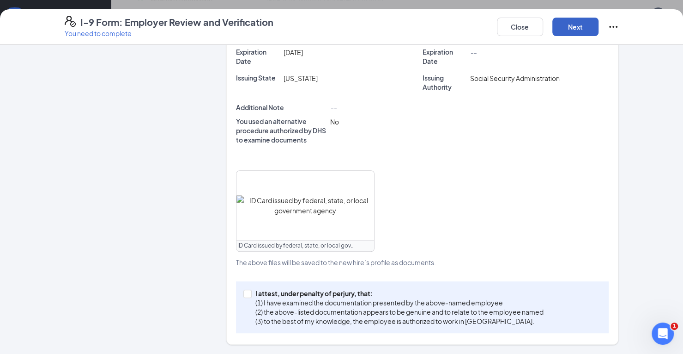
scroll to position [265, 0]
click at [247, 298] on span at bounding box center [248, 295] width 8 height 8
click at [247, 297] on input "I attest, under penalty of perjury, that: (1) I have examined the documentation…" at bounding box center [247, 294] width 6 height 6
checkbox input "true"
click at [579, 29] on button "Next" at bounding box center [576, 27] width 46 height 18
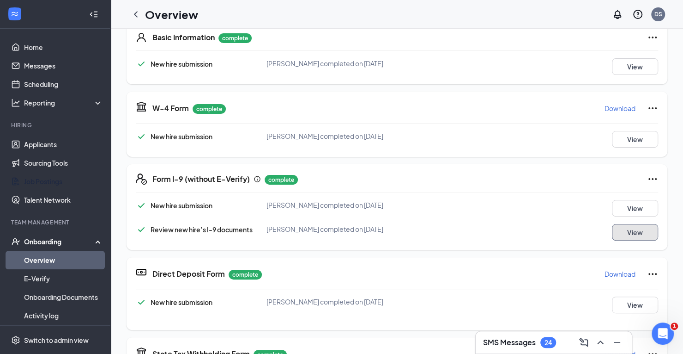
scroll to position [0, 0]
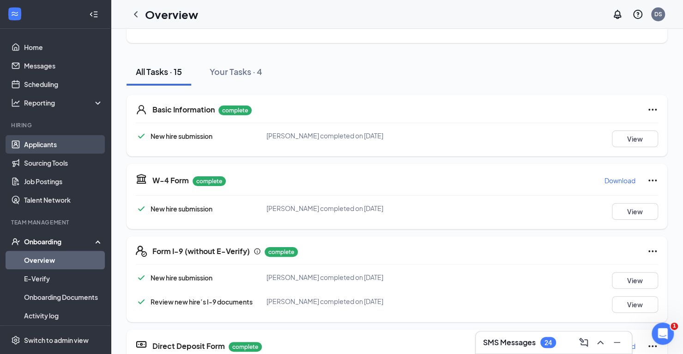
click at [44, 144] on link "Applicants" at bounding box center [63, 144] width 79 height 18
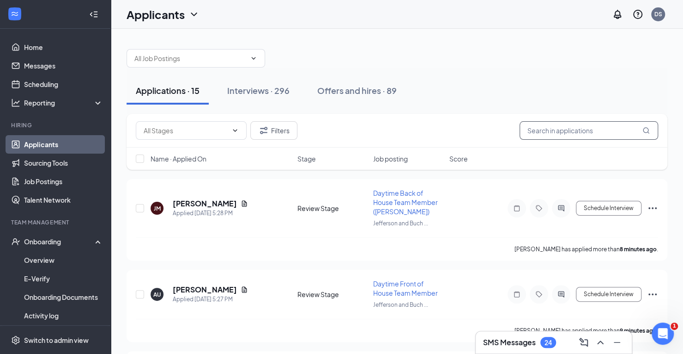
click at [547, 130] on input "text" at bounding box center [589, 130] width 139 height 18
drag, startPoint x: 255, startPoint y: 89, endPoint x: 324, endPoint y: 98, distance: 69.8
click at [255, 89] on div "Interviews · 296" at bounding box center [258, 91] width 62 height 12
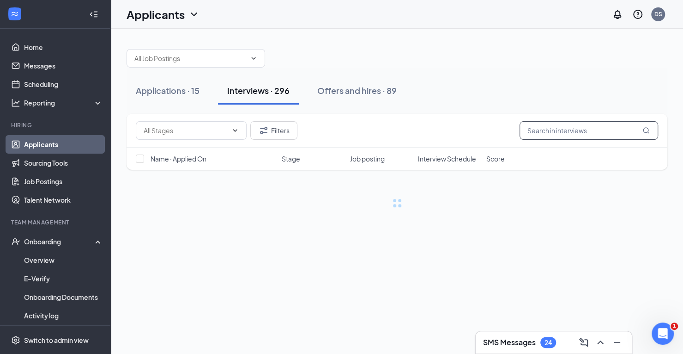
click at [572, 133] on input "text" at bounding box center [589, 130] width 139 height 18
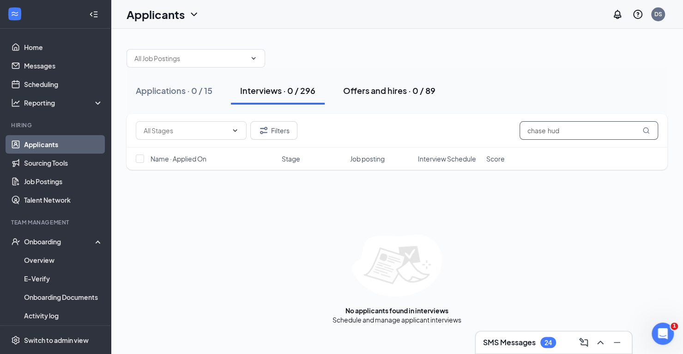
type input "chase hud"
click at [386, 89] on div "Offers and hires · 0 / 89" at bounding box center [389, 91] width 92 height 12
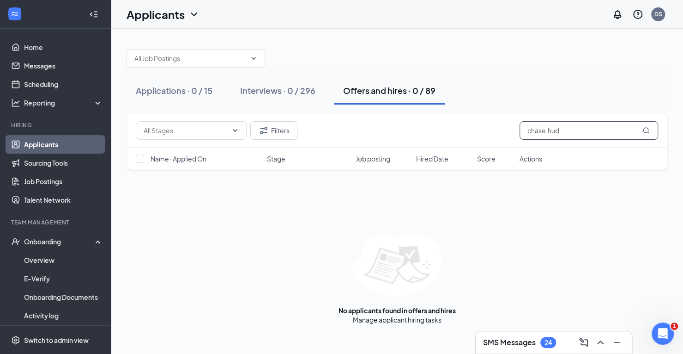
click at [567, 133] on input "chase hud" at bounding box center [589, 130] width 139 height 18
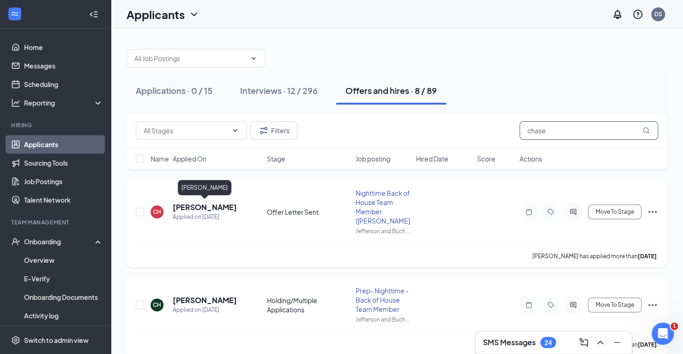
type input "chase"
click at [230, 204] on h5 "[PERSON_NAME]" at bounding box center [205, 207] width 64 height 10
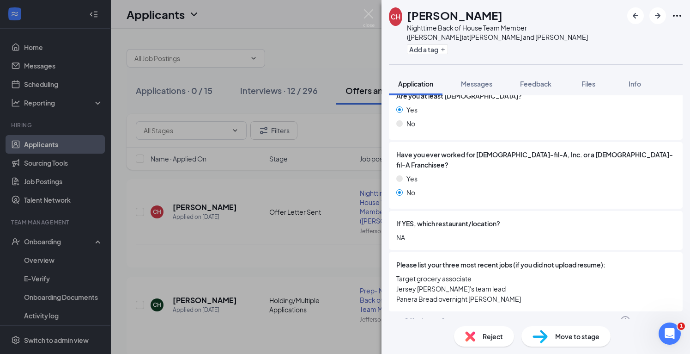
scroll to position [233, 0]
click at [407, 315] on div "Offer Letter Sent" at bounding box center [430, 319] width 52 height 9
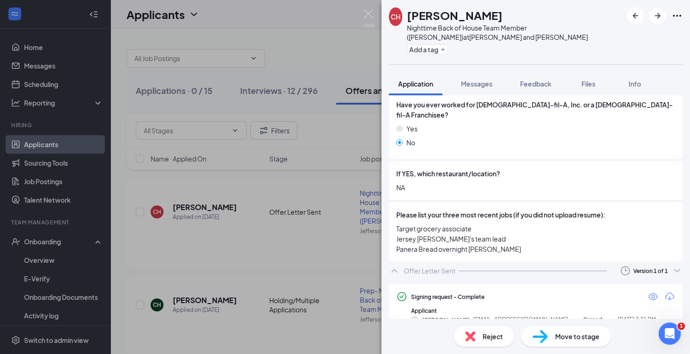
scroll to position [289, 0]
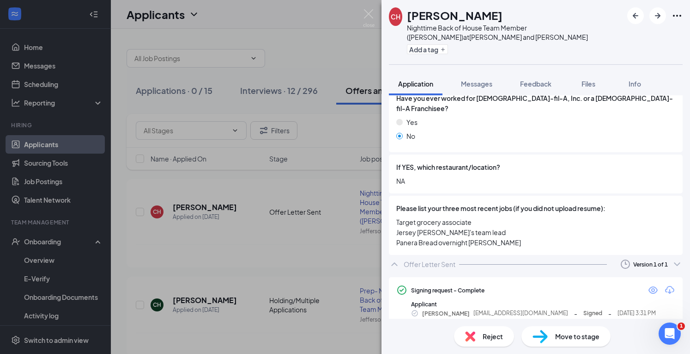
click at [555, 337] on span "Move to stage" at bounding box center [577, 336] width 44 height 10
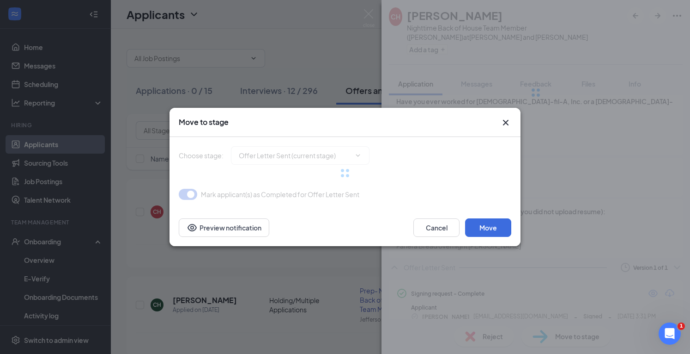
type input "Hiring Complete (next stage)"
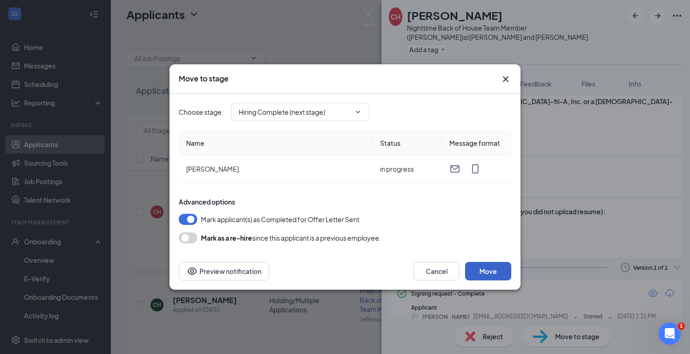
click at [489, 272] on button "Move" at bounding box center [488, 271] width 46 height 18
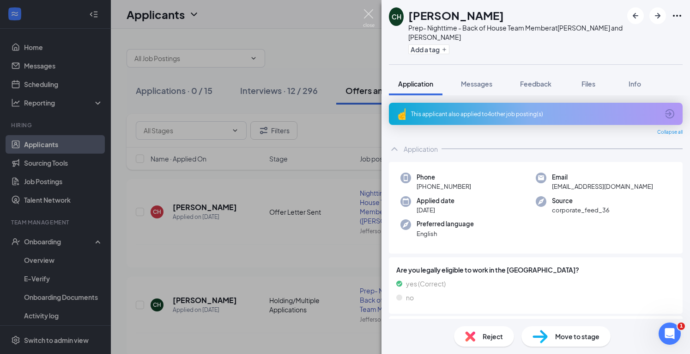
click at [366, 11] on img at bounding box center [369, 18] width 12 height 18
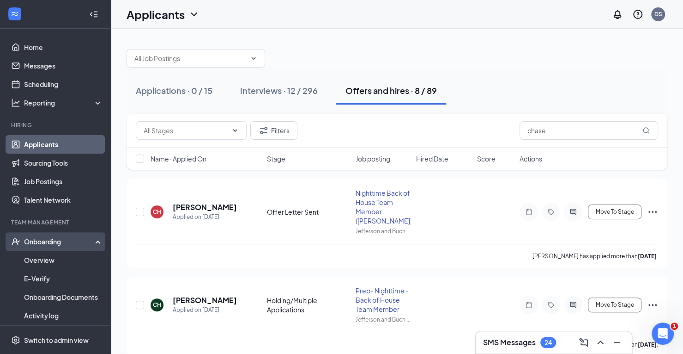
click at [37, 243] on div "Onboarding" at bounding box center [59, 241] width 71 height 9
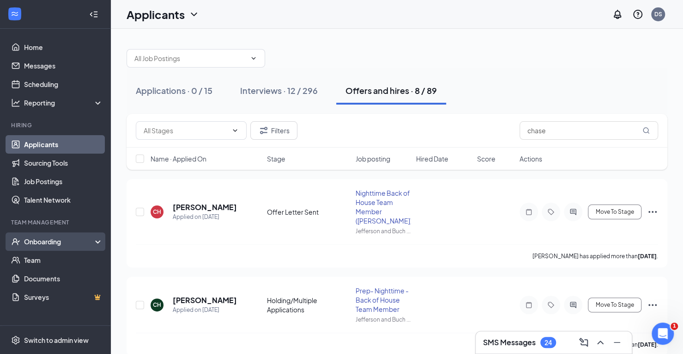
click at [35, 241] on div "Onboarding" at bounding box center [59, 241] width 71 height 9
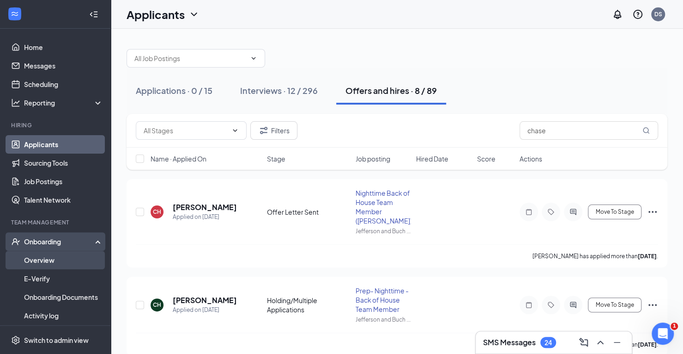
click at [43, 262] on link "Overview" at bounding box center [63, 259] width 79 height 18
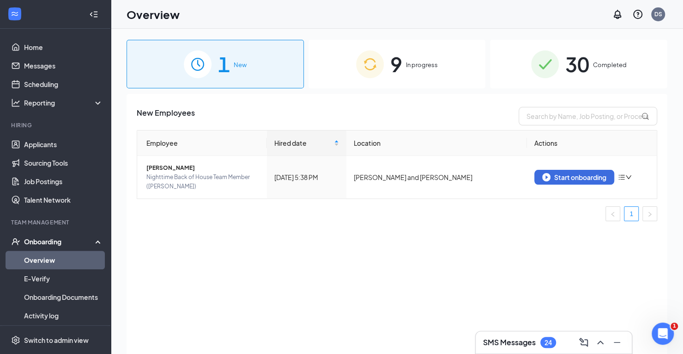
click at [199, 70] on img at bounding box center [198, 64] width 28 height 28
click at [560, 175] on div "Start onboarding" at bounding box center [575, 177] width 64 height 8
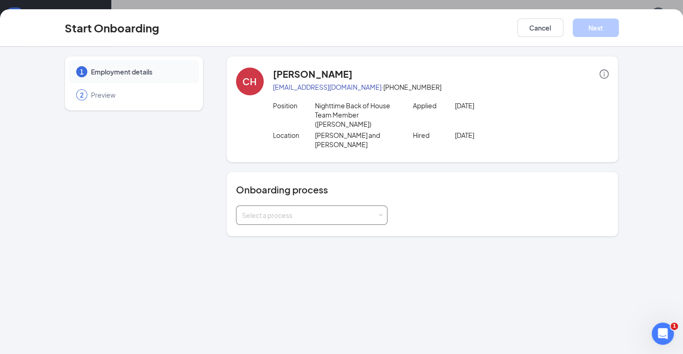
click at [287, 210] on div "Select a process" at bounding box center [309, 214] width 135 height 9
click at [283, 217] on span "Team Member Onboarding" at bounding box center [280, 215] width 82 height 8
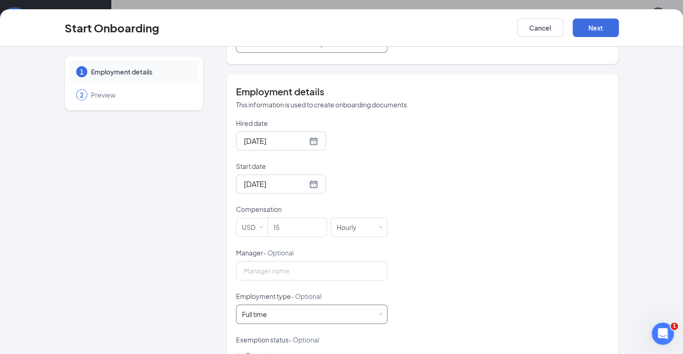
scroll to position [196, 0]
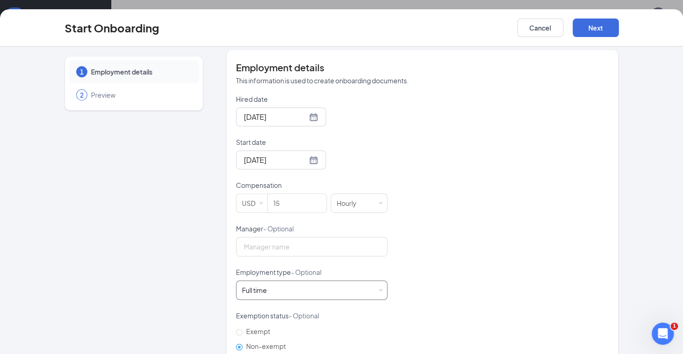
click at [273, 280] on div "Full time Works 30+ hours per week and is reasonably expected to work" at bounding box center [312, 289] width 140 height 18
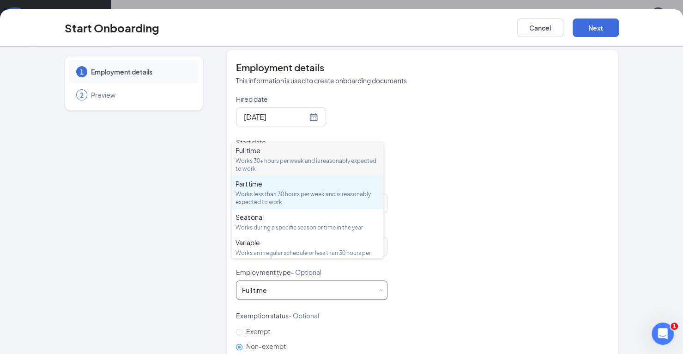
click at [266, 191] on div "Works less than 30 hours per week and is reasonably expected to work" at bounding box center [308, 198] width 144 height 16
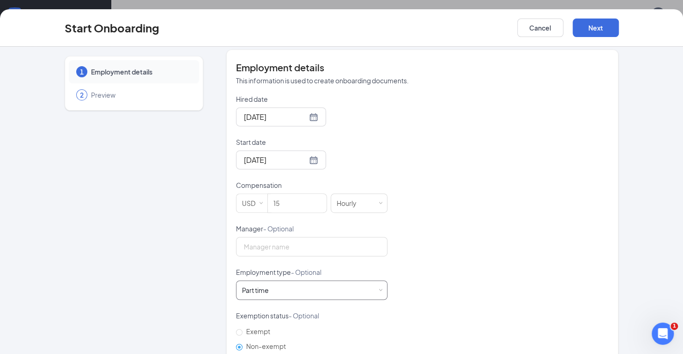
scroll to position [42, 0]
click at [588, 27] on button "Next" at bounding box center [596, 27] width 46 height 18
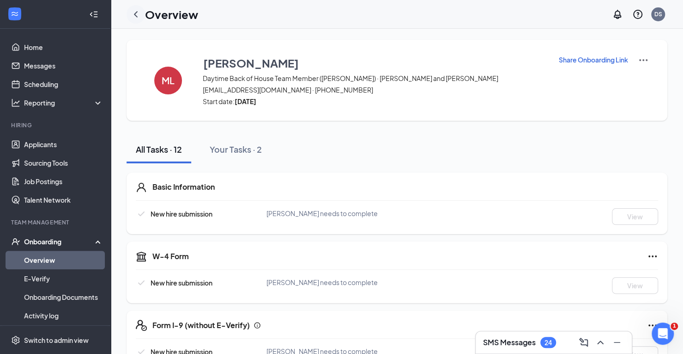
click at [135, 12] on icon "ChevronLeft" at bounding box center [135, 14] width 11 height 11
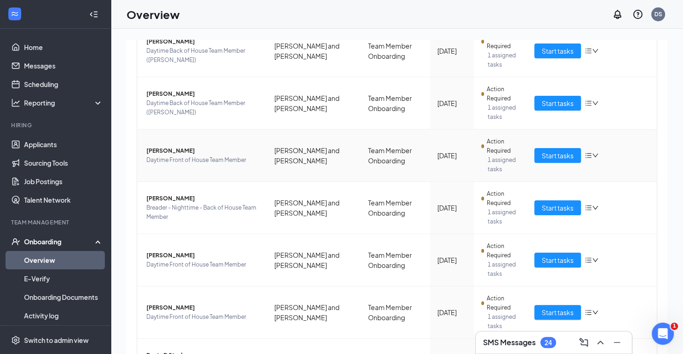
scroll to position [323, 0]
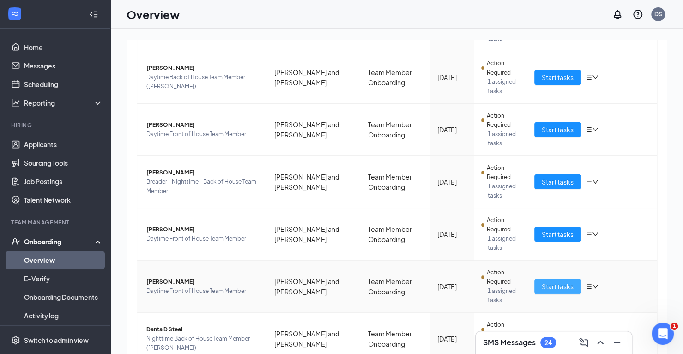
click at [543, 281] on span "Start tasks" at bounding box center [558, 286] width 32 height 10
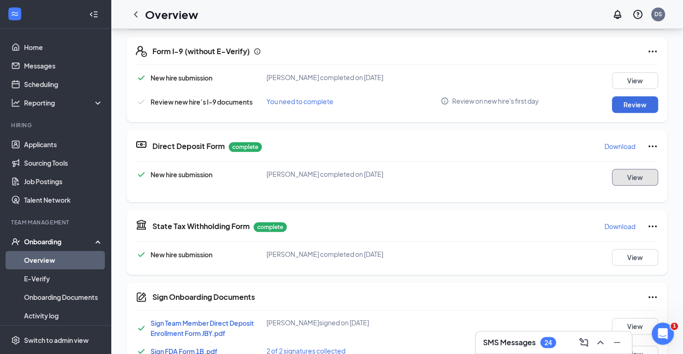
click at [630, 178] on button "View" at bounding box center [635, 177] width 46 height 17
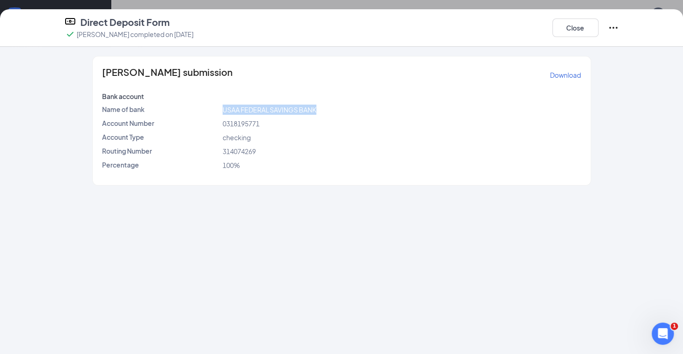
drag, startPoint x: 319, startPoint y: 106, endPoint x: 221, endPoint y: 107, distance: 97.5
click at [221, 107] on div "USAA FEDERAL SAVINGS BANK" at bounding box center [402, 109] width 363 height 10
copy span "USAA FEDERAL SAVINGS BANK"
drag, startPoint x: 263, startPoint y: 122, endPoint x: 222, endPoint y: 125, distance: 41.3
click at [222, 125] on div "0318195771" at bounding box center [402, 123] width 363 height 10
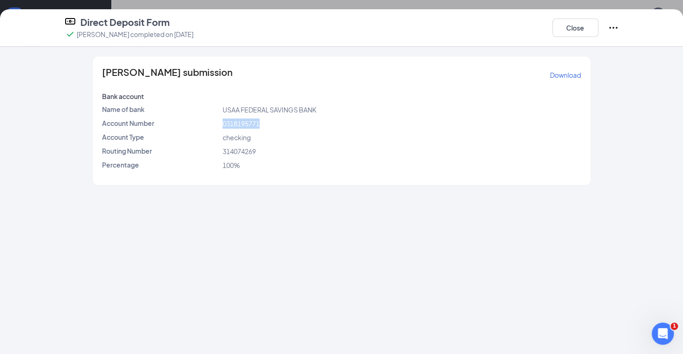
copy span "0318195771"
drag, startPoint x: 256, startPoint y: 152, endPoint x: 223, endPoint y: 151, distance: 32.8
click at [223, 151] on div "314074269" at bounding box center [402, 151] width 363 height 10
copy span "314074269"
drag, startPoint x: 155, startPoint y: 70, endPoint x: 116, endPoint y: 71, distance: 38.4
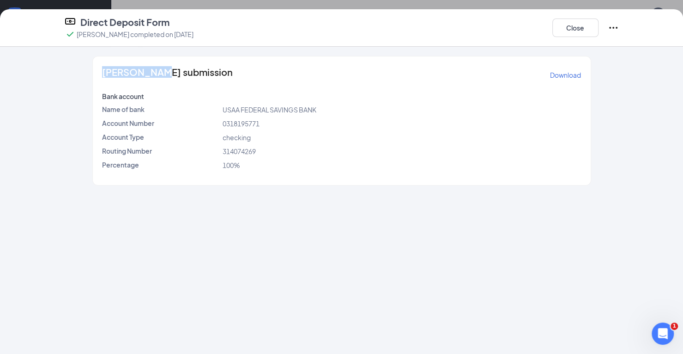
click at [102, 67] on span "[PERSON_NAME] submission" at bounding box center [167, 74] width 131 height 15
copy span "[PERSON_NAME]"
click at [578, 25] on button "Close" at bounding box center [576, 27] width 46 height 18
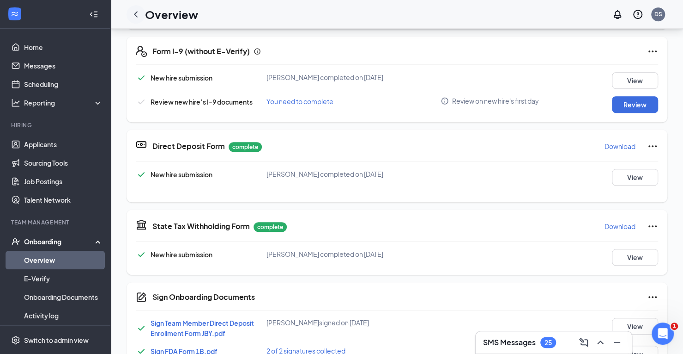
click at [134, 12] on icon "ChevronLeft" at bounding box center [135, 14] width 11 height 11
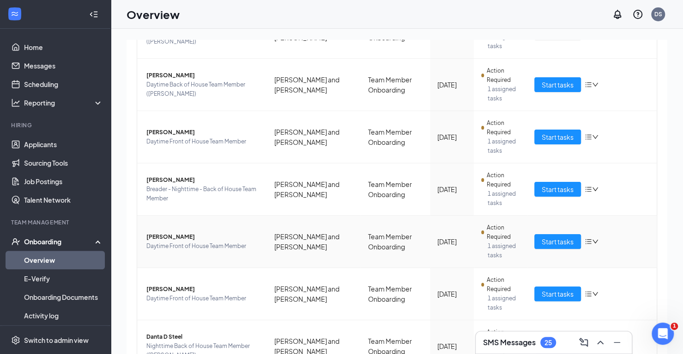
scroll to position [323, 0]
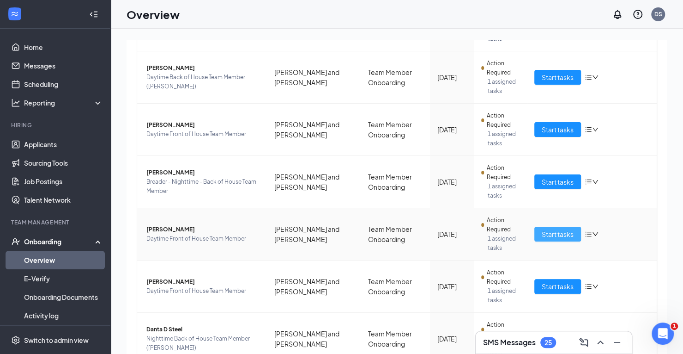
click at [566, 233] on span "Start tasks" at bounding box center [558, 234] width 32 height 10
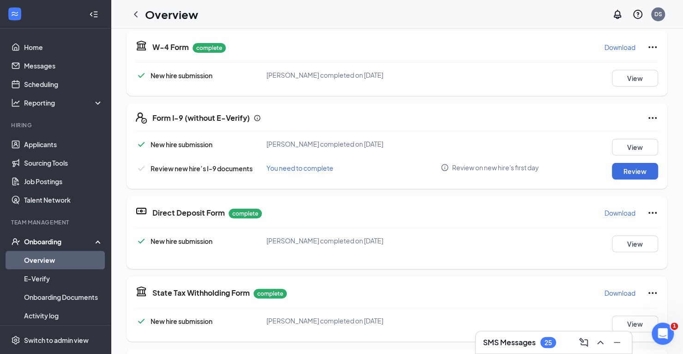
scroll to position [218, 0]
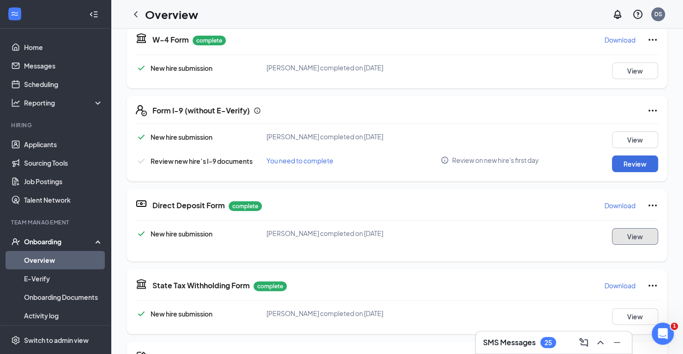
click at [632, 236] on button "View" at bounding box center [635, 236] width 46 height 17
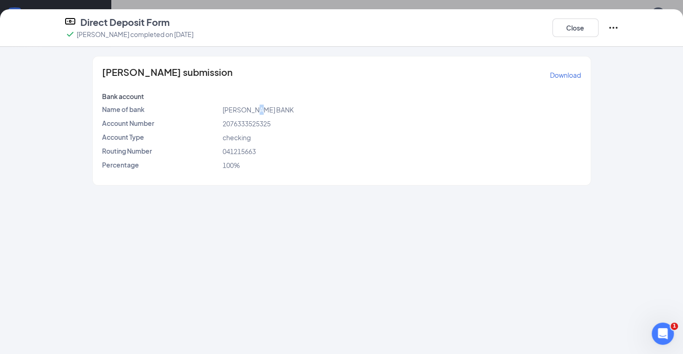
click at [260, 104] on div "[PERSON_NAME] submission Download Bank account Name of bank [PERSON_NAME] BANK …" at bounding box center [342, 120] width 498 height 128
drag, startPoint x: 266, startPoint y: 107, endPoint x: 229, endPoint y: 111, distance: 37.2
click at [221, 108] on div "[PERSON_NAME] BANK" at bounding box center [402, 109] width 363 height 10
copy span "[PERSON_NAME] BANK"
drag, startPoint x: 275, startPoint y: 123, endPoint x: 225, endPoint y: 122, distance: 49.9
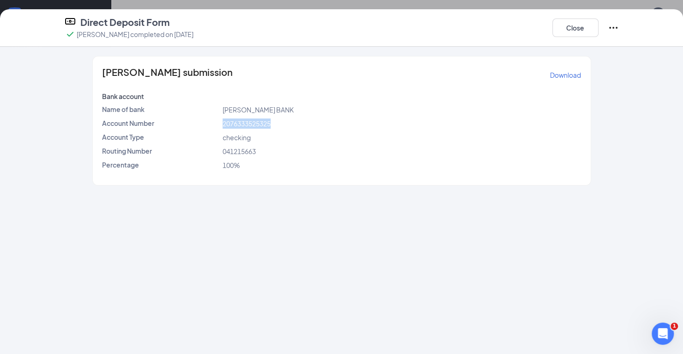
click at [221, 122] on div "2076333525325" at bounding box center [402, 123] width 363 height 10
copy span "2076333525325"
drag, startPoint x: 258, startPoint y: 150, endPoint x: 222, endPoint y: 147, distance: 36.2
click at [222, 147] on div "041215663" at bounding box center [402, 151] width 363 height 10
copy span "041215663"
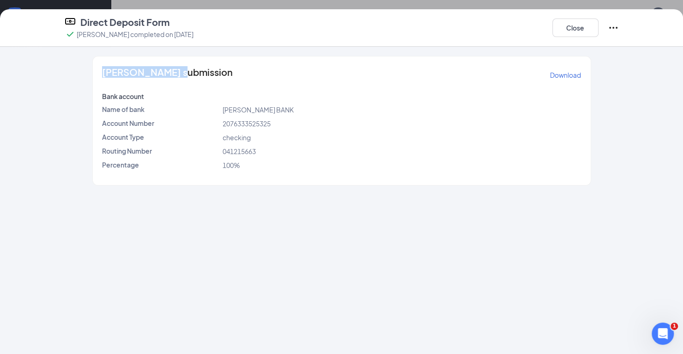
drag, startPoint x: 172, startPoint y: 72, endPoint x: 103, endPoint y: 68, distance: 68.9
click at [103, 68] on span "[PERSON_NAME] submission" at bounding box center [167, 74] width 131 height 15
copy span "[PERSON_NAME]"
click at [585, 30] on button "Close" at bounding box center [576, 27] width 46 height 18
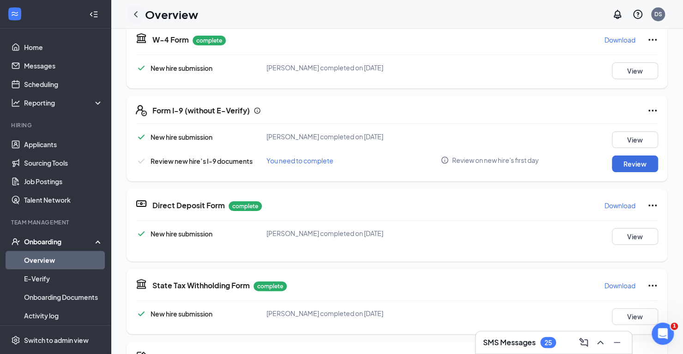
click at [141, 13] on div at bounding box center [136, 14] width 18 height 18
click at [134, 12] on icon "ChevronLeft" at bounding box center [135, 14] width 11 height 11
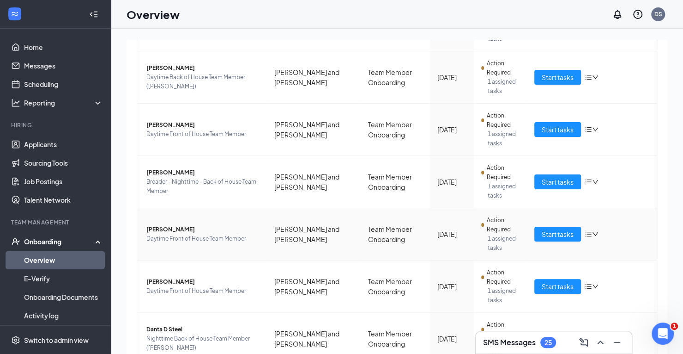
scroll to position [364, 0]
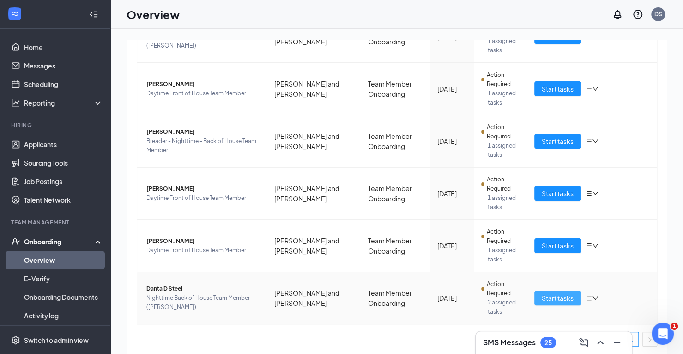
click at [554, 294] on span "Start tasks" at bounding box center [558, 298] width 32 height 10
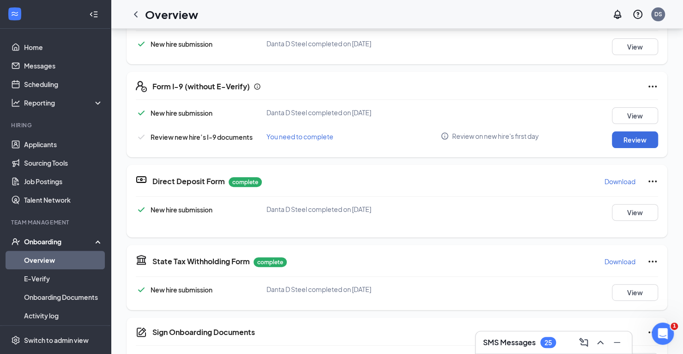
scroll to position [185, 0]
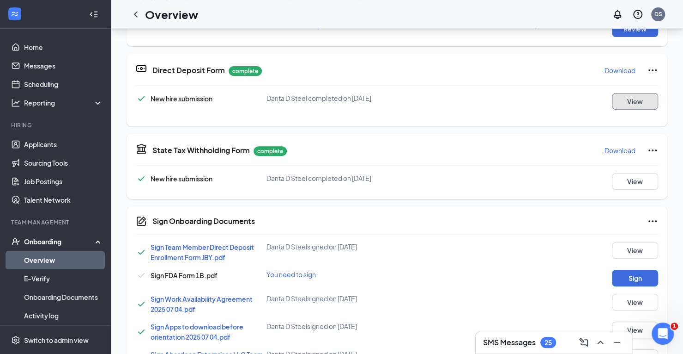
click at [619, 97] on button "View" at bounding box center [635, 101] width 46 height 17
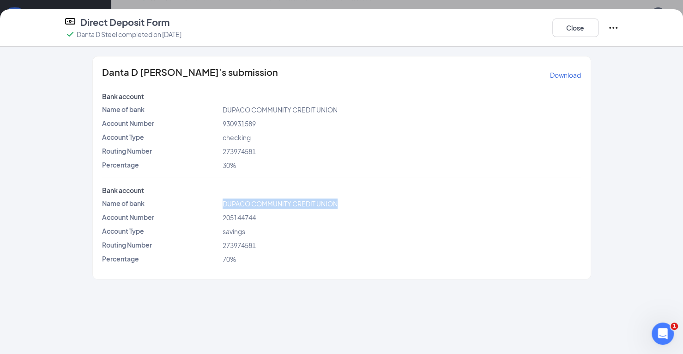
drag, startPoint x: 341, startPoint y: 202, endPoint x: 220, endPoint y: 197, distance: 121.2
click at [220, 198] on div "Name of bank DUPACO COMMUNITY CREDIT UNION" at bounding box center [341, 203] width 483 height 10
copy div "DUPACO COMMUNITY CREDIT UNION"
drag, startPoint x: 258, startPoint y: 214, endPoint x: 223, endPoint y: 216, distance: 35.6
click at [223, 216] on div "205144744" at bounding box center [402, 217] width 363 height 10
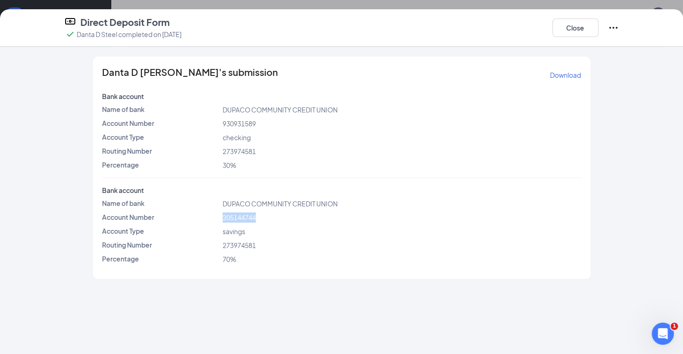
copy span "205144744"
drag, startPoint x: 260, startPoint y: 244, endPoint x: 220, endPoint y: 243, distance: 39.8
click at [221, 243] on div "273974581" at bounding box center [402, 245] width 363 height 10
drag, startPoint x: 162, startPoint y: 71, endPoint x: 103, endPoint y: 66, distance: 59.4
click at [103, 67] on span "Danta D [PERSON_NAME]'s submission" at bounding box center [190, 74] width 176 height 15
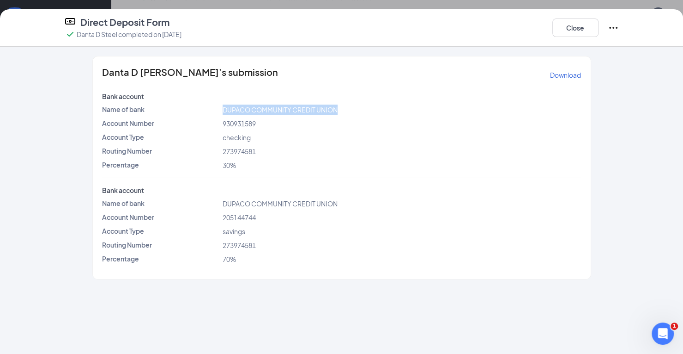
drag, startPoint x: 338, startPoint y: 110, endPoint x: 223, endPoint y: 106, distance: 115.6
click at [223, 106] on div "DUPACO COMMUNITY CREDIT UNION" at bounding box center [402, 109] width 363 height 10
drag, startPoint x: 259, startPoint y: 122, endPoint x: 217, endPoint y: 119, distance: 41.7
click at [217, 119] on div "Account Number 930931589" at bounding box center [341, 123] width 483 height 10
drag, startPoint x: 259, startPoint y: 150, endPoint x: 219, endPoint y: 148, distance: 39.8
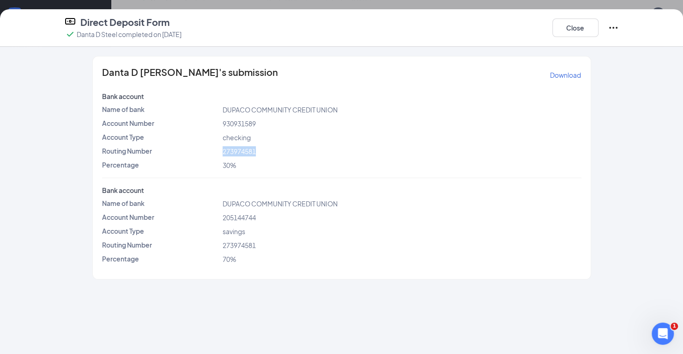
click at [219, 148] on div "Routing Number [US_BANK_ROUTING_MICR]" at bounding box center [341, 151] width 483 height 10
click at [341, 183] on div "Danta D [PERSON_NAME]'s submission Download Bank account Name of bank DUPACO CO…" at bounding box center [342, 167] width 498 height 222
drag, startPoint x: 260, startPoint y: 148, endPoint x: 218, endPoint y: 152, distance: 42.2
click at [218, 152] on div "Routing Number [US_BANK_ROUTING_MICR]" at bounding box center [341, 151] width 483 height 10
click at [569, 26] on button "Close" at bounding box center [576, 27] width 46 height 18
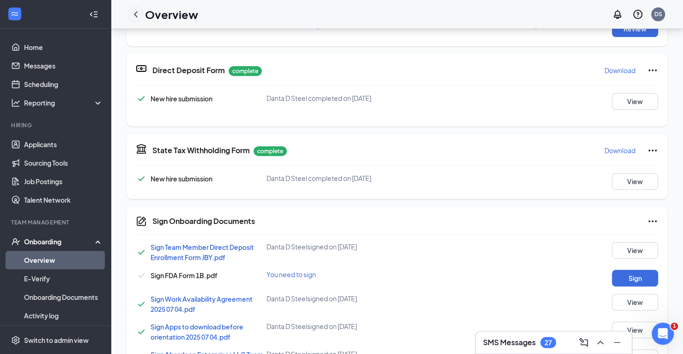
click at [137, 12] on icon "ChevronLeft" at bounding box center [135, 14] width 11 height 11
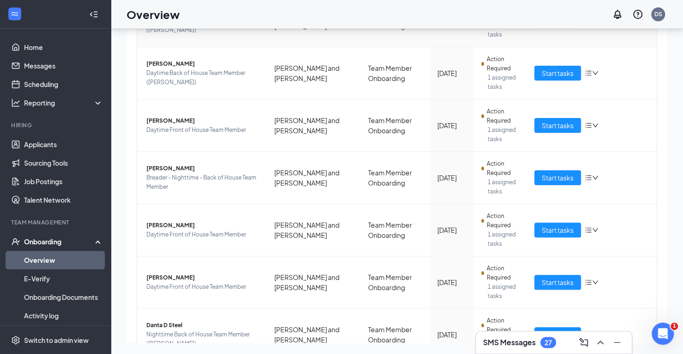
scroll to position [323, 0]
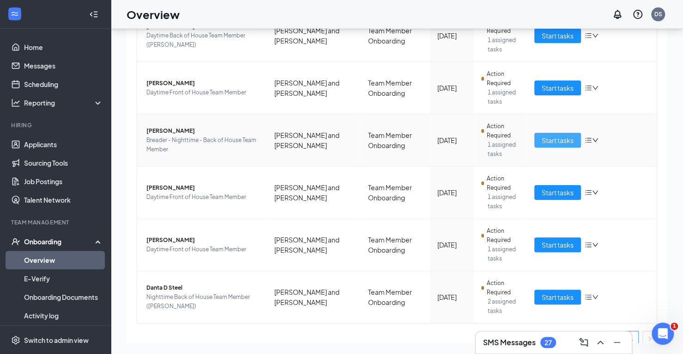
click at [550, 140] on span "Start tasks" at bounding box center [558, 140] width 32 height 10
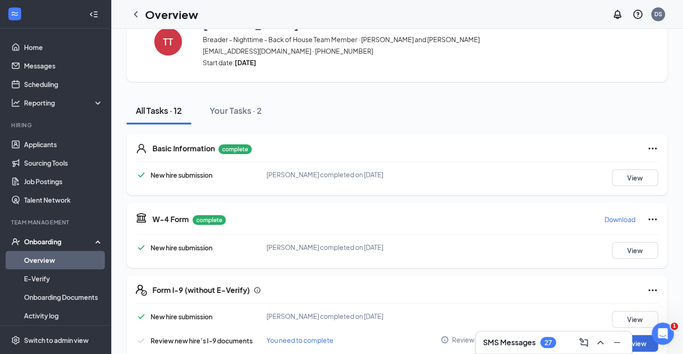
scroll to position [139, 0]
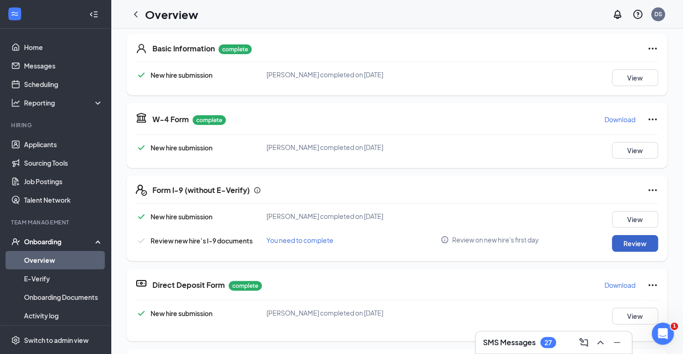
click at [621, 239] on button "Review" at bounding box center [635, 243] width 46 height 17
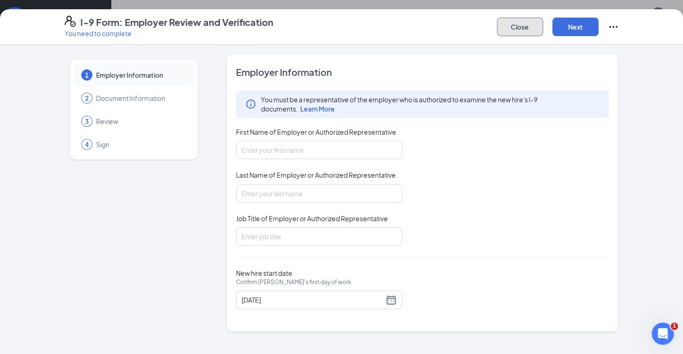
click at [515, 25] on button "Close" at bounding box center [520, 27] width 46 height 18
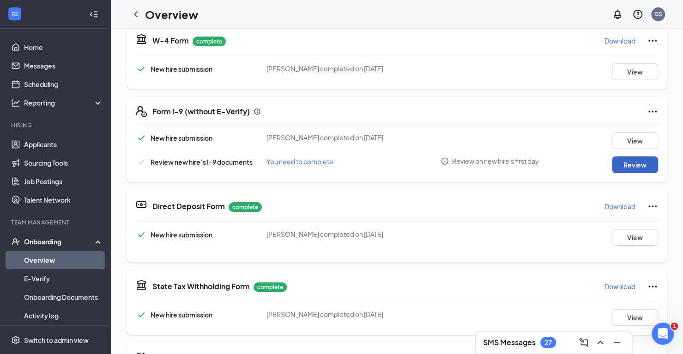
scroll to position [218, 0]
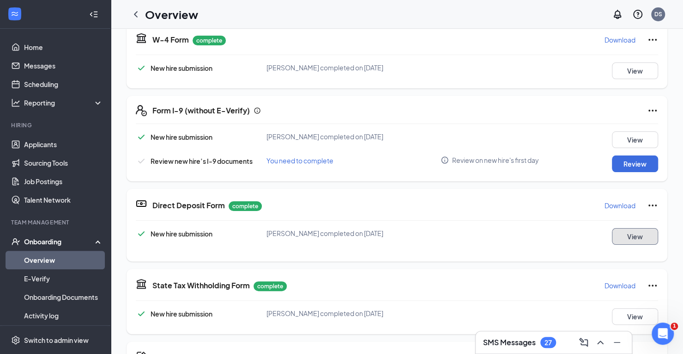
click at [622, 236] on button "View" at bounding box center [635, 236] width 46 height 17
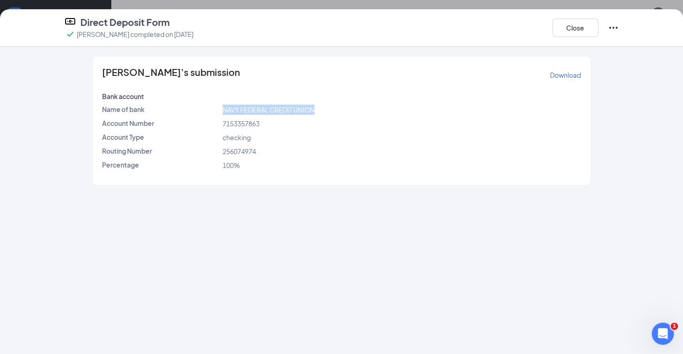
drag, startPoint x: 315, startPoint y: 107, endPoint x: 218, endPoint y: 106, distance: 96.6
click at [218, 106] on div "Name of bank NAVY FEDERAL CREDIT UNION" at bounding box center [341, 109] width 483 height 10
drag, startPoint x: 258, startPoint y: 151, endPoint x: 224, endPoint y: 151, distance: 34.2
click at [224, 151] on div "256074974" at bounding box center [402, 151] width 363 height 10
drag, startPoint x: 263, startPoint y: 122, endPoint x: 221, endPoint y: 122, distance: 42.1
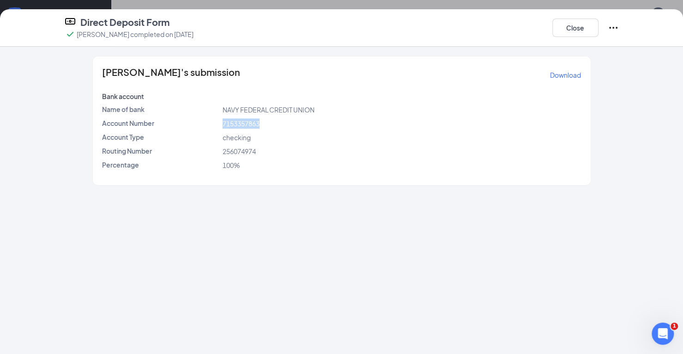
click at [221, 122] on div "7153357863" at bounding box center [402, 123] width 363 height 10
drag, startPoint x: 194, startPoint y: 73, endPoint x: 102, endPoint y: 73, distance: 92.4
click at [102, 73] on span "[PERSON_NAME]'s submission" at bounding box center [171, 74] width 138 height 15
